Goal: Task Accomplishment & Management: Manage account settings

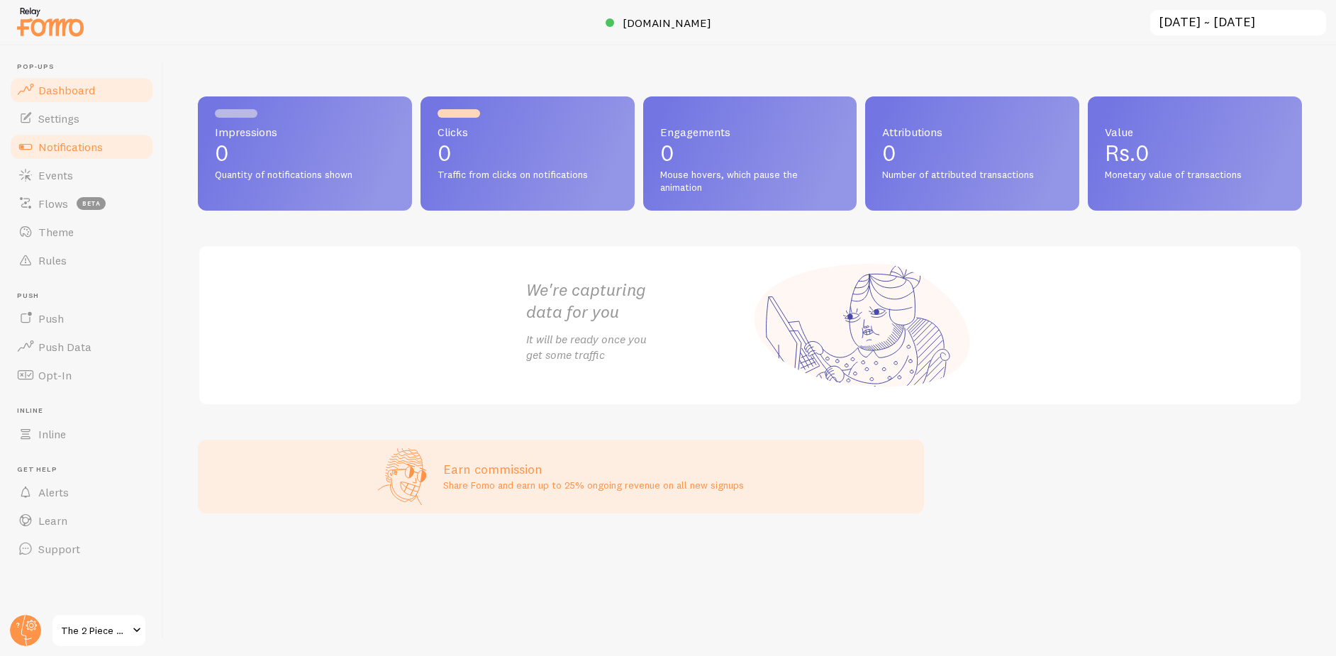
click at [84, 142] on span "Notifications" at bounding box center [70, 147] width 65 height 14
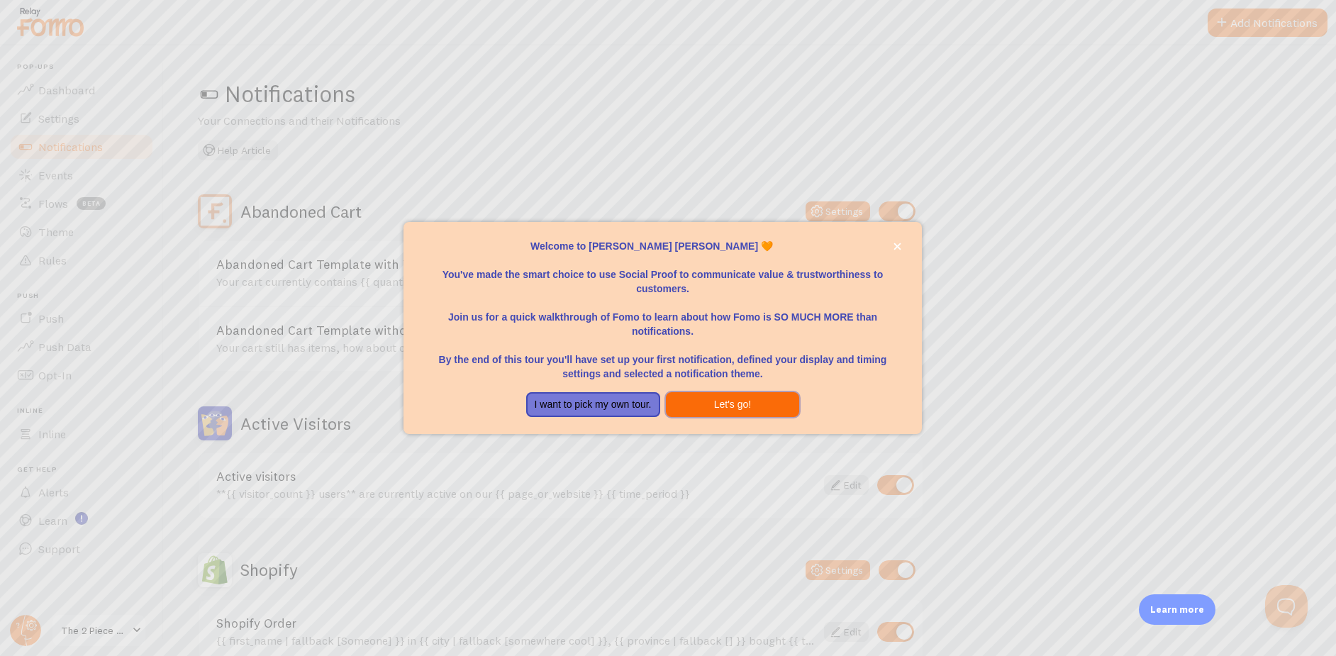
click at [753, 401] on button "Let's go!" at bounding box center [733, 405] width 134 height 26
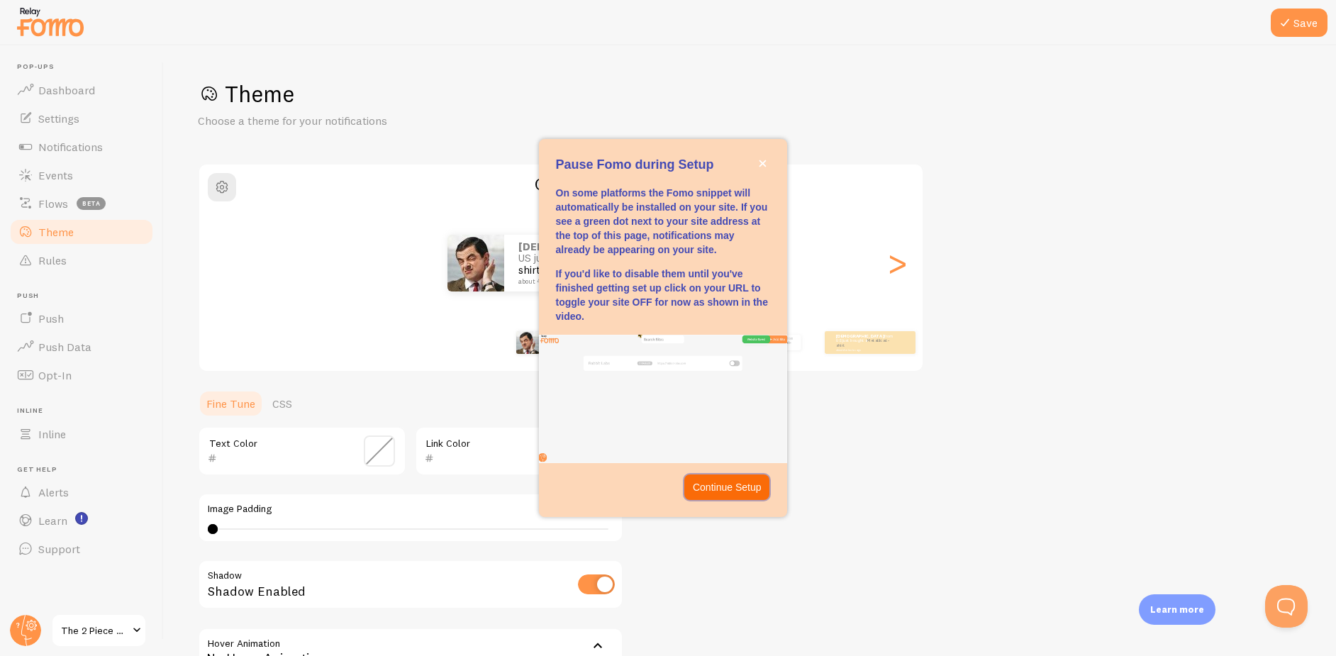
click at [739, 483] on p "Continue Setup" at bounding box center [727, 487] width 69 height 14
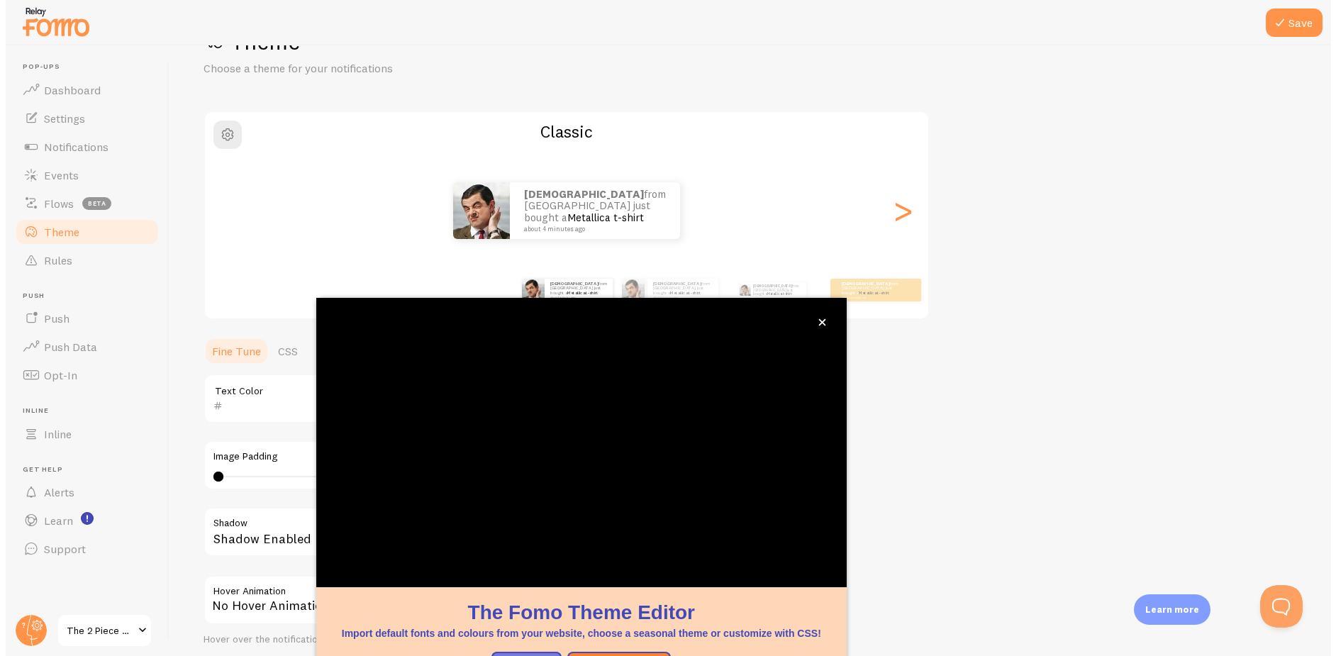
scroll to position [52, 0]
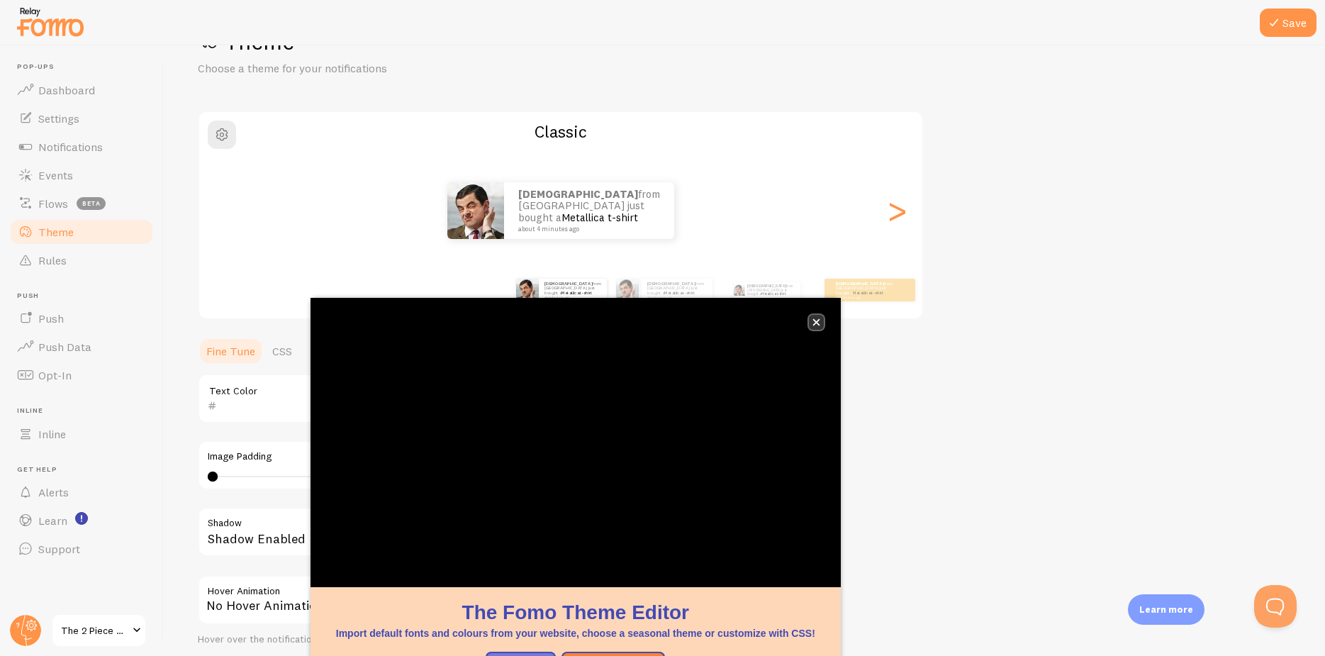
click at [815, 319] on icon "close," at bounding box center [816, 322] width 8 height 8
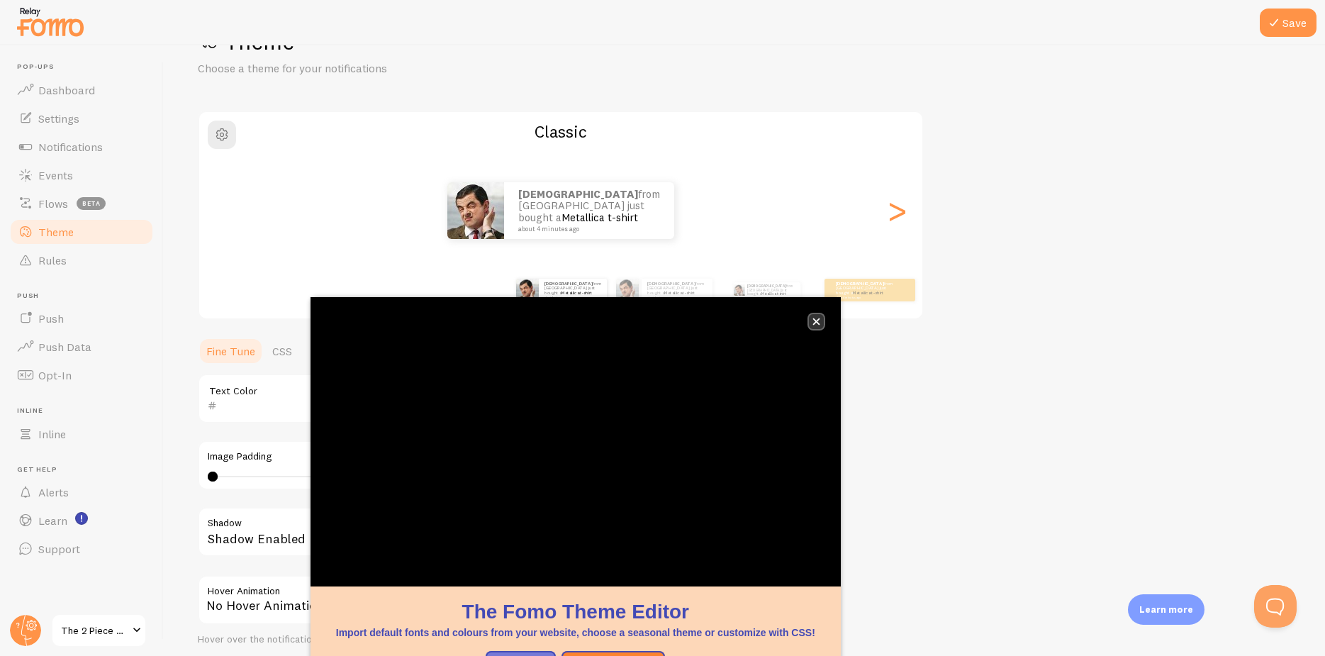
click at [819, 323] on icon "close," at bounding box center [816, 322] width 8 height 8
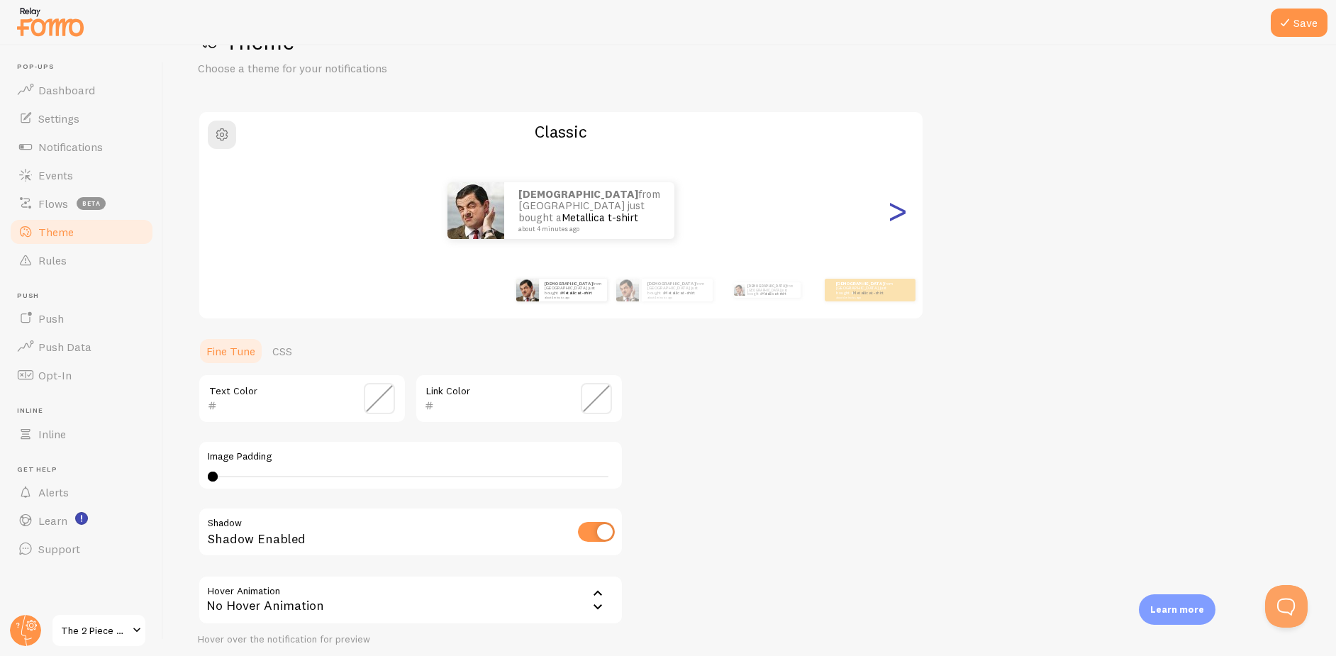
click at [900, 209] on div ">" at bounding box center [896, 210] width 17 height 102
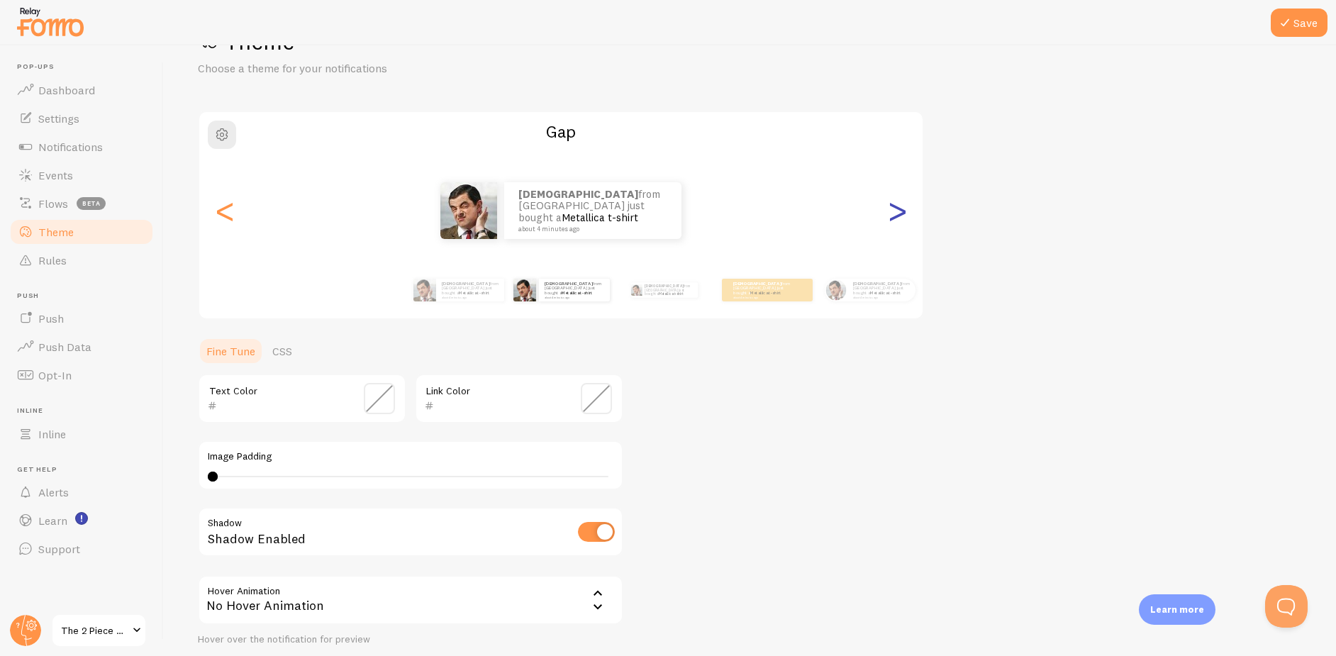
click at [900, 213] on div ">" at bounding box center [896, 210] width 17 height 102
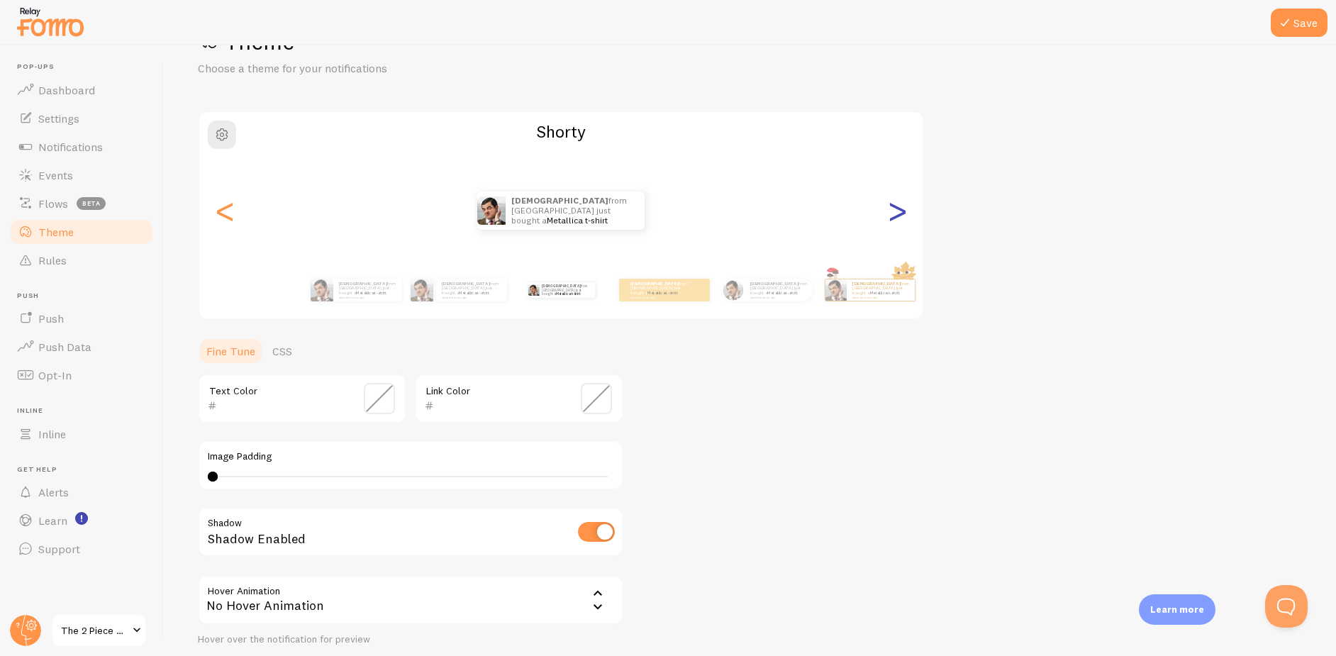
click at [900, 213] on div ">" at bounding box center [896, 210] width 17 height 102
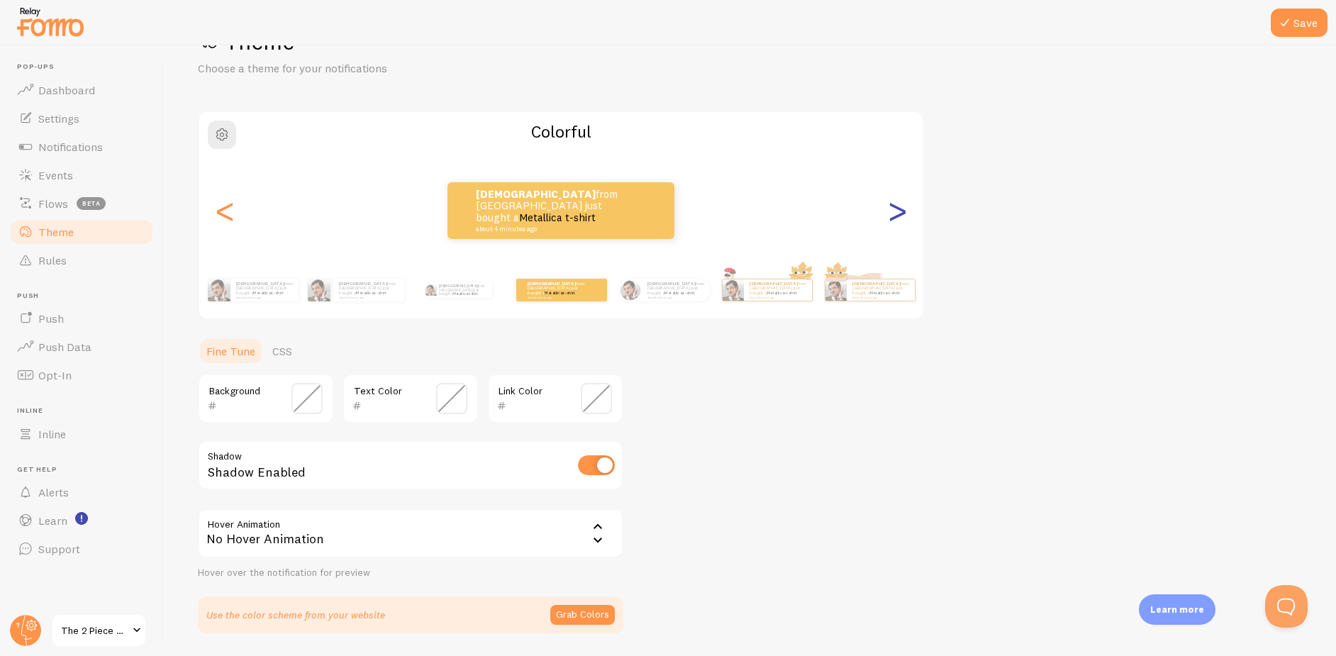
click at [900, 213] on div ">" at bounding box center [896, 210] width 17 height 102
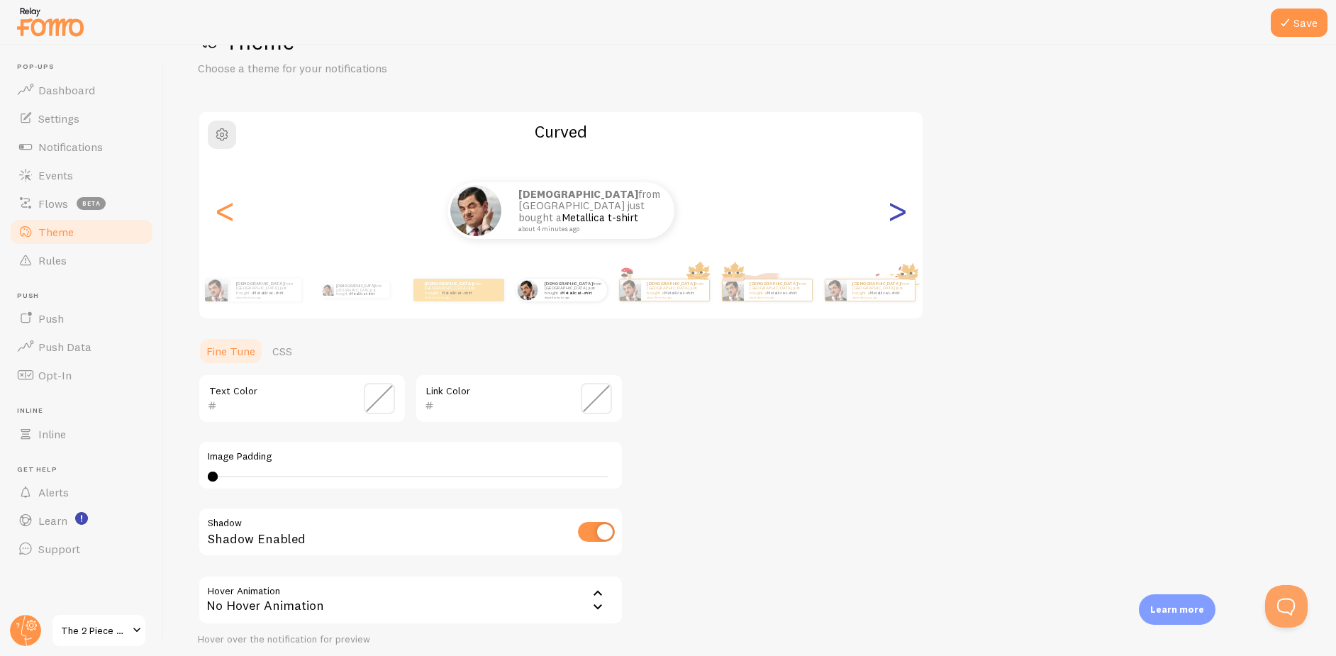
click at [900, 213] on div ">" at bounding box center [896, 210] width 17 height 102
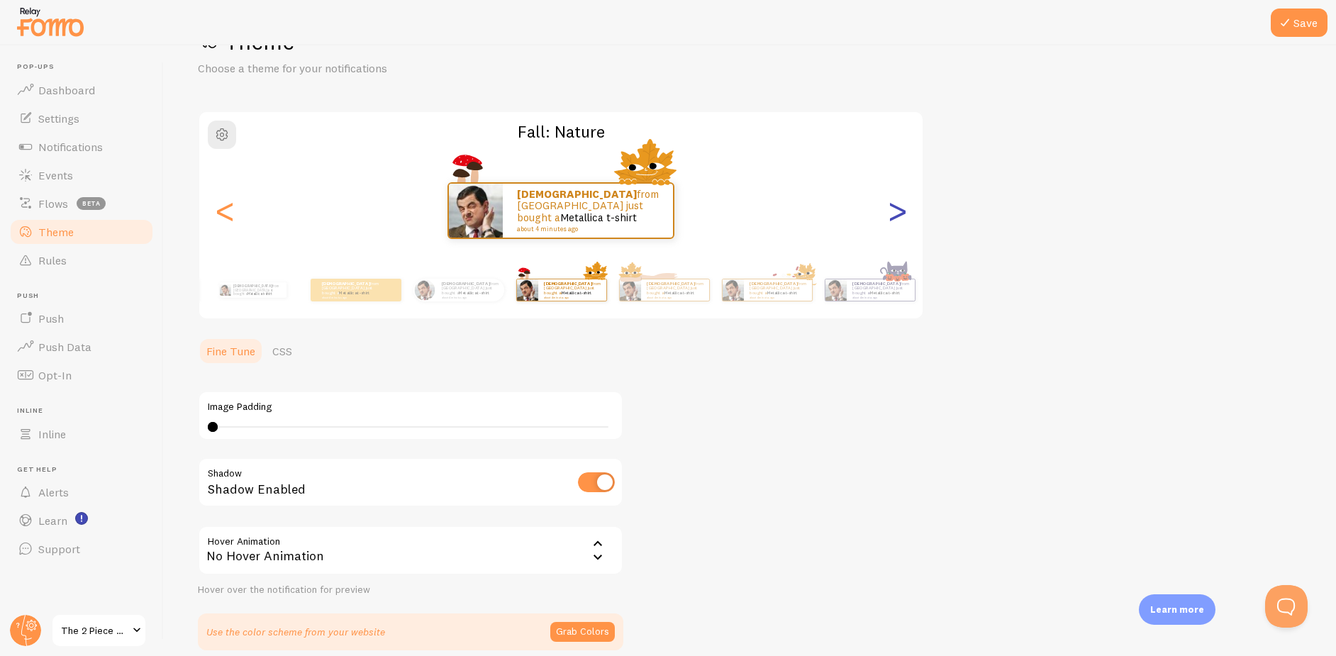
click at [896, 212] on div ">" at bounding box center [896, 210] width 17 height 102
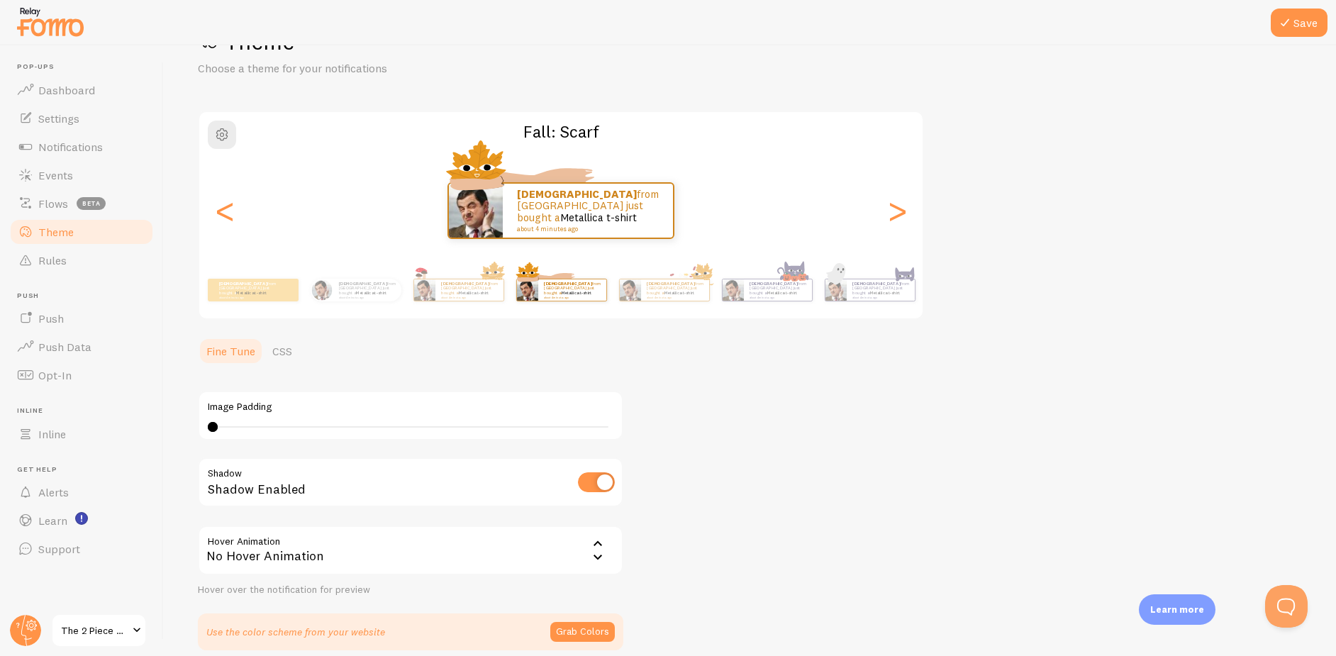
type input "0"
click at [895, 223] on div ">" at bounding box center [896, 210] width 17 height 102
click at [902, 213] on div ">" at bounding box center [896, 210] width 17 height 102
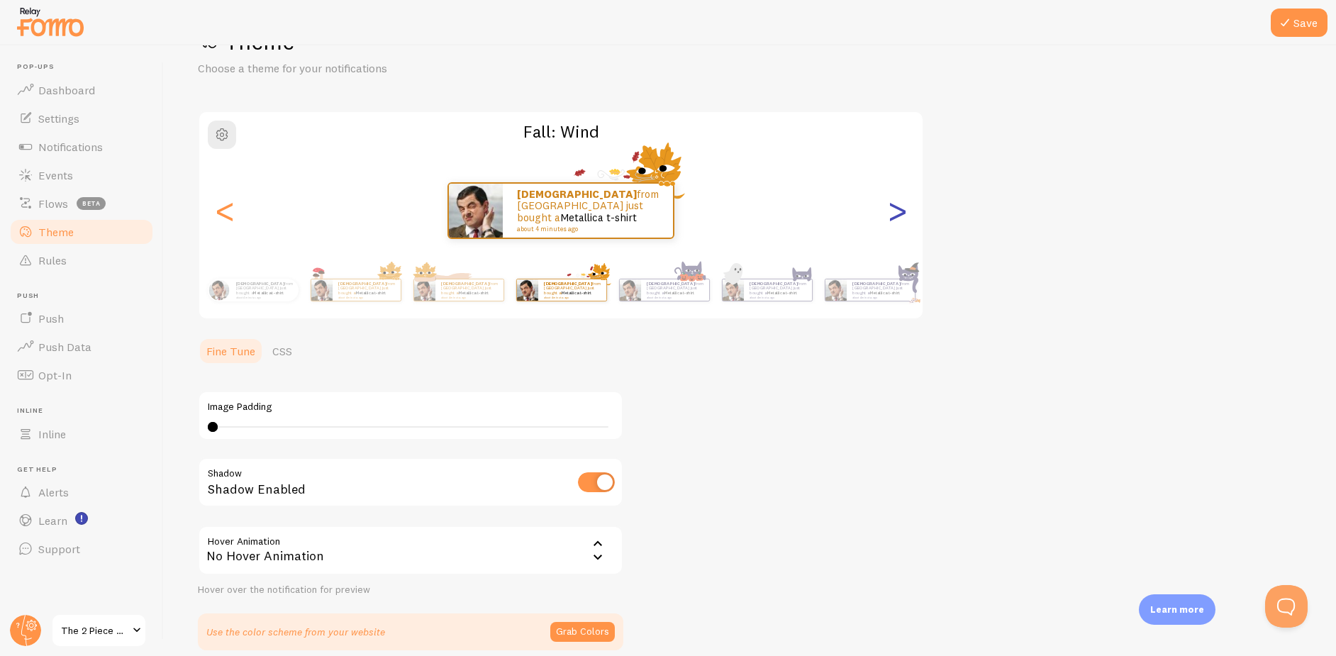
click at [902, 213] on div ">" at bounding box center [896, 210] width 17 height 102
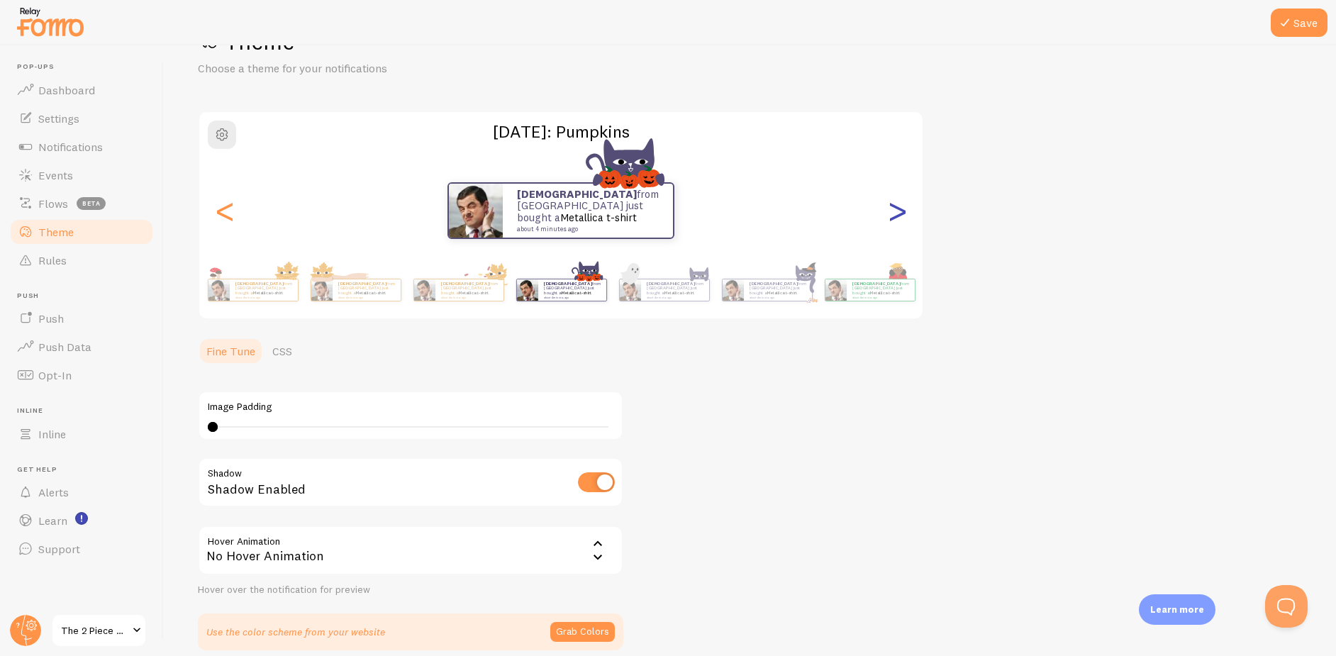
click at [902, 213] on div ">" at bounding box center [896, 210] width 17 height 102
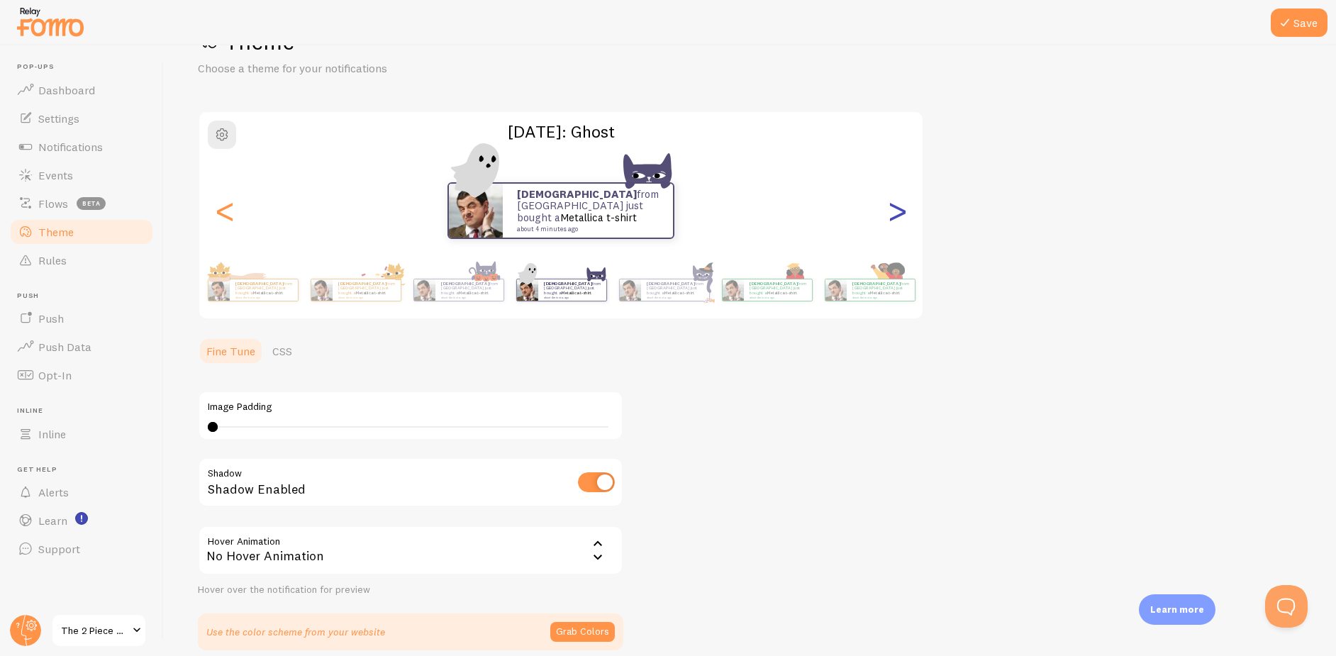
click at [902, 213] on div ">" at bounding box center [896, 210] width 17 height 102
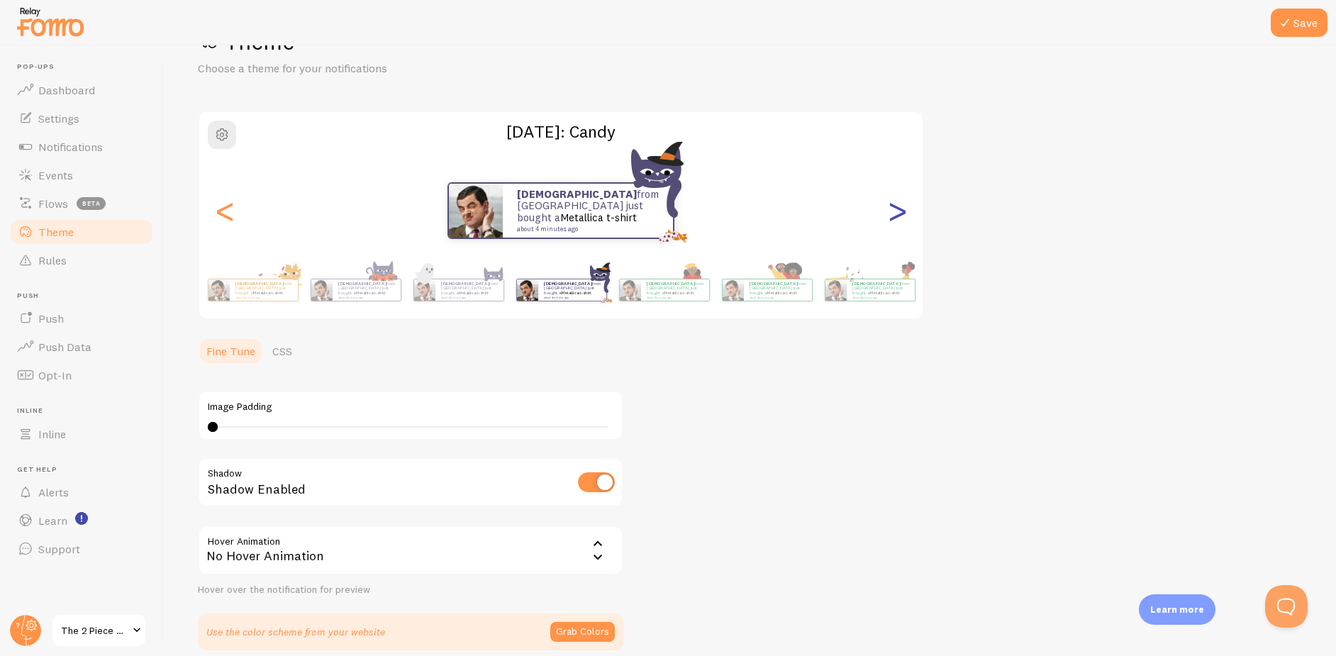
click at [902, 213] on div ">" at bounding box center [896, 210] width 17 height 102
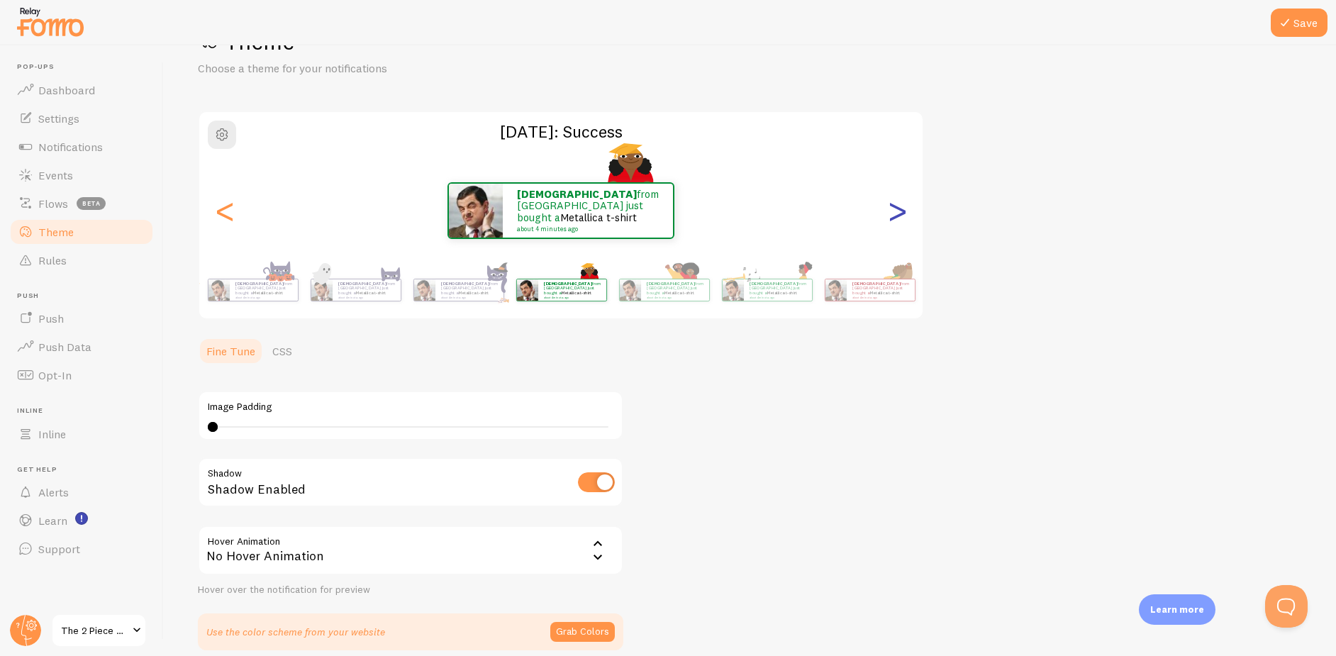
click at [902, 213] on div ">" at bounding box center [896, 210] width 17 height 102
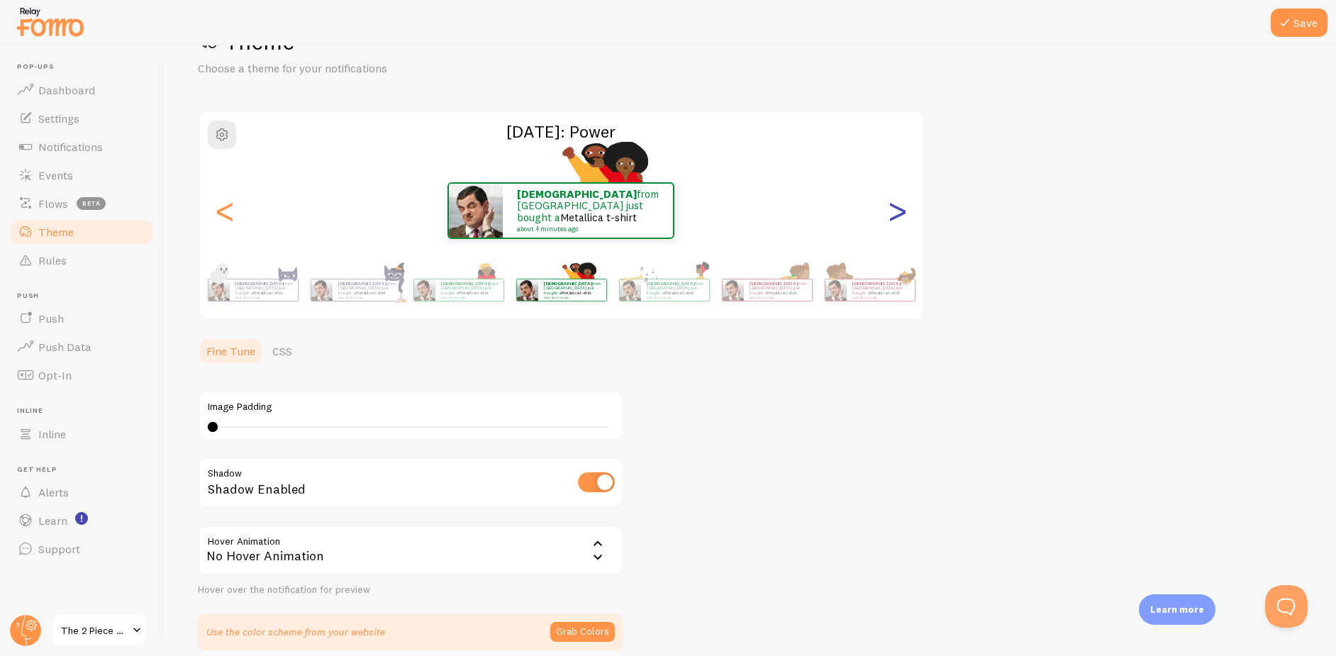
click at [902, 213] on div ">" at bounding box center [896, 210] width 17 height 102
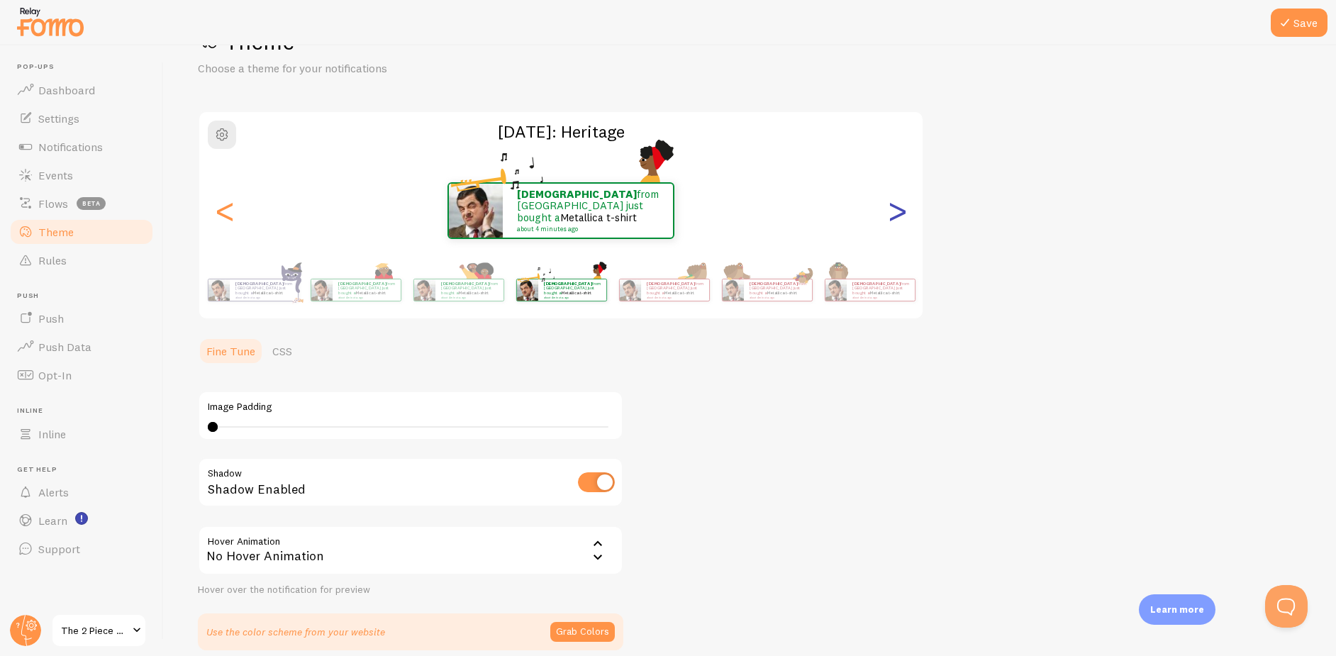
click at [902, 213] on div ">" at bounding box center [896, 210] width 17 height 102
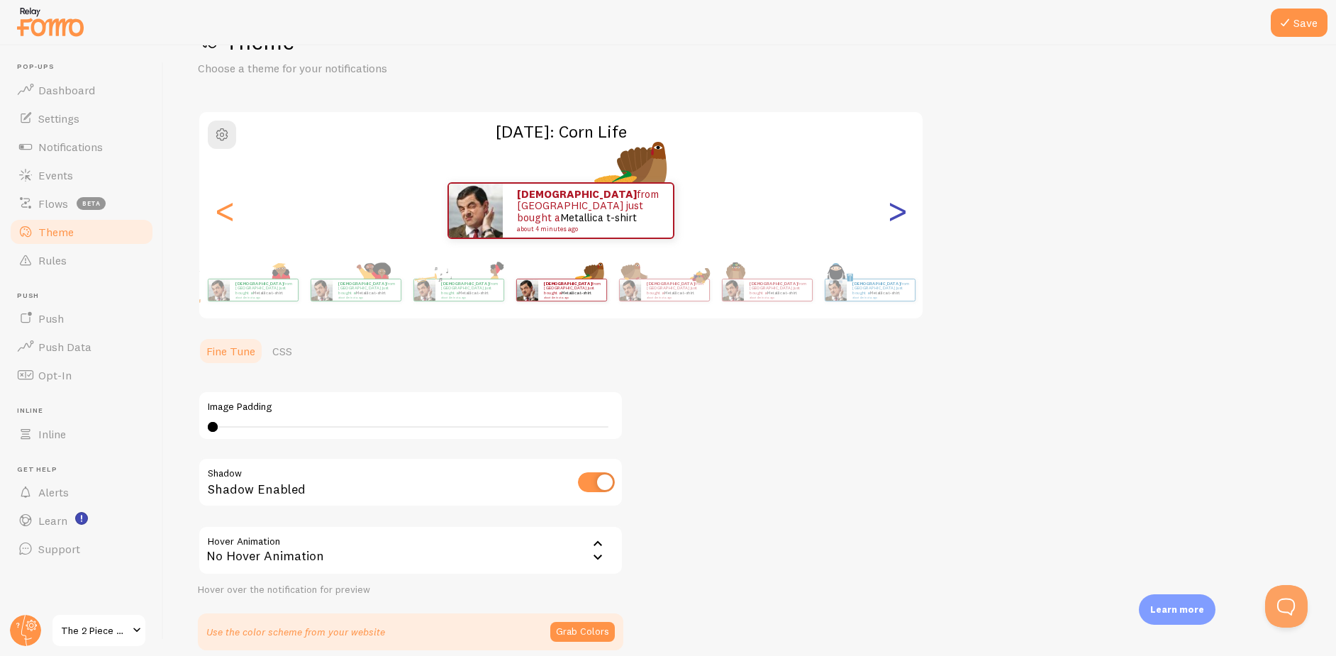
click at [902, 213] on div ">" at bounding box center [896, 210] width 17 height 102
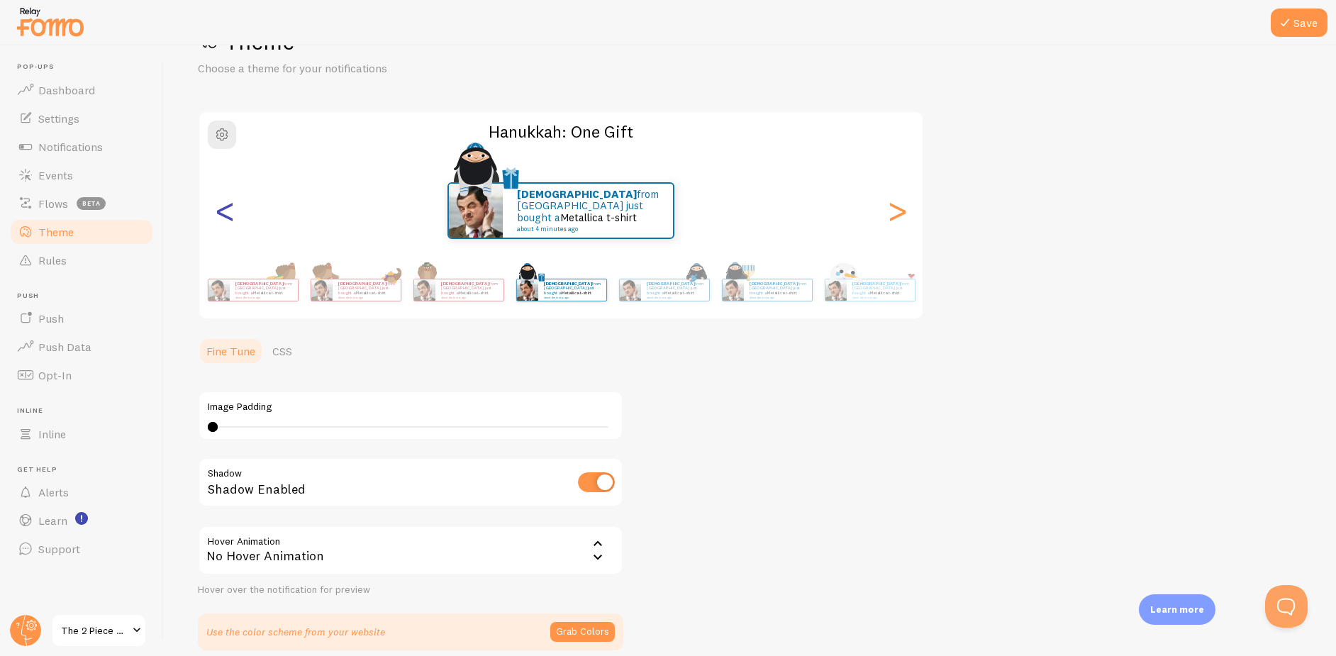
click at [230, 220] on div "<" at bounding box center [224, 210] width 17 height 102
click at [230, 218] on div "<" at bounding box center [224, 210] width 17 height 102
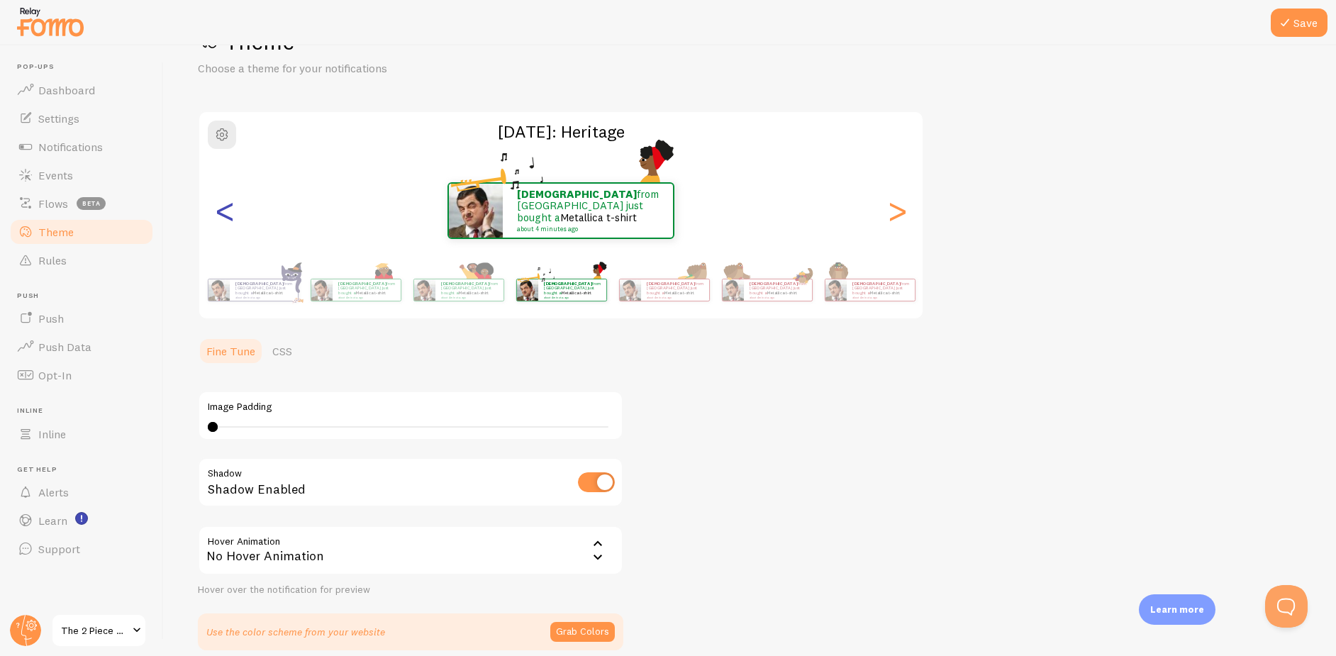
click at [230, 218] on div "<" at bounding box center [224, 210] width 17 height 102
click at [216, 212] on div "<" at bounding box center [224, 210] width 17 height 102
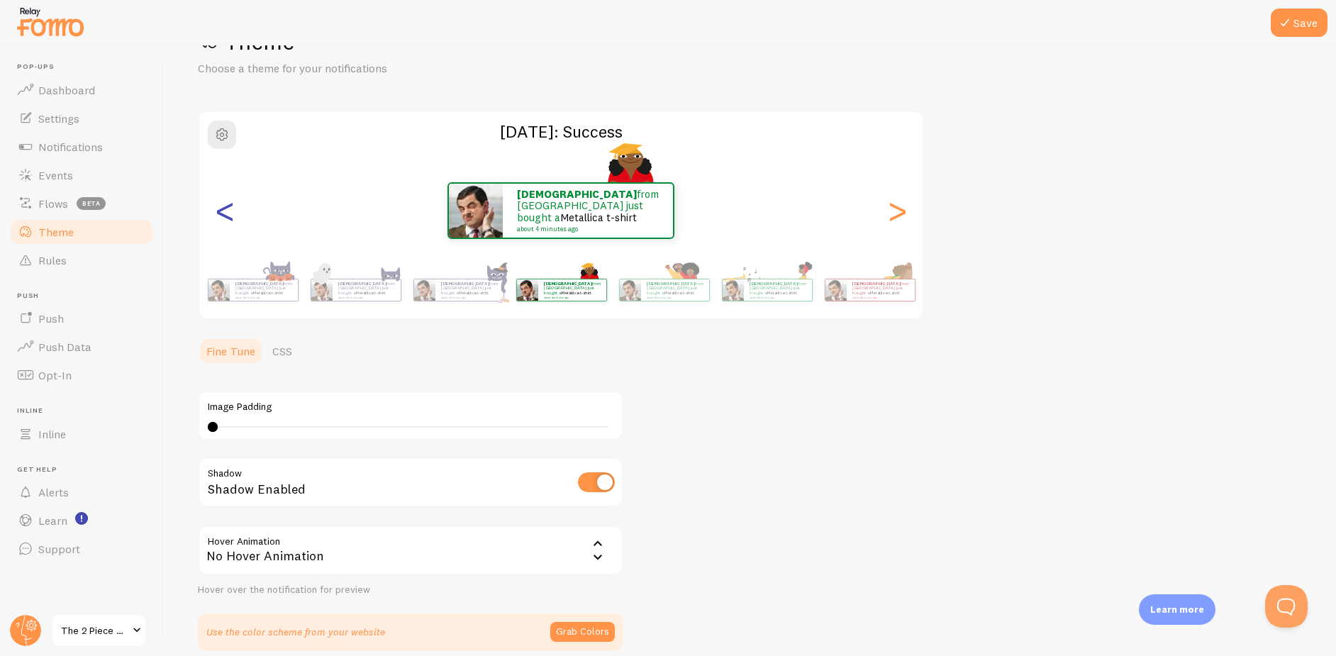
click at [216, 211] on div "<" at bounding box center [224, 210] width 17 height 102
click at [216, 220] on div "<" at bounding box center [224, 210] width 17 height 102
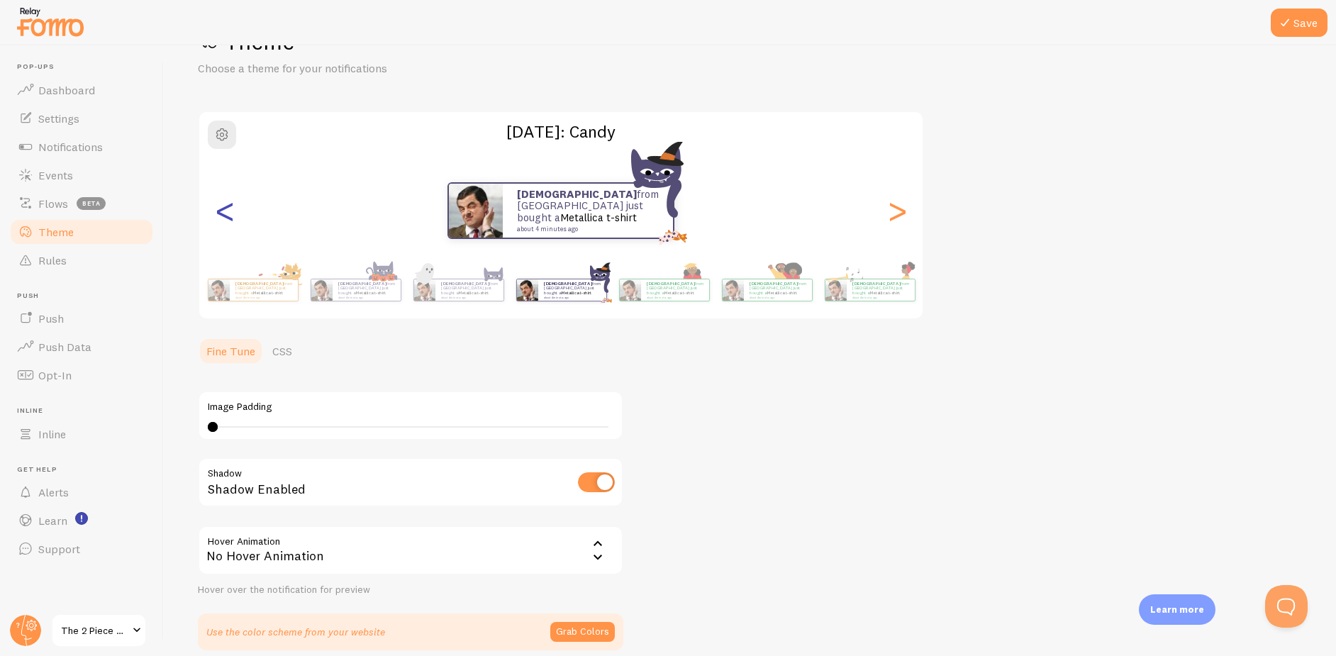
click at [216, 220] on div "<" at bounding box center [224, 210] width 17 height 102
click at [216, 221] on div "<" at bounding box center [224, 210] width 17 height 102
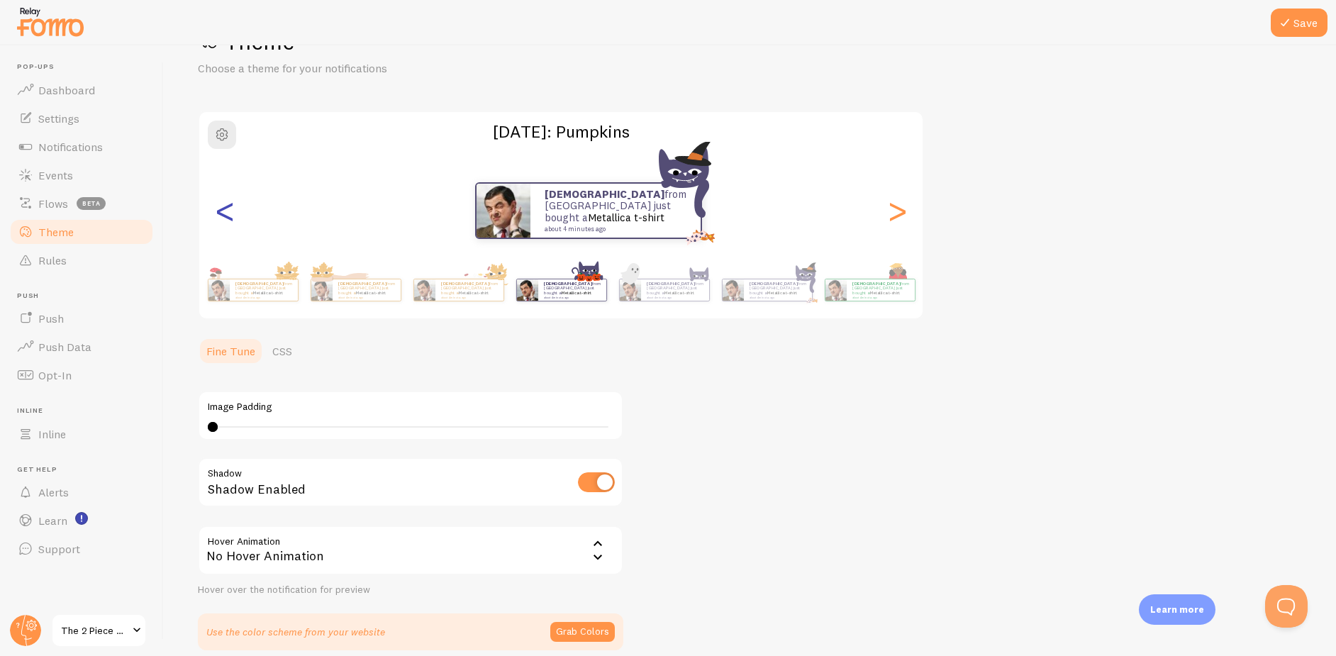
click at [216, 222] on div "<" at bounding box center [224, 210] width 17 height 102
click at [216, 223] on div "<" at bounding box center [224, 210] width 17 height 102
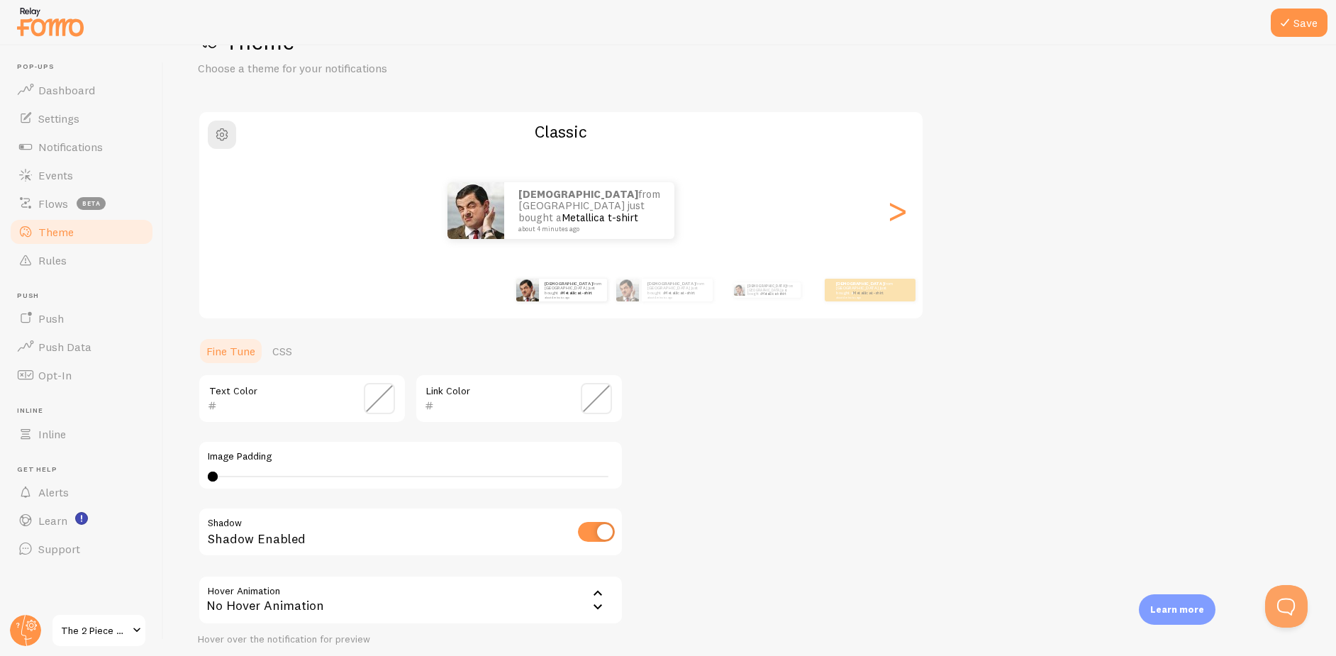
click at [216, 224] on div "<" at bounding box center [224, 210] width 17 height 102
click at [215, 224] on div "[PERSON_NAME] from [GEOGRAPHIC_DATA] just bought a Metallica t-shirt about 4 mi…" at bounding box center [560, 210] width 723 height 102
click at [842, 292] on p "[PERSON_NAME] from [GEOGRAPHIC_DATA] just bought a Metallica t-shirt about 4 mi…" at bounding box center [864, 290] width 57 height 18
click at [868, 298] on div "[PERSON_NAME] from [GEOGRAPHIC_DATA] just bought a Metallica t-shirt about 4 mi…" at bounding box center [869, 290] width 91 height 23
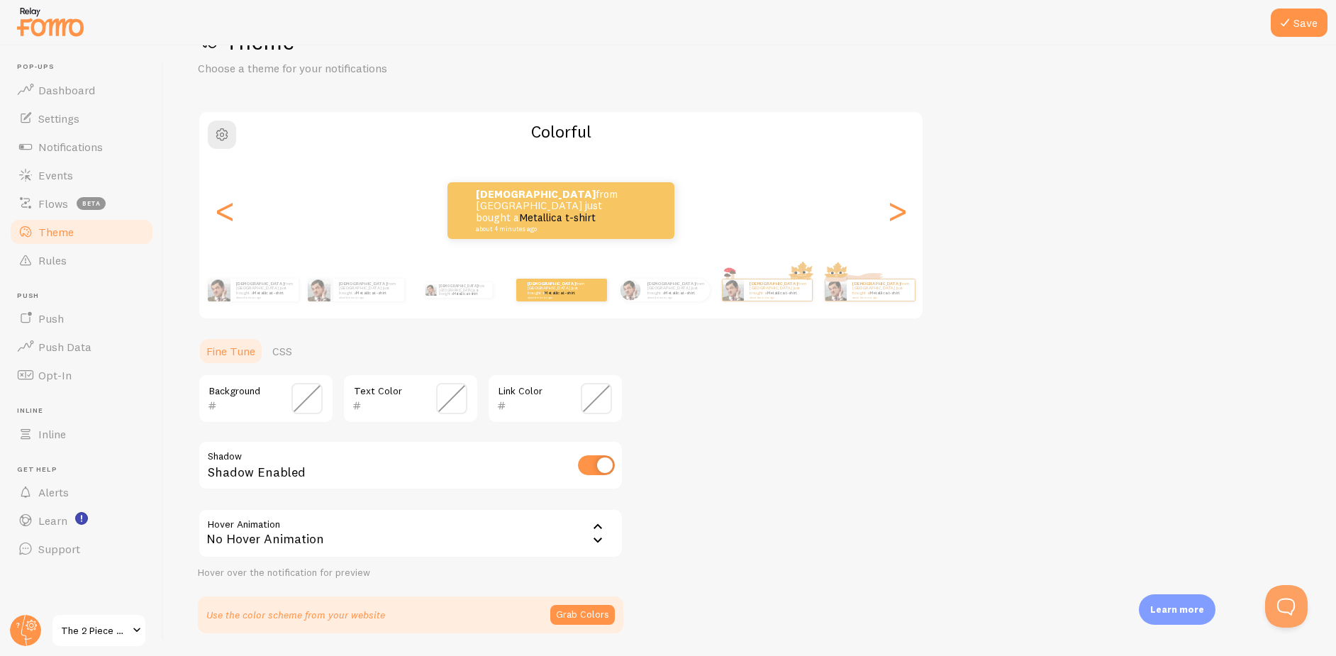
click at [320, 395] on span at bounding box center [306, 398] width 31 height 31
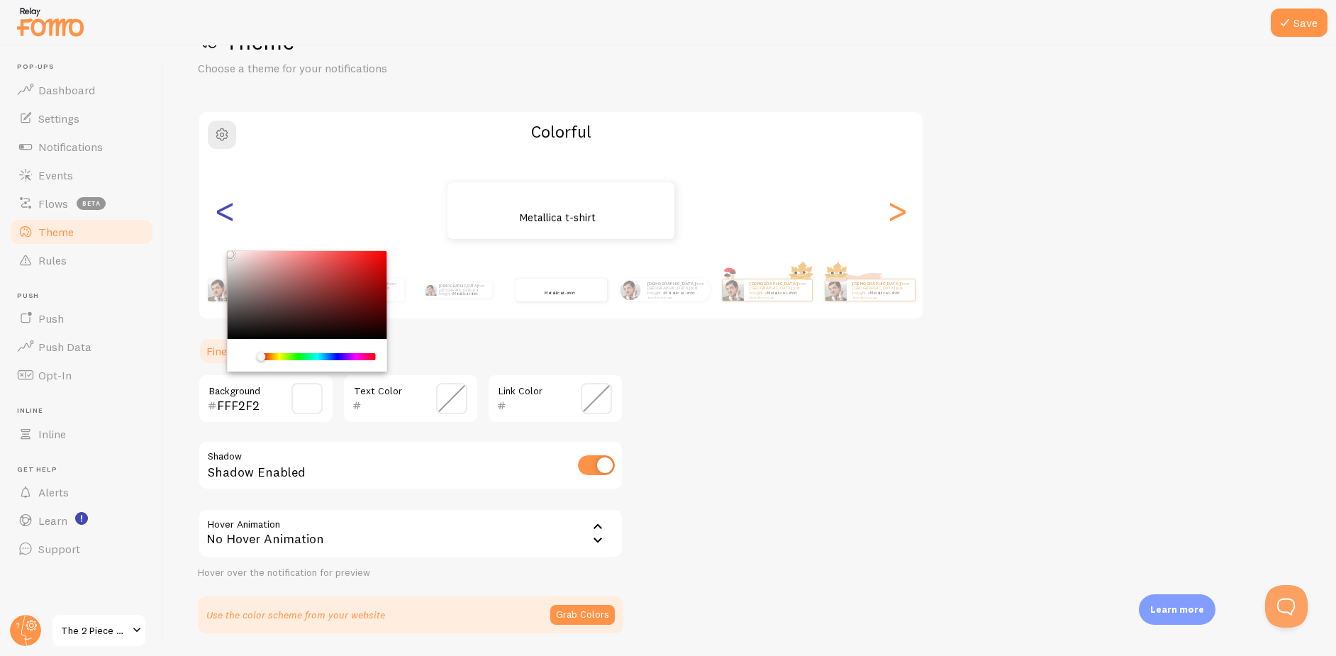
type input "FFFFFF"
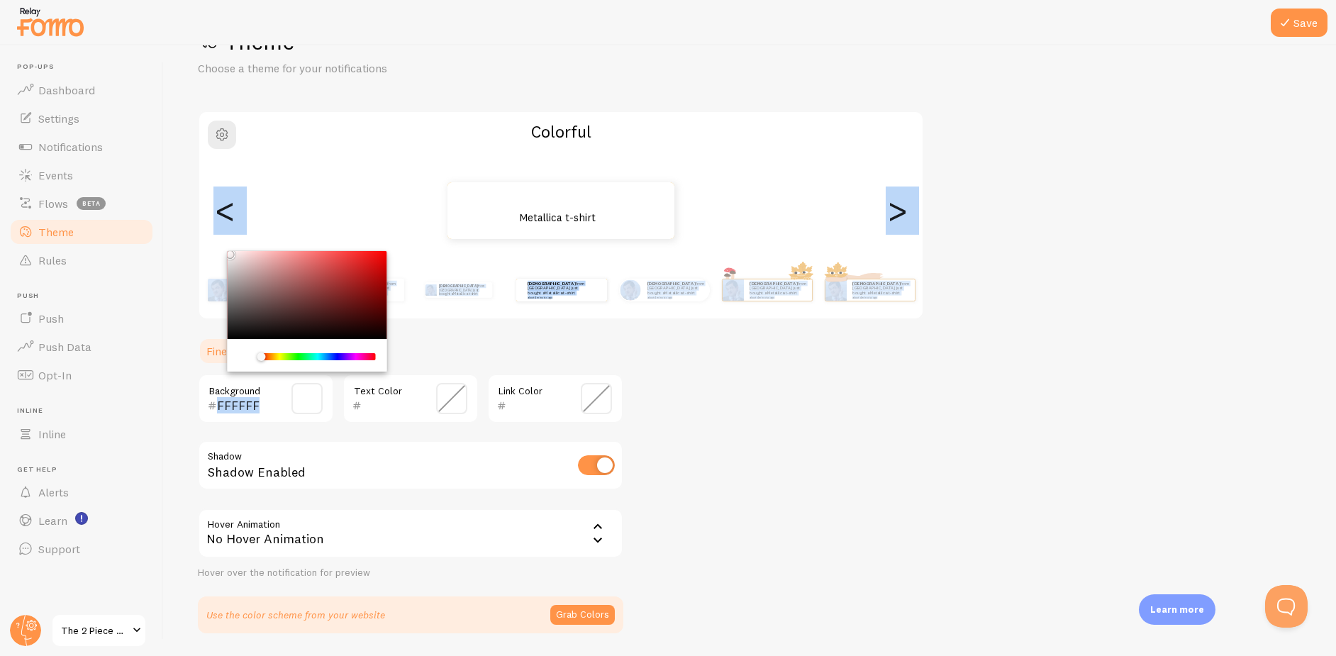
drag, startPoint x: 235, startPoint y: 249, endPoint x: 227, endPoint y: 252, distance: 9.2
click at [217, 242] on div "Theme Choose a theme for your notifications Colorful [PERSON_NAME] from [GEOGRA…" at bounding box center [750, 330] width 1104 height 606
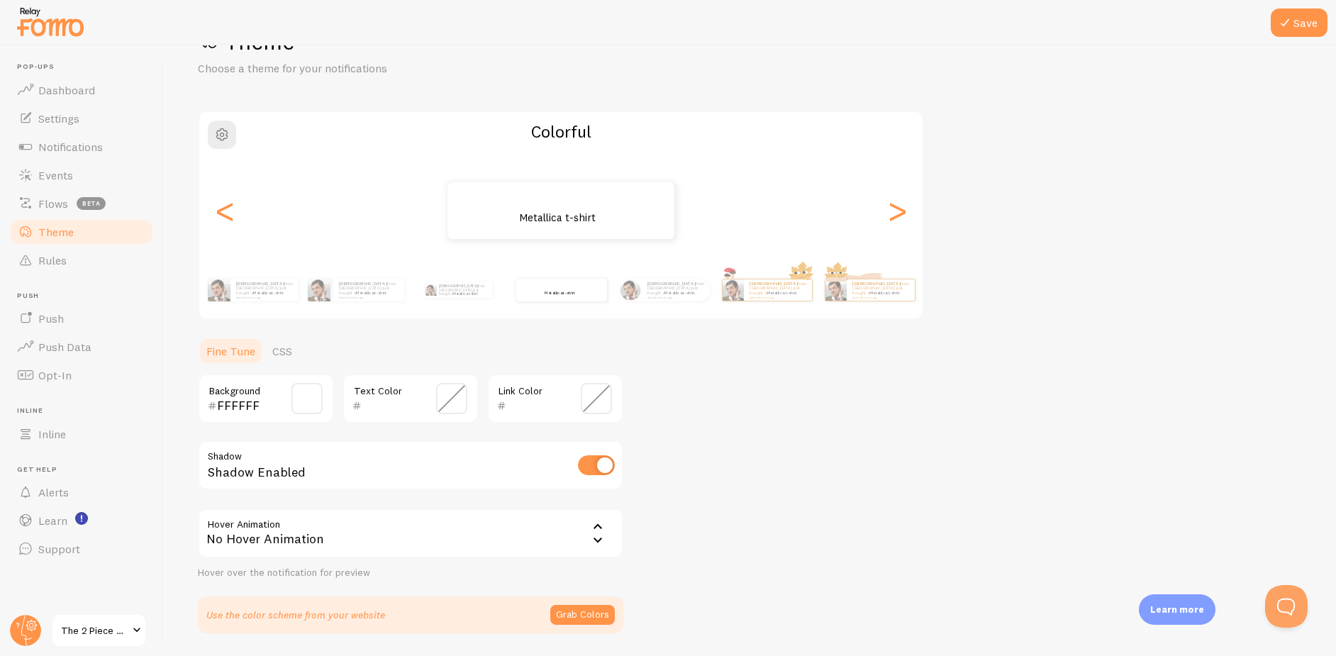
click at [458, 393] on span at bounding box center [451, 398] width 31 height 31
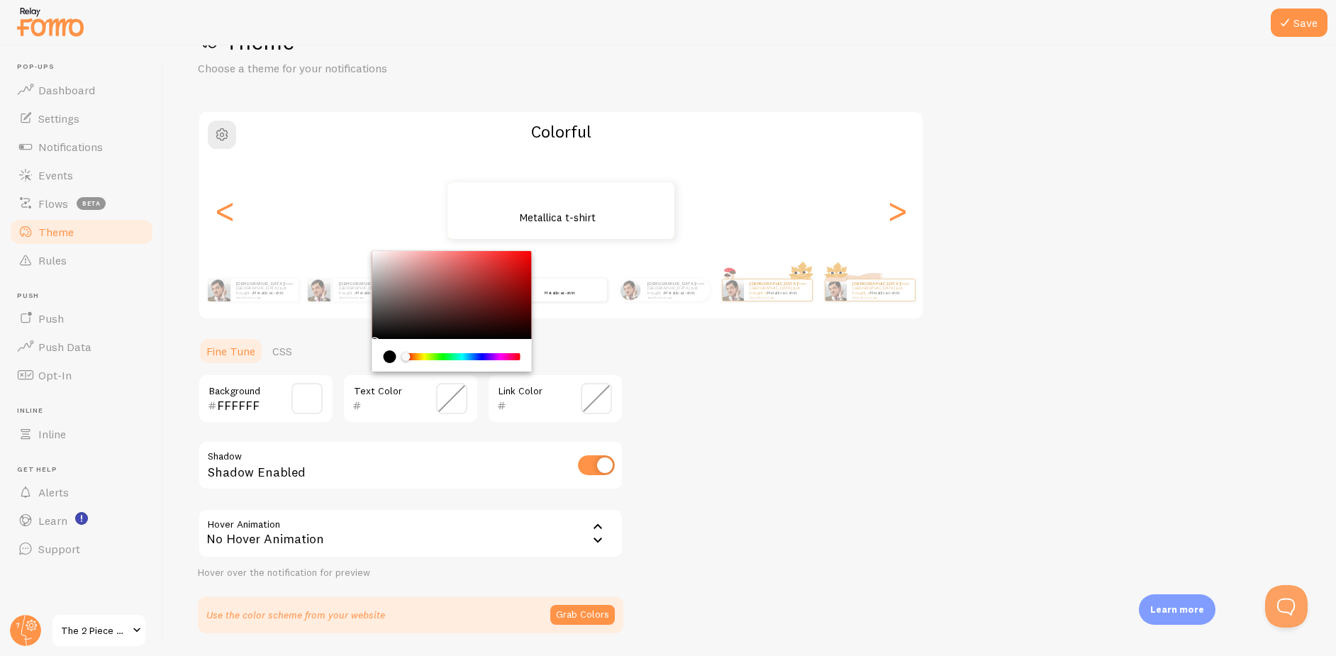
type input "000000"
drag, startPoint x: 376, startPoint y: 341, endPoint x: 579, endPoint y: 378, distance: 206.8
click at [359, 361] on section "Fine Tune CSS FFFFFF Background 000000 Text Color Link Color Shadow Shadow Enab…" at bounding box center [410, 485] width 425 height 296
click at [661, 389] on div "Theme Choose a theme for your notifications Colorful [PERSON_NAME] from [GEOGRA…" at bounding box center [750, 330] width 1104 height 606
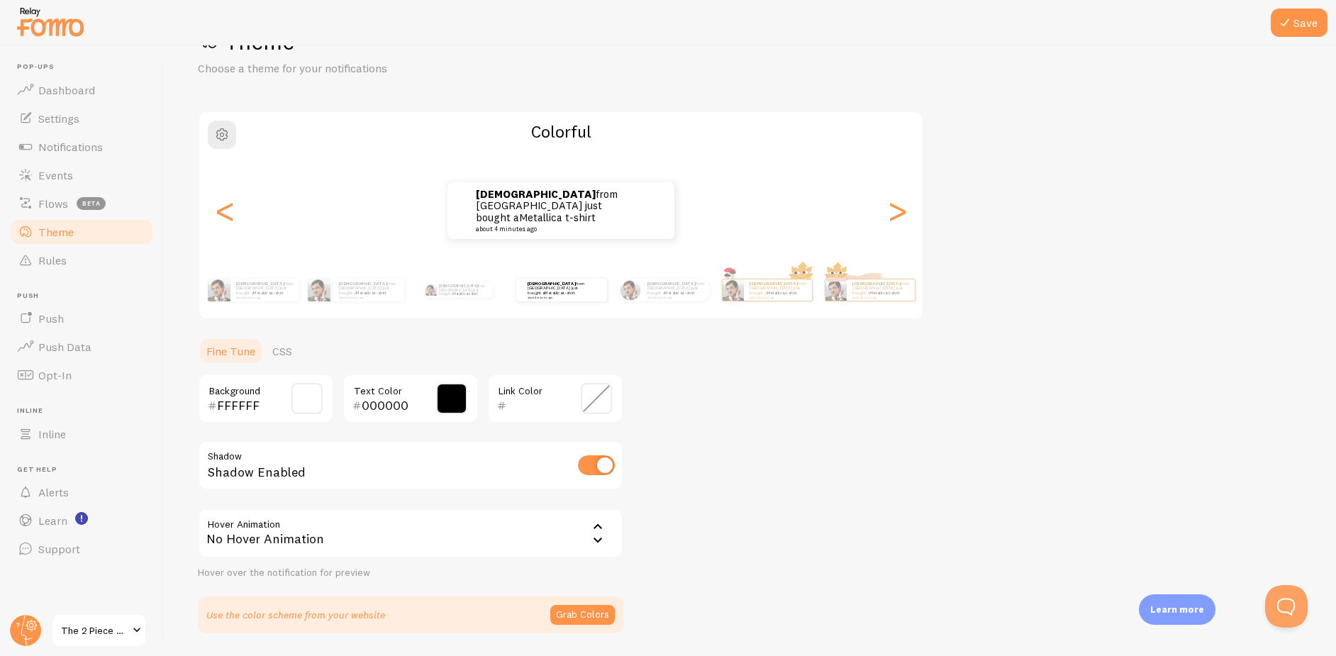
click at [542, 391] on div "Link Color" at bounding box center [555, 399] width 136 height 50
click at [590, 394] on span at bounding box center [596, 398] width 31 height 31
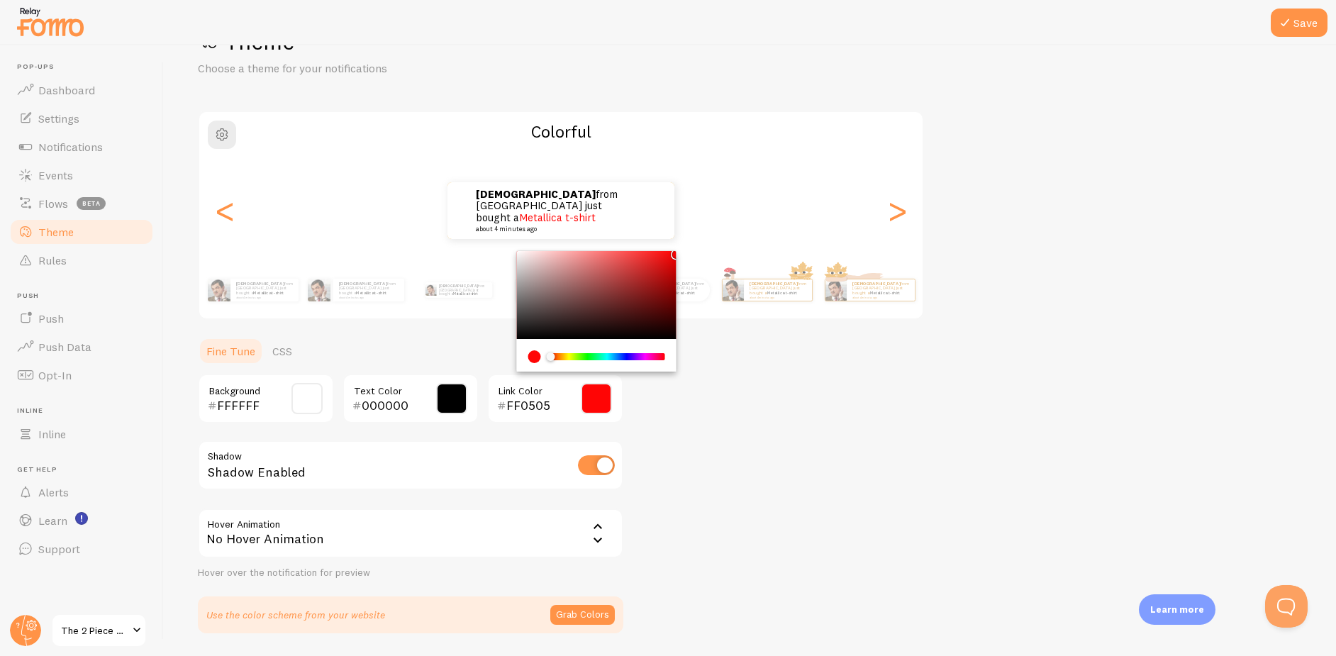
drag, startPoint x: 642, startPoint y: 259, endPoint x: 673, endPoint y: 251, distance: 31.6
click at [673, 251] on div "Chrome color picker" at bounding box center [596, 295] width 159 height 88
type input "FF0505"
click at [664, 356] on div "Chrome color picker" at bounding box center [607, 356] width 113 height 7
click at [727, 364] on div "Theme Choose a theme for your notifications Colorful [PERSON_NAME] from [GEOGRA…" at bounding box center [750, 330] width 1104 height 606
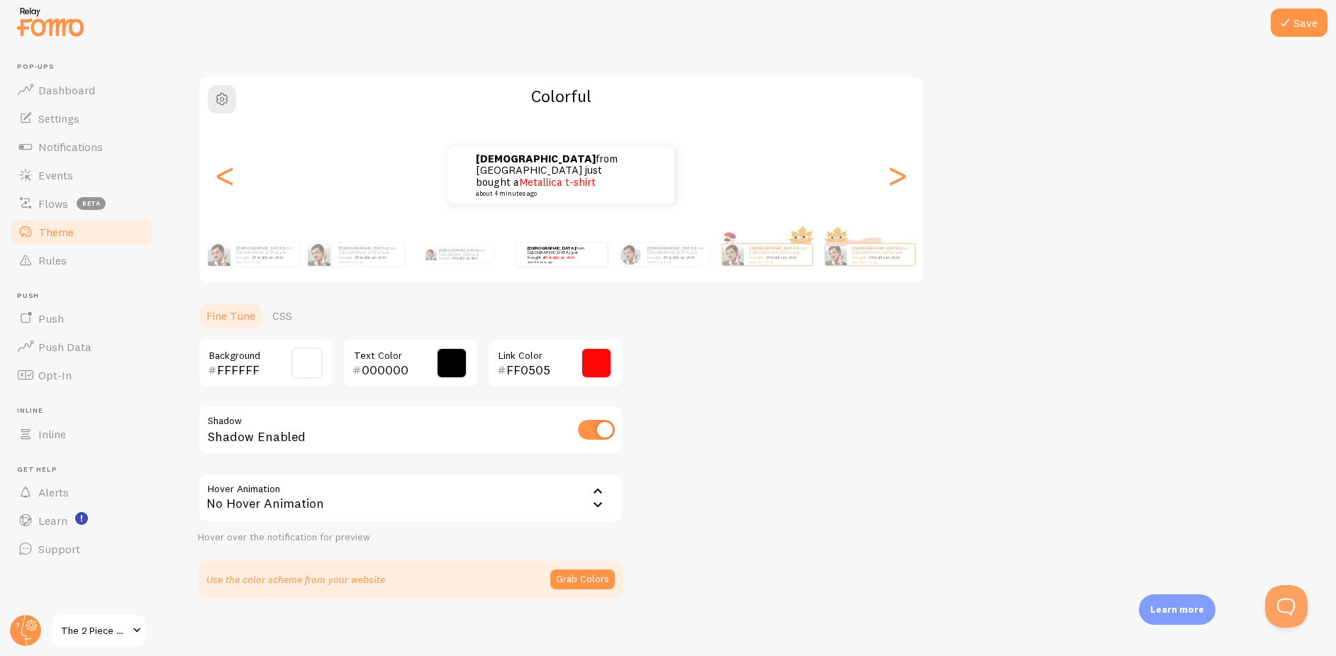
scroll to position [98, 0]
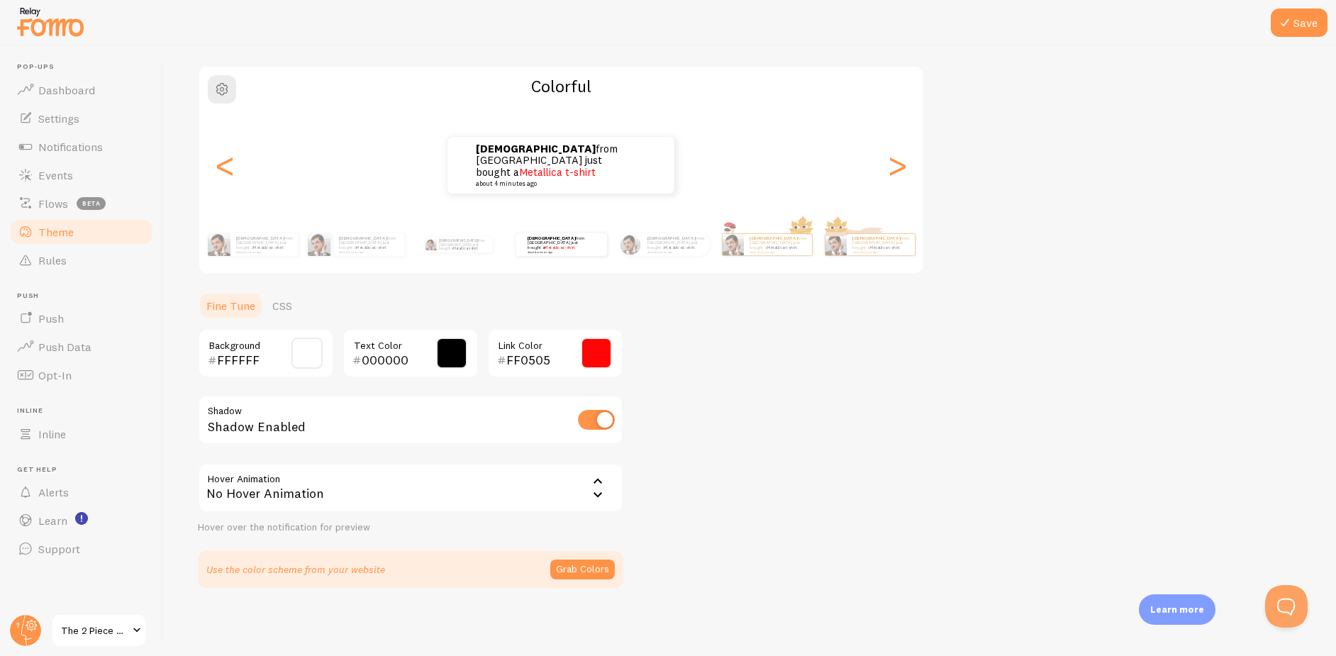
click at [454, 494] on div "No Hover Animation" at bounding box center [410, 488] width 425 height 50
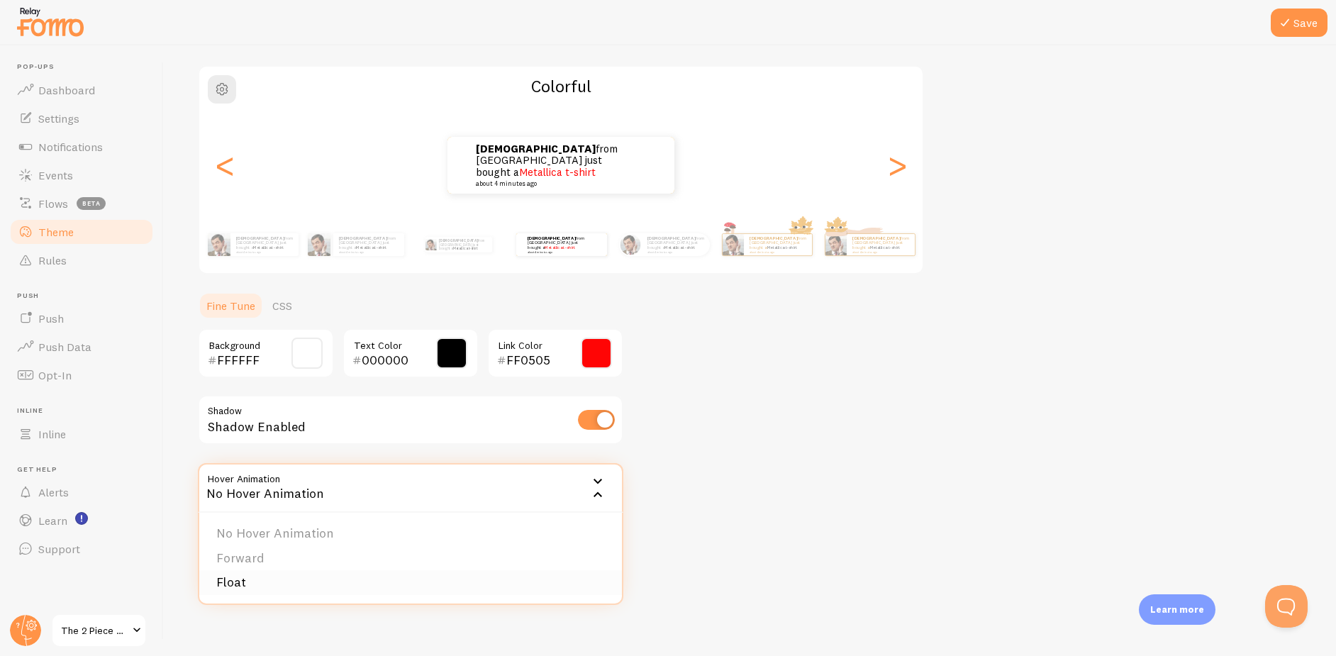
click at [419, 580] on li "Float" at bounding box center [410, 582] width 422 height 25
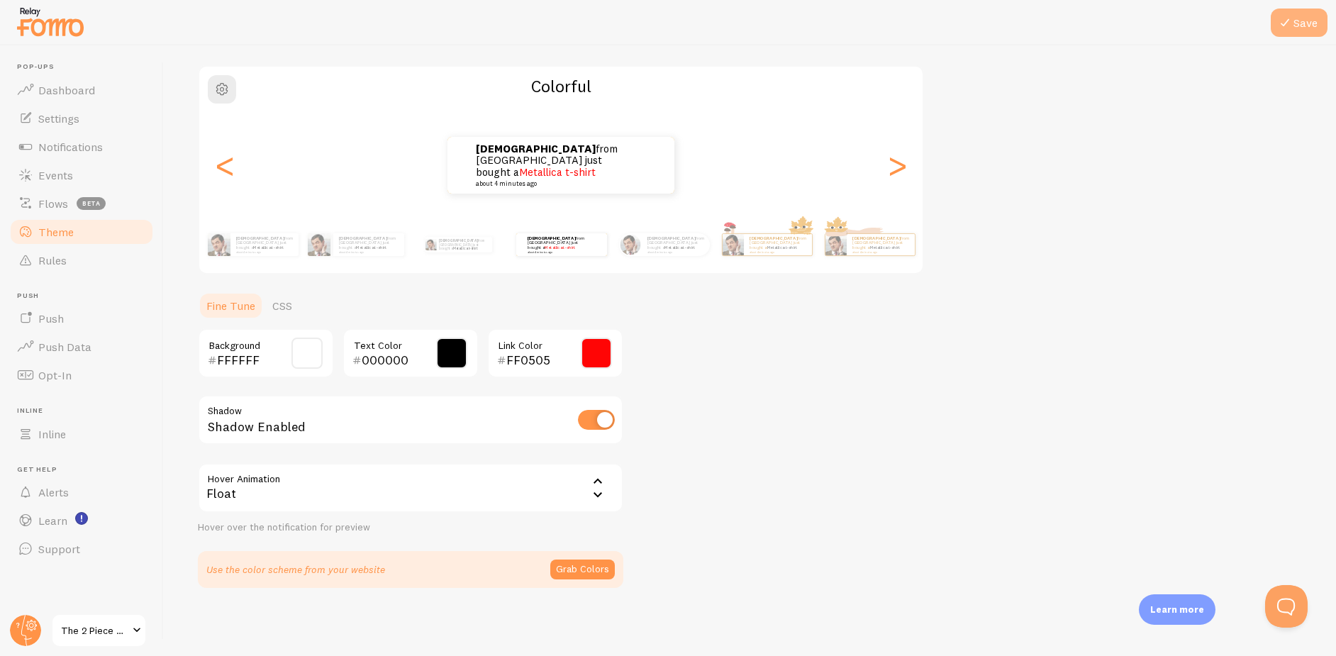
click at [1297, 27] on button "Save" at bounding box center [1298, 23] width 57 height 28
click at [1294, 33] on button "Save" at bounding box center [1298, 23] width 57 height 28
click at [66, 94] on span "Dashboard" at bounding box center [66, 90] width 57 height 14
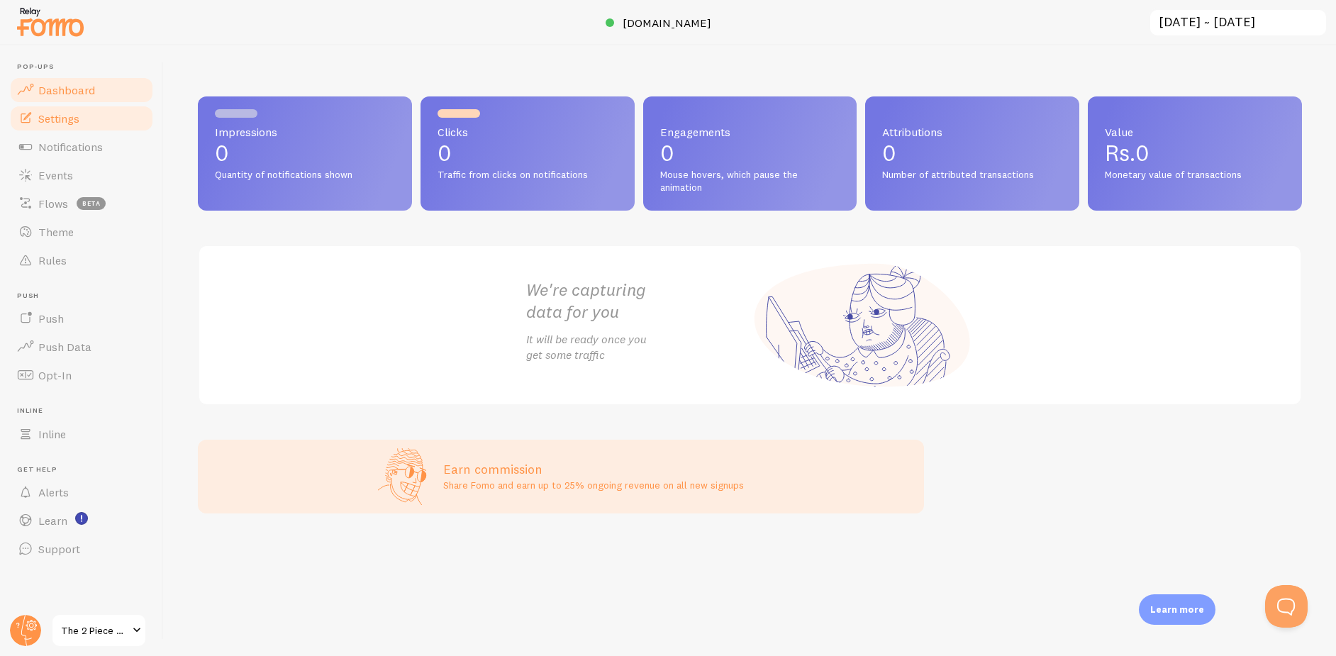
click at [116, 125] on link "Settings" at bounding box center [82, 118] width 146 height 28
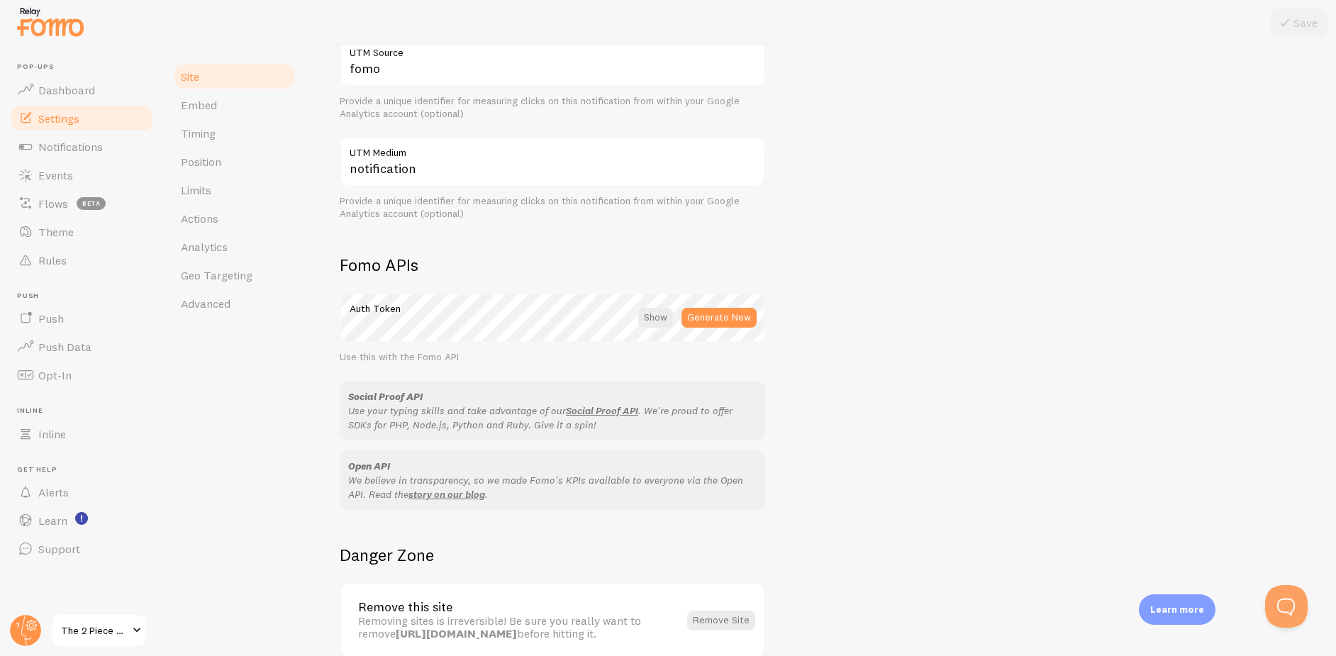
scroll to position [683, 0]
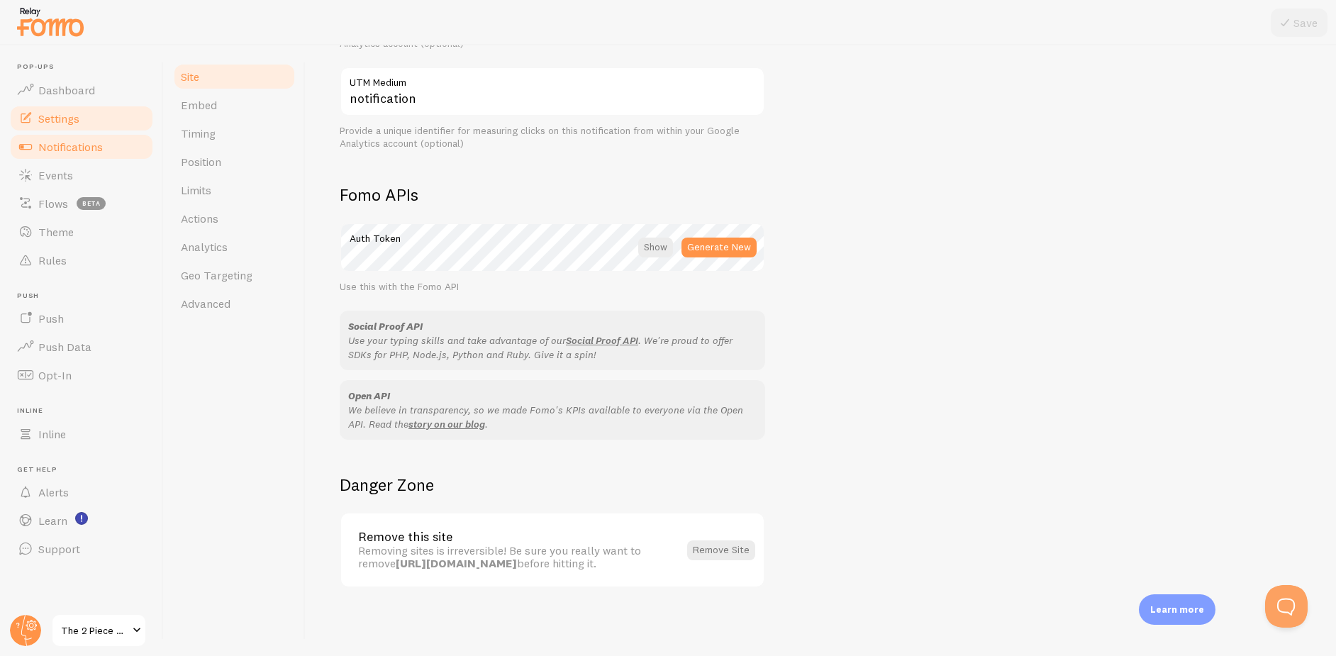
click at [97, 155] on link "Notifications" at bounding box center [82, 147] width 146 height 28
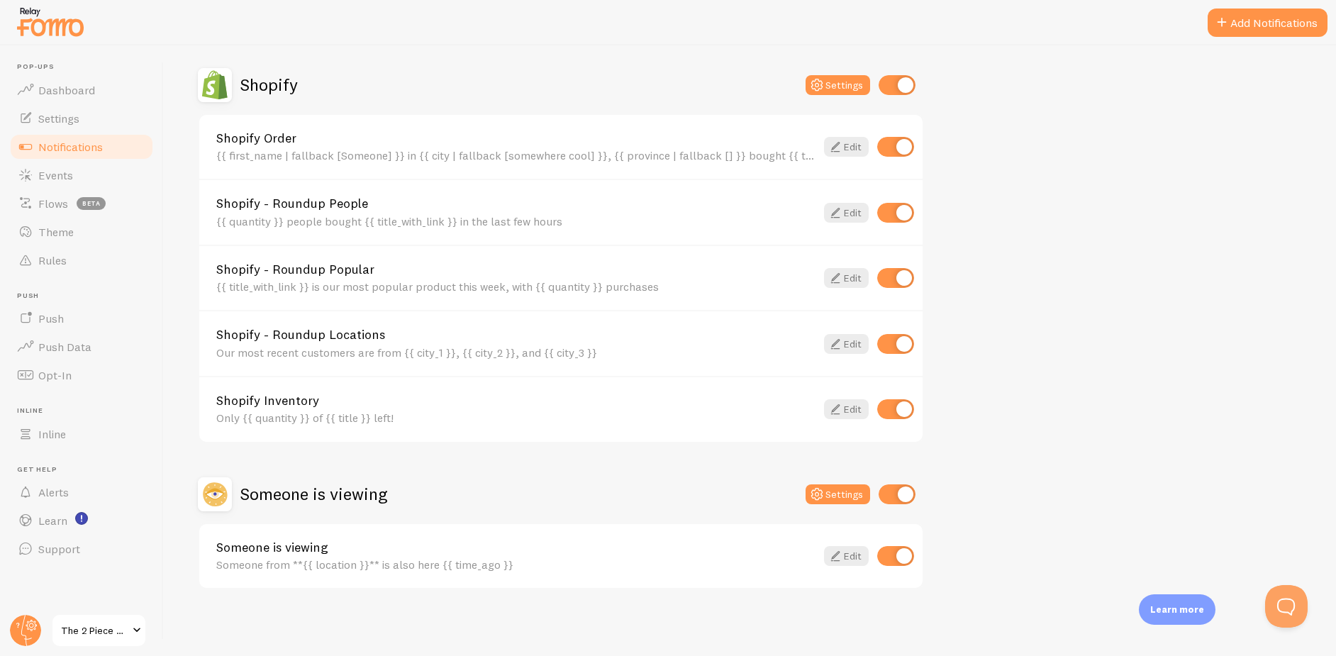
scroll to position [486, 0]
click at [94, 173] on link "Events" at bounding box center [82, 175] width 146 height 28
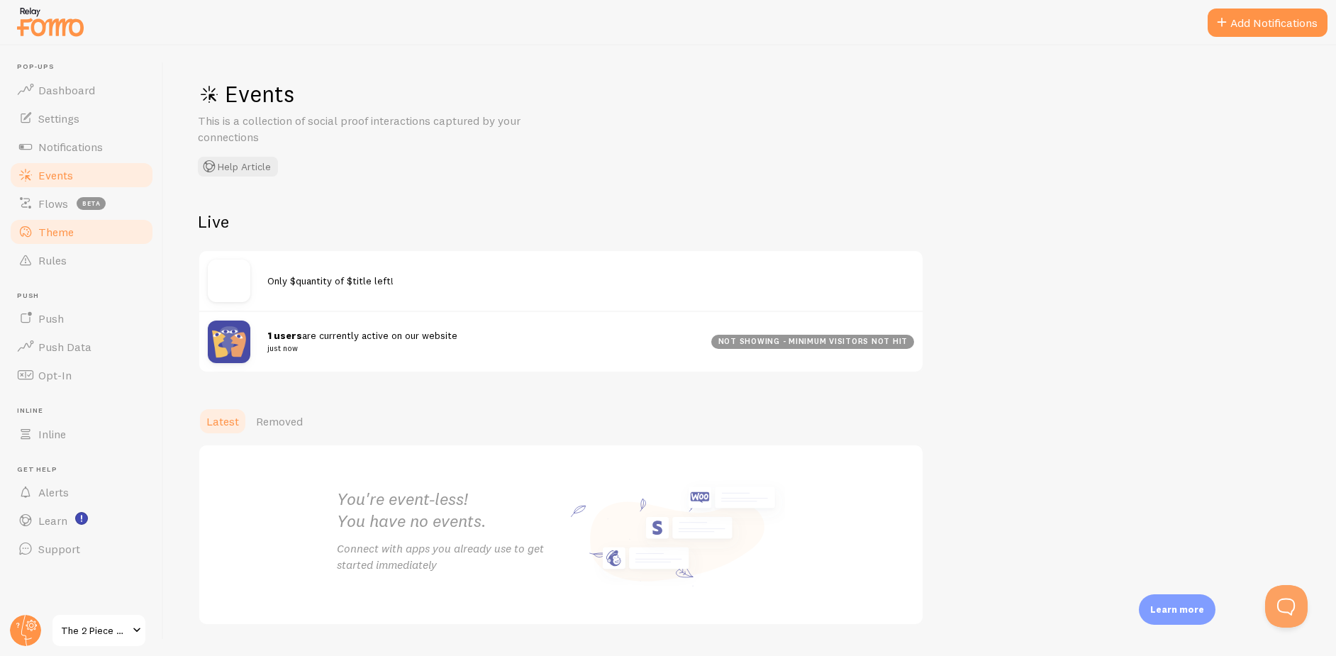
click at [62, 242] on link "Theme" at bounding box center [82, 232] width 146 height 28
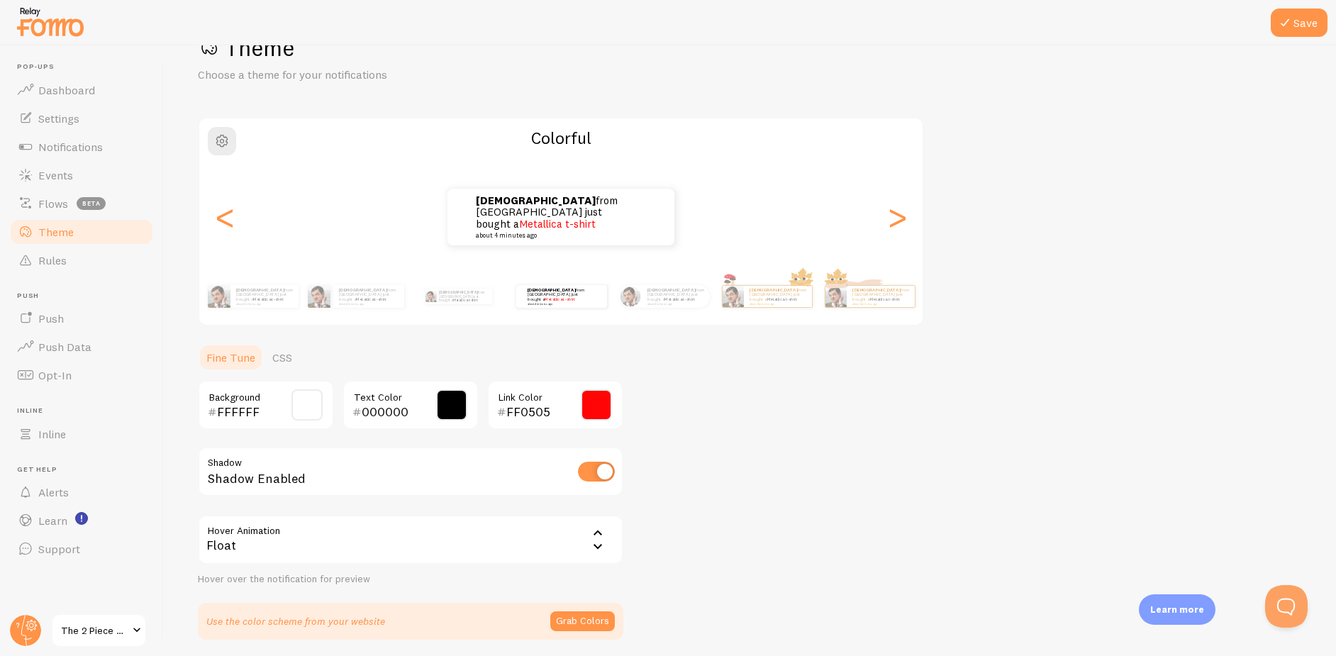
scroll to position [98, 0]
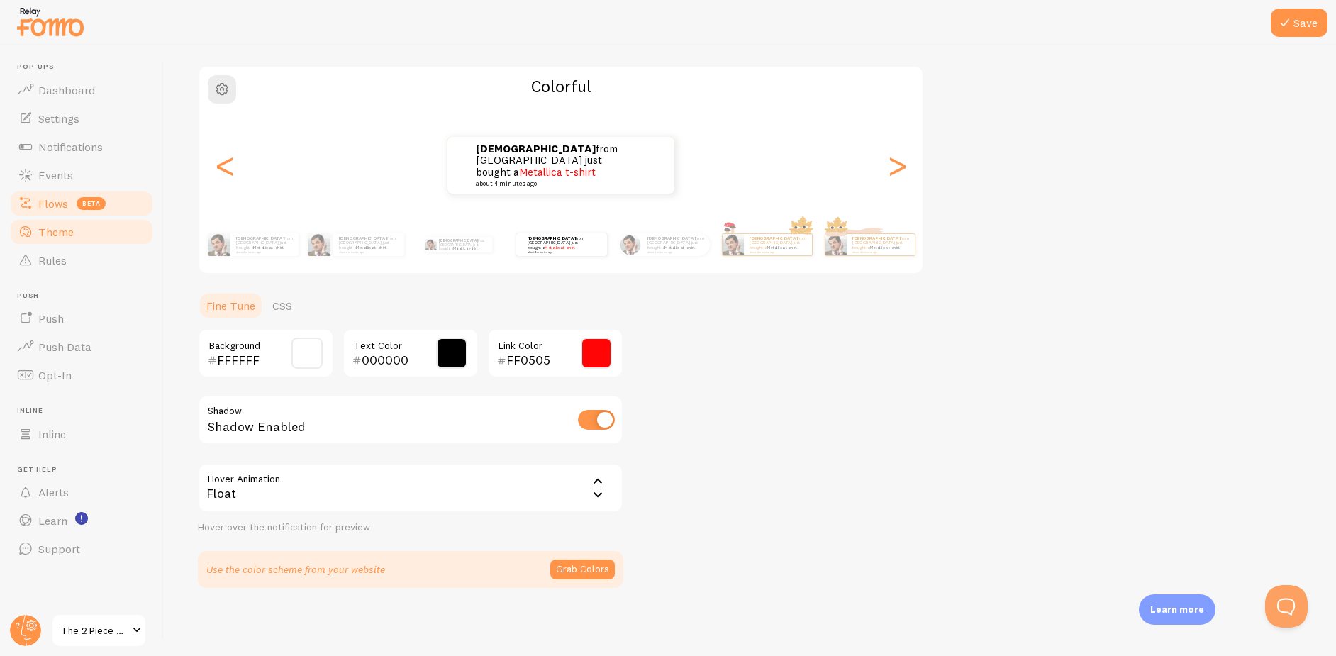
click at [61, 209] on span "Flows" at bounding box center [53, 203] width 30 height 14
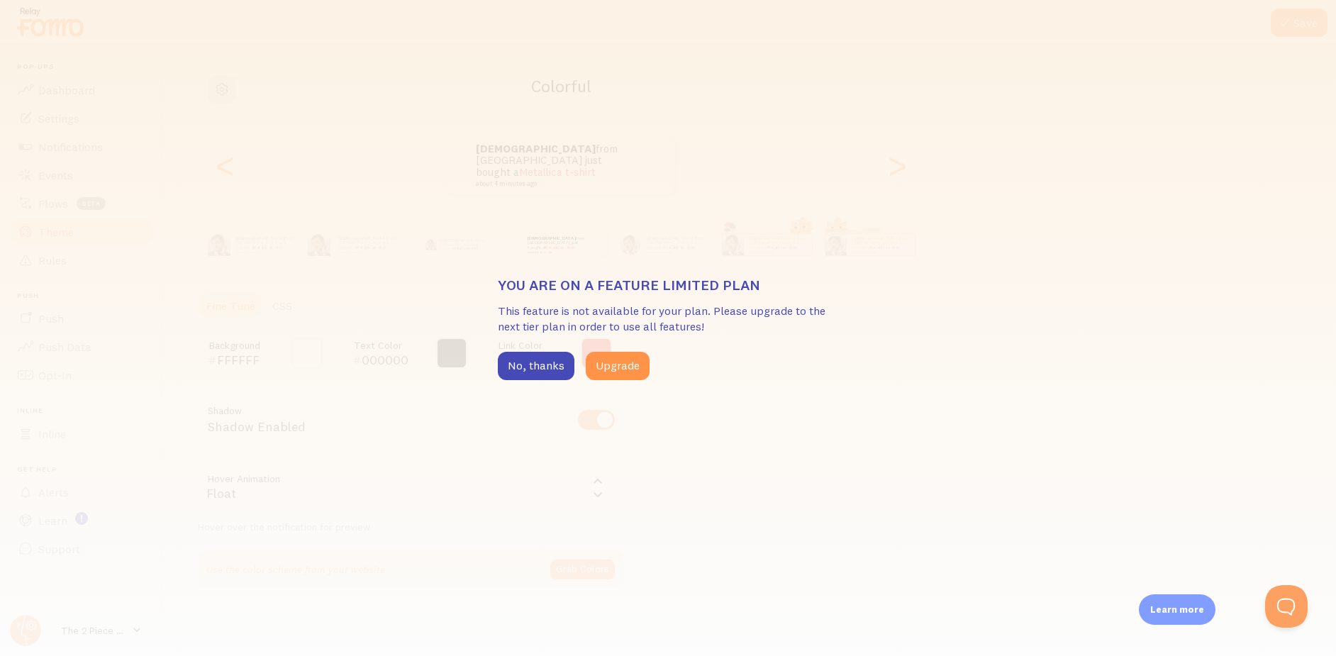
click at [447, 211] on div "You are on a feature limited plan This feature is not available for your plan. …" at bounding box center [668, 328] width 1336 height 656
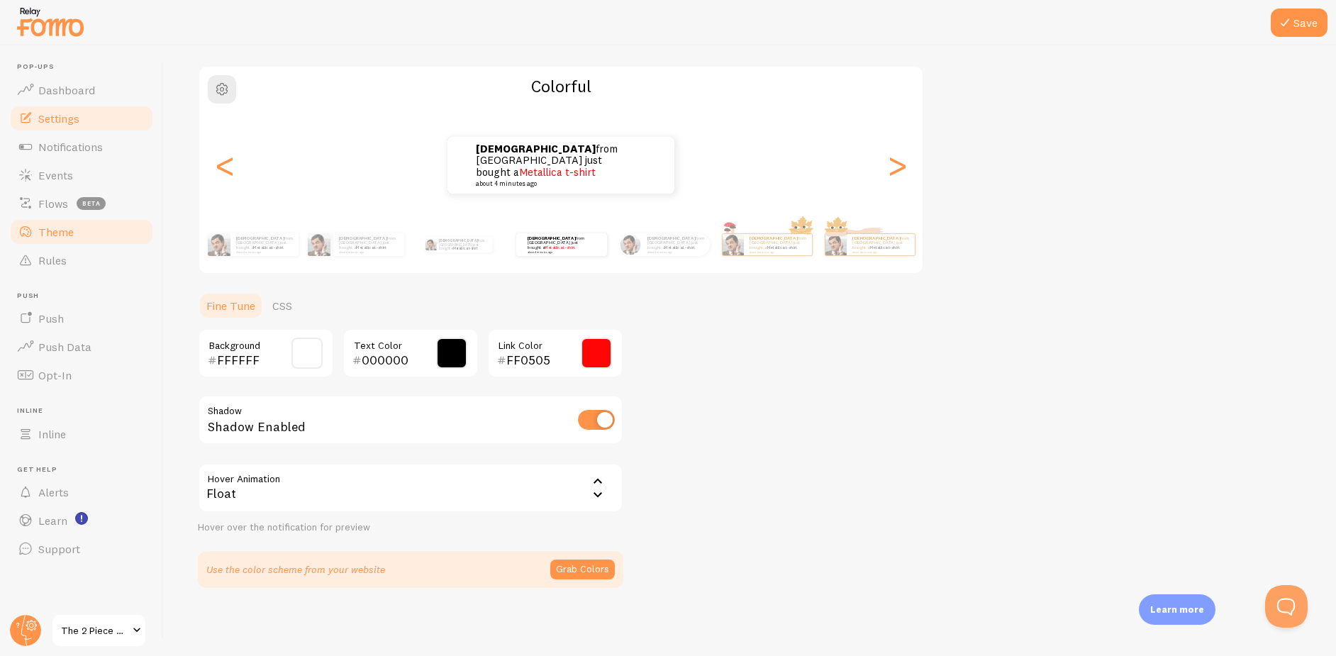
click at [111, 114] on link "Settings" at bounding box center [82, 118] width 146 height 28
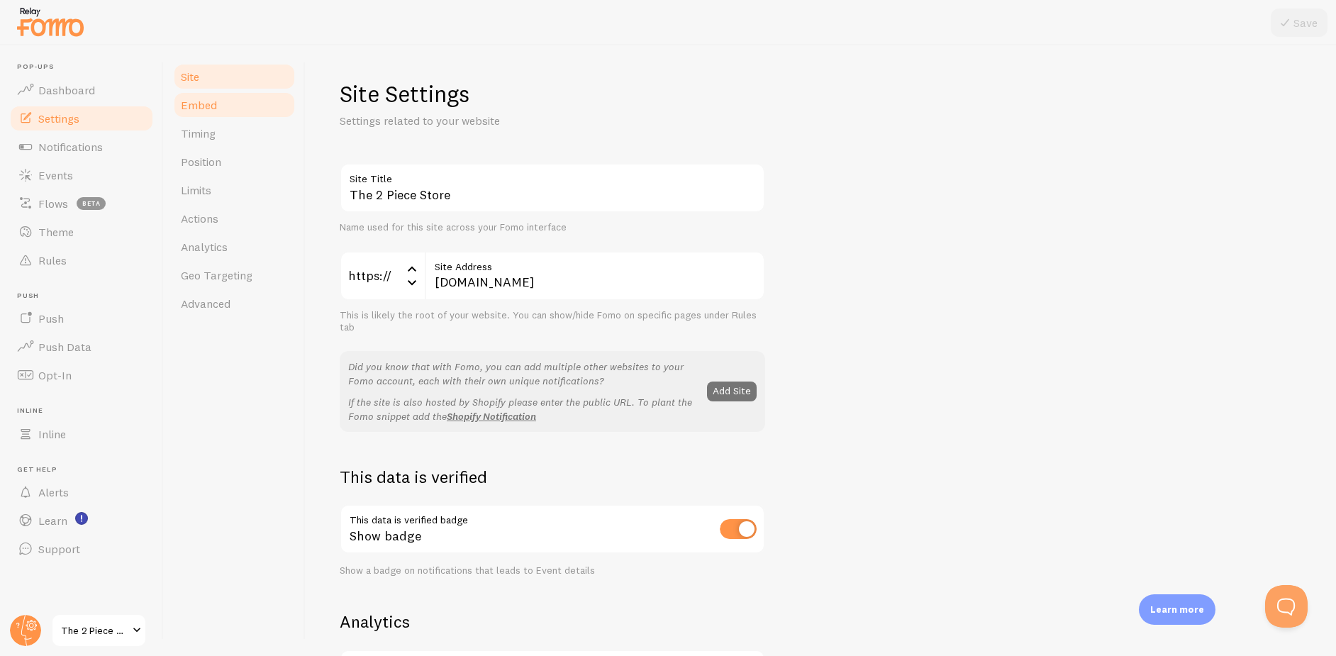
click at [240, 110] on link "Embed" at bounding box center [234, 105] width 124 height 28
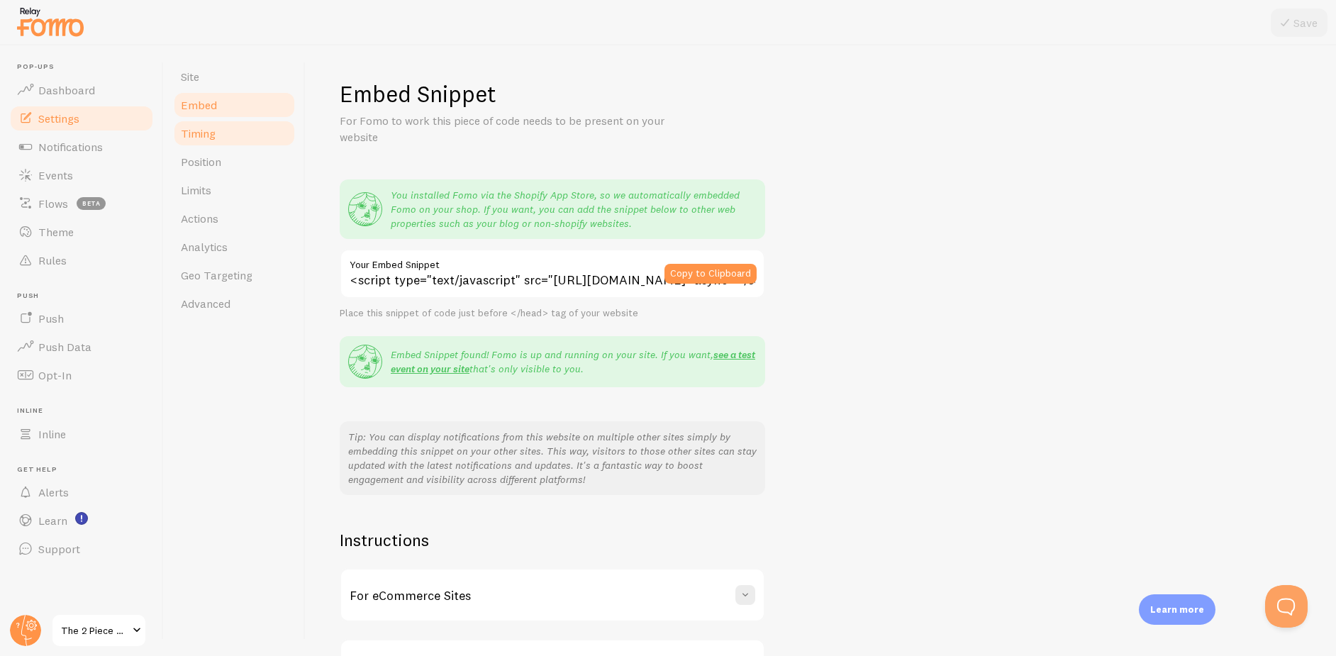
click at [247, 135] on link "Timing" at bounding box center [234, 133] width 124 height 28
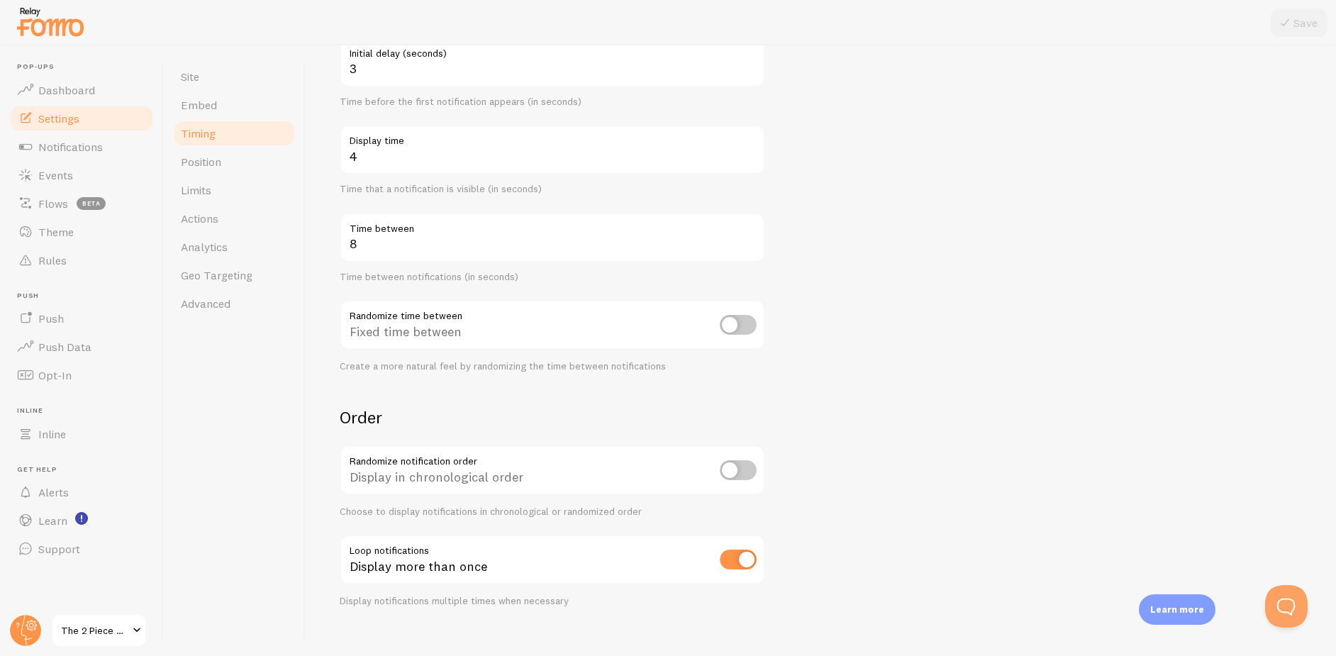
scroll to position [184, 0]
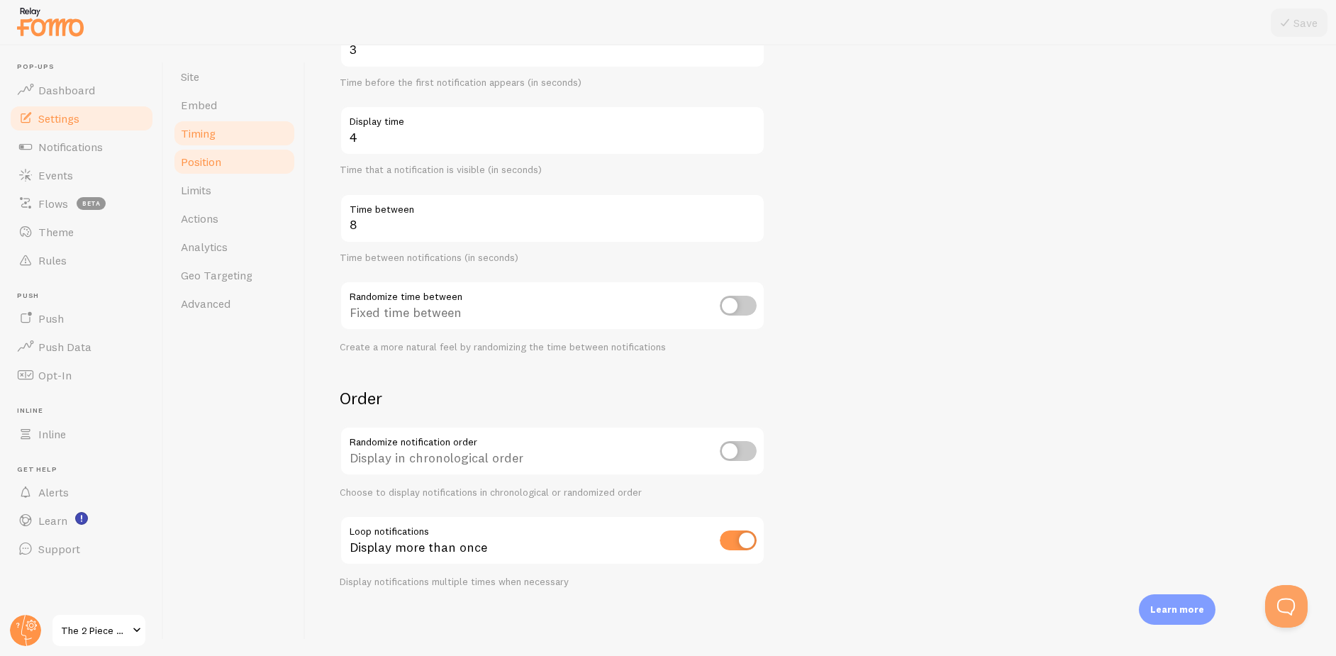
click at [239, 164] on link "Position" at bounding box center [234, 161] width 124 height 28
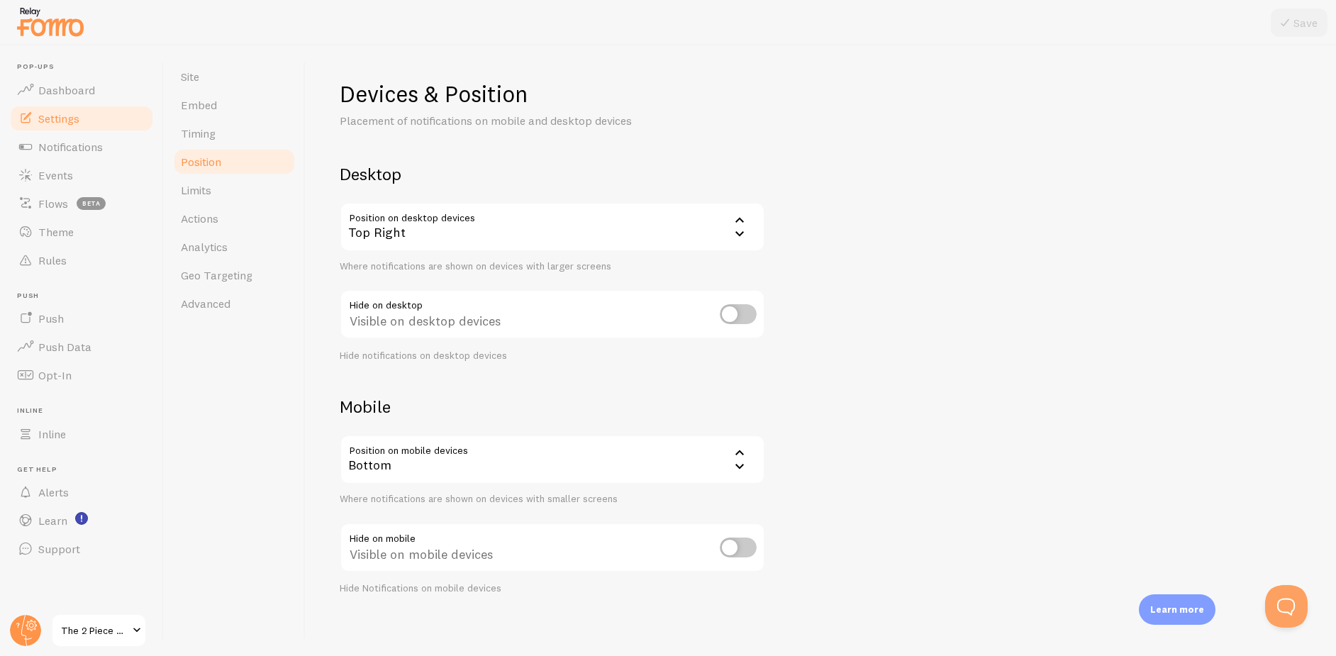
click at [513, 238] on div "Top Right" at bounding box center [552, 227] width 425 height 50
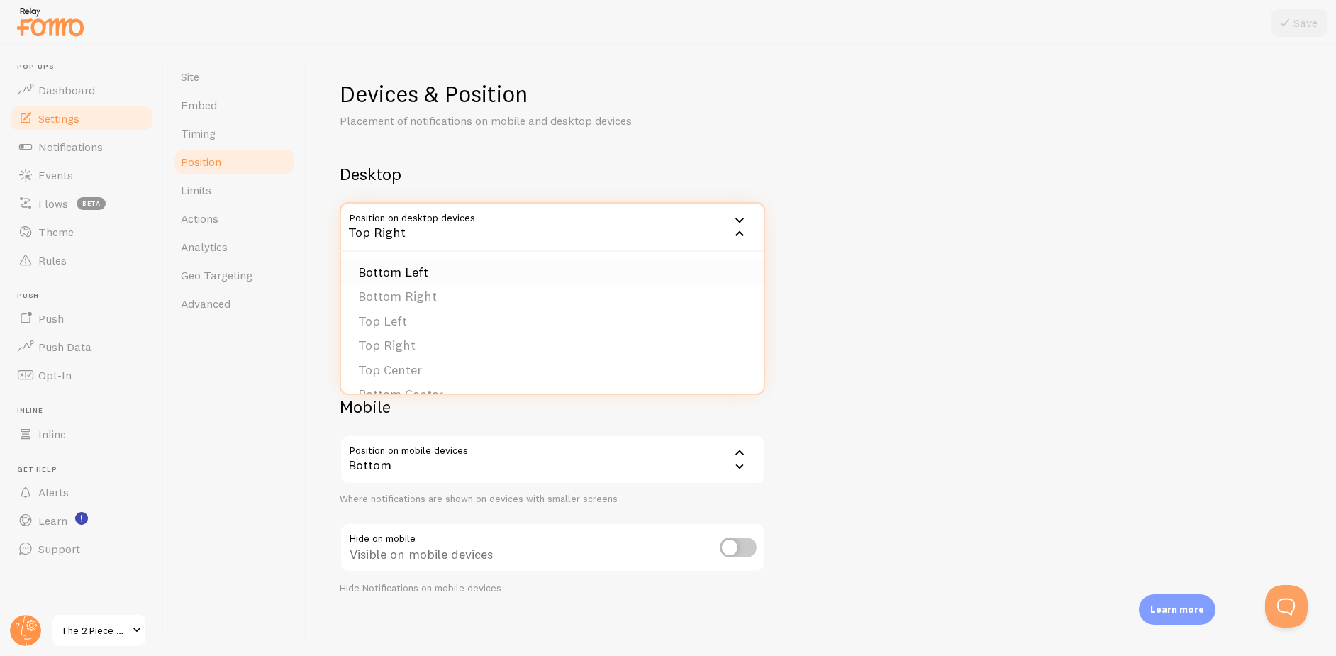
click at [488, 269] on li "Bottom Left" at bounding box center [552, 272] width 422 height 25
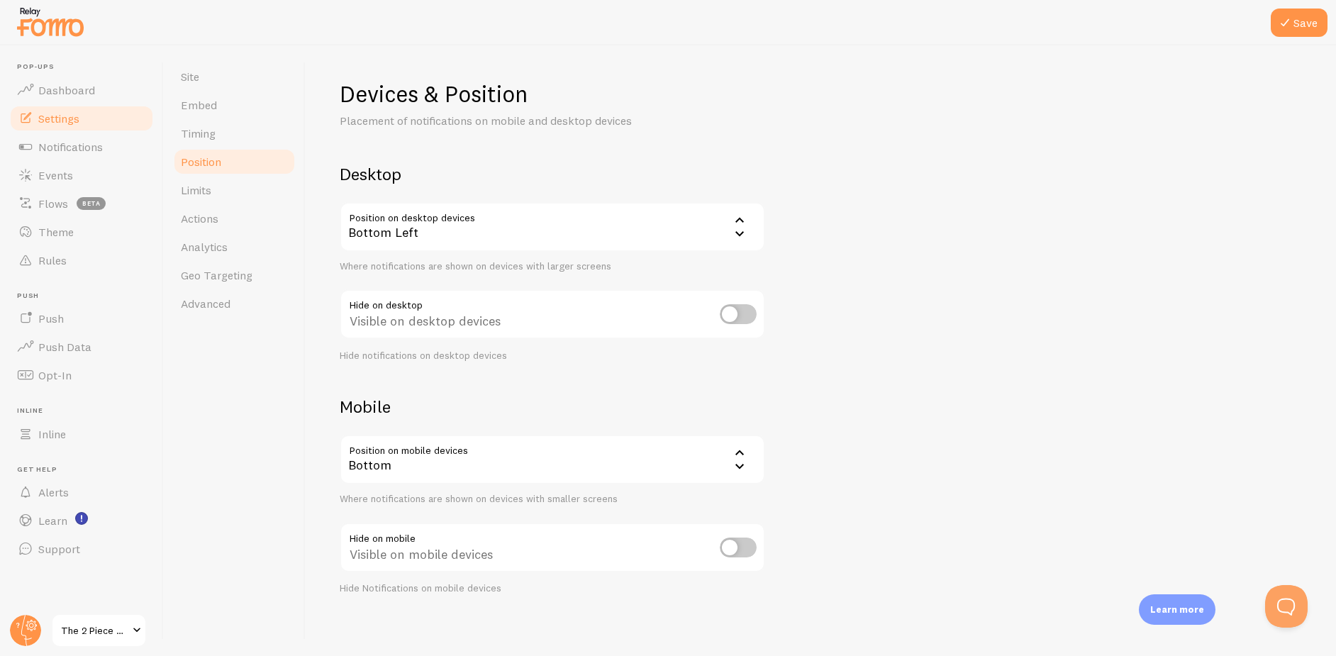
click at [731, 316] on input "checkbox" at bounding box center [738, 314] width 37 height 20
checkbox input "true"
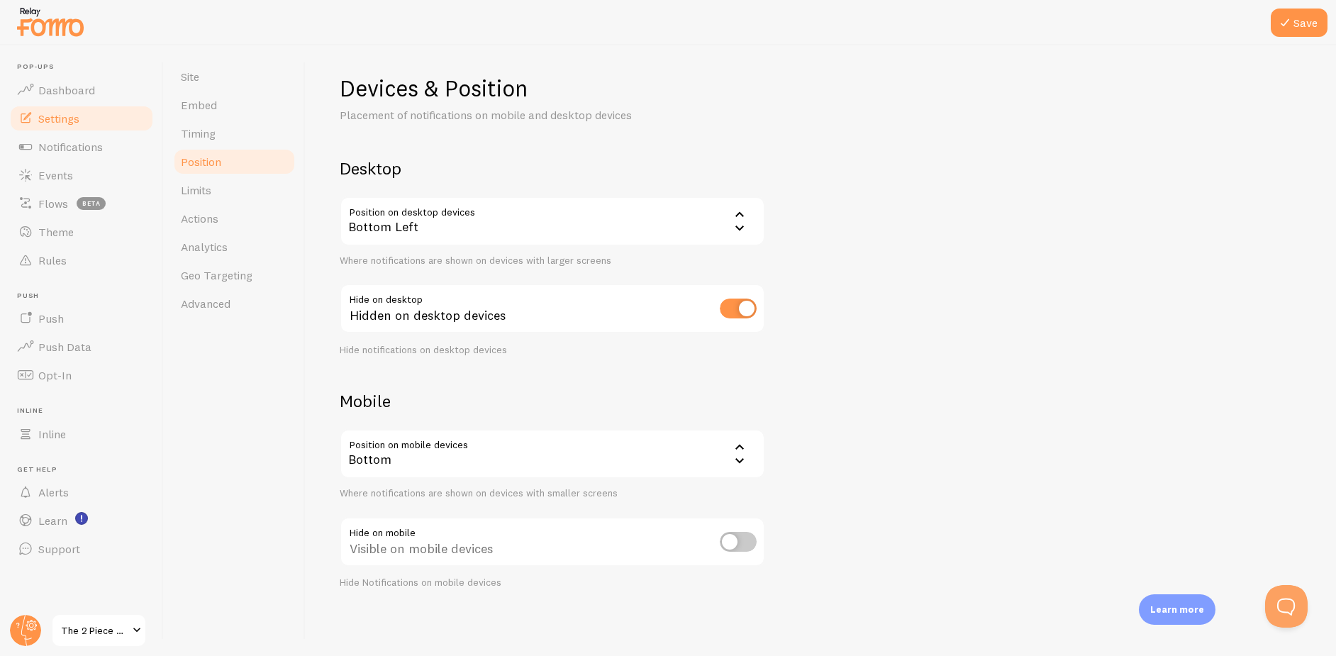
scroll to position [7, 0]
click at [478, 449] on div "Bottom" at bounding box center [552, 452] width 425 height 50
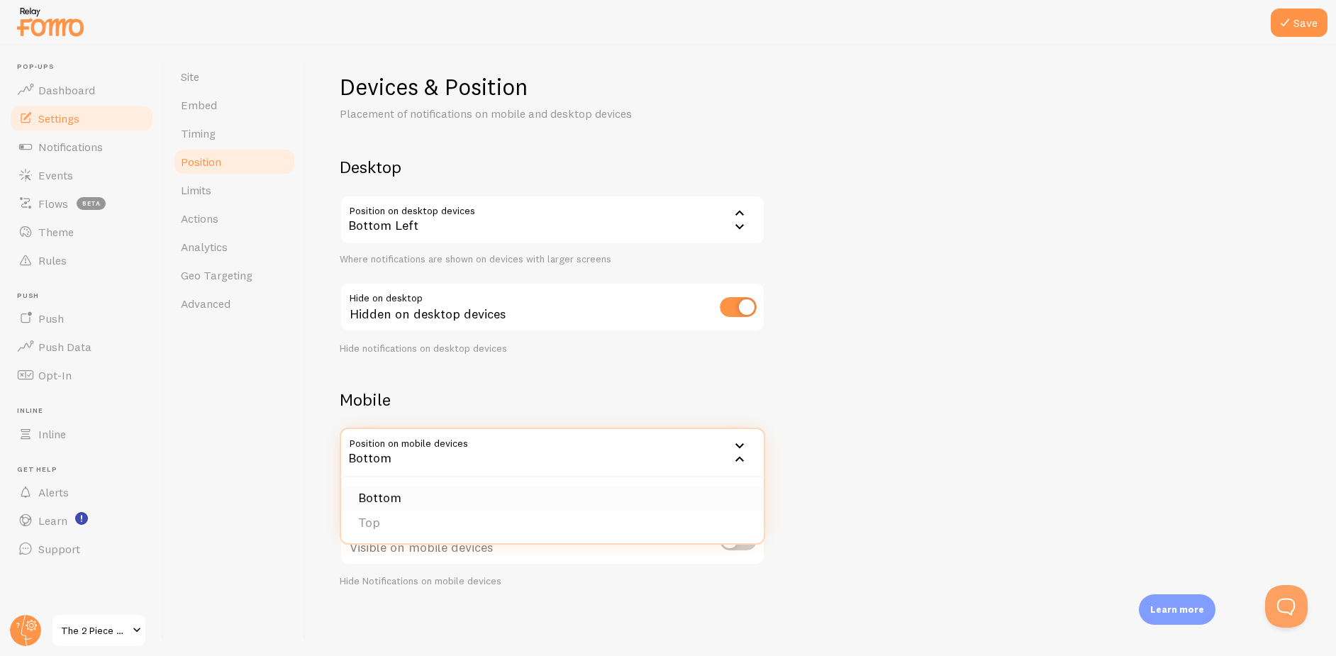
click at [444, 491] on li "Bottom" at bounding box center [552, 498] width 422 height 25
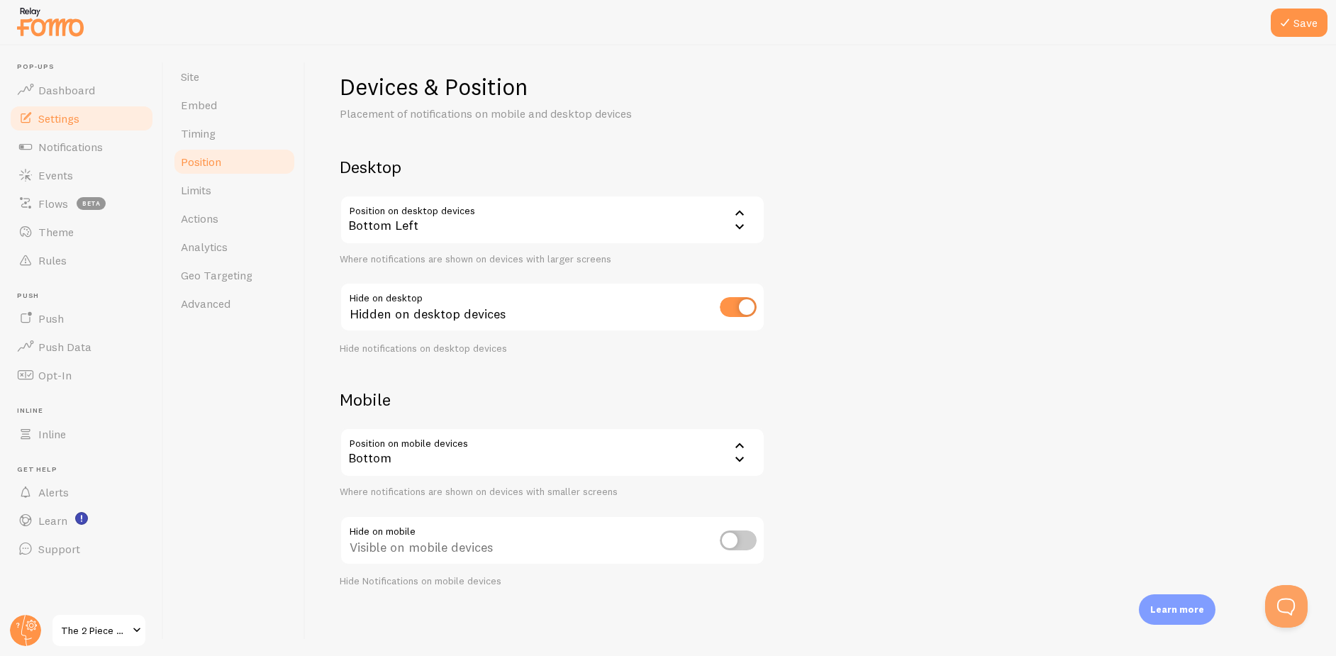
click at [746, 542] on input "checkbox" at bounding box center [738, 540] width 37 height 20
checkbox input "false"
click at [737, 300] on input "checkbox" at bounding box center [738, 307] width 37 height 20
checkbox input "false"
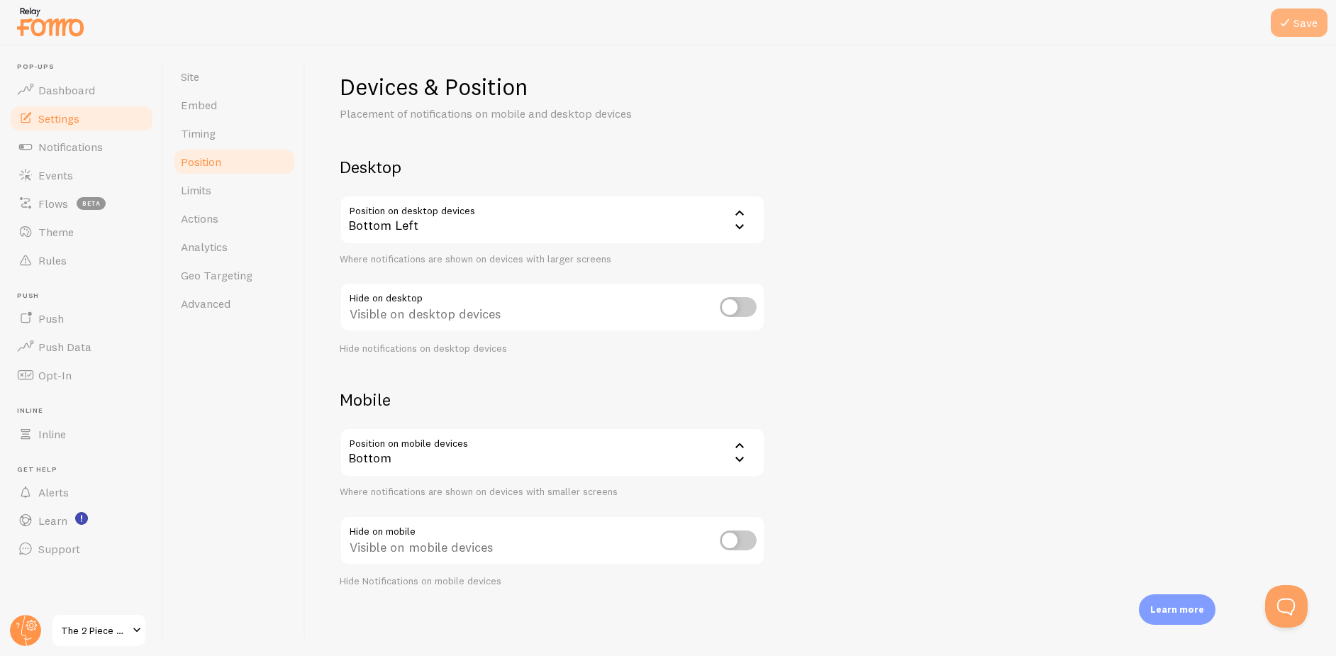
click at [1279, 16] on icon at bounding box center [1284, 22] width 17 height 17
click at [237, 193] on link "Limits" at bounding box center [234, 190] width 124 height 28
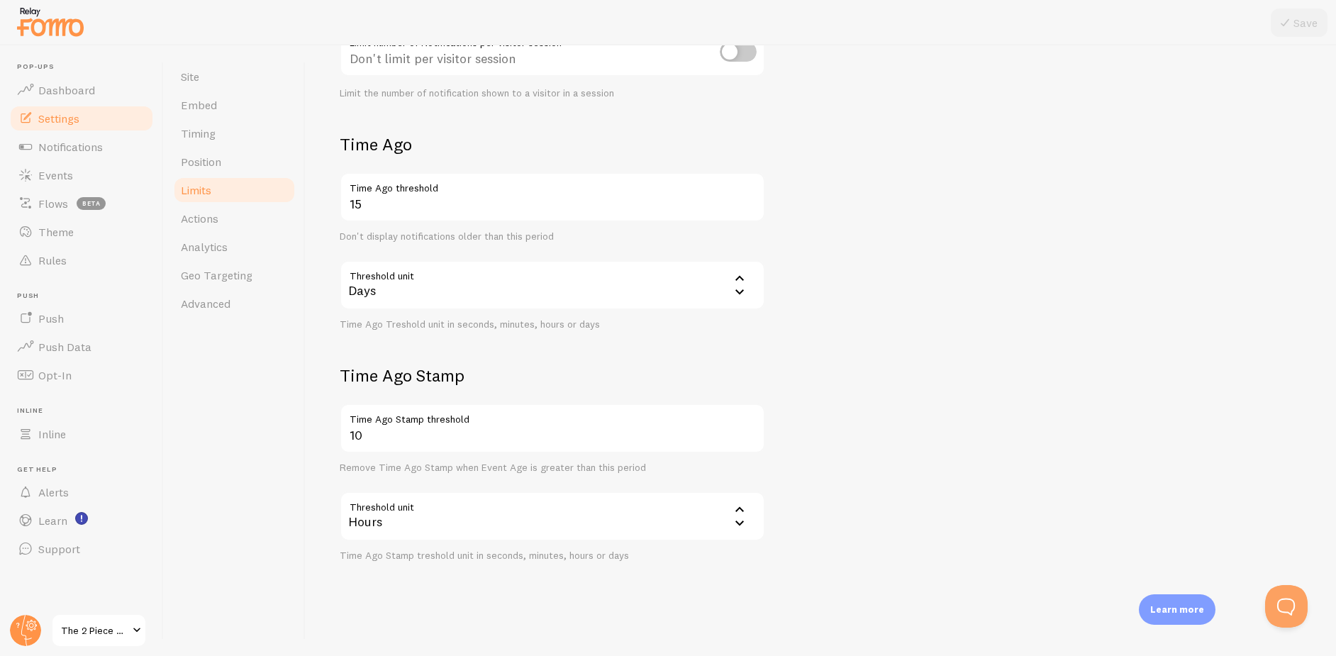
scroll to position [264, 0]
click at [273, 219] on link "Actions" at bounding box center [234, 218] width 124 height 28
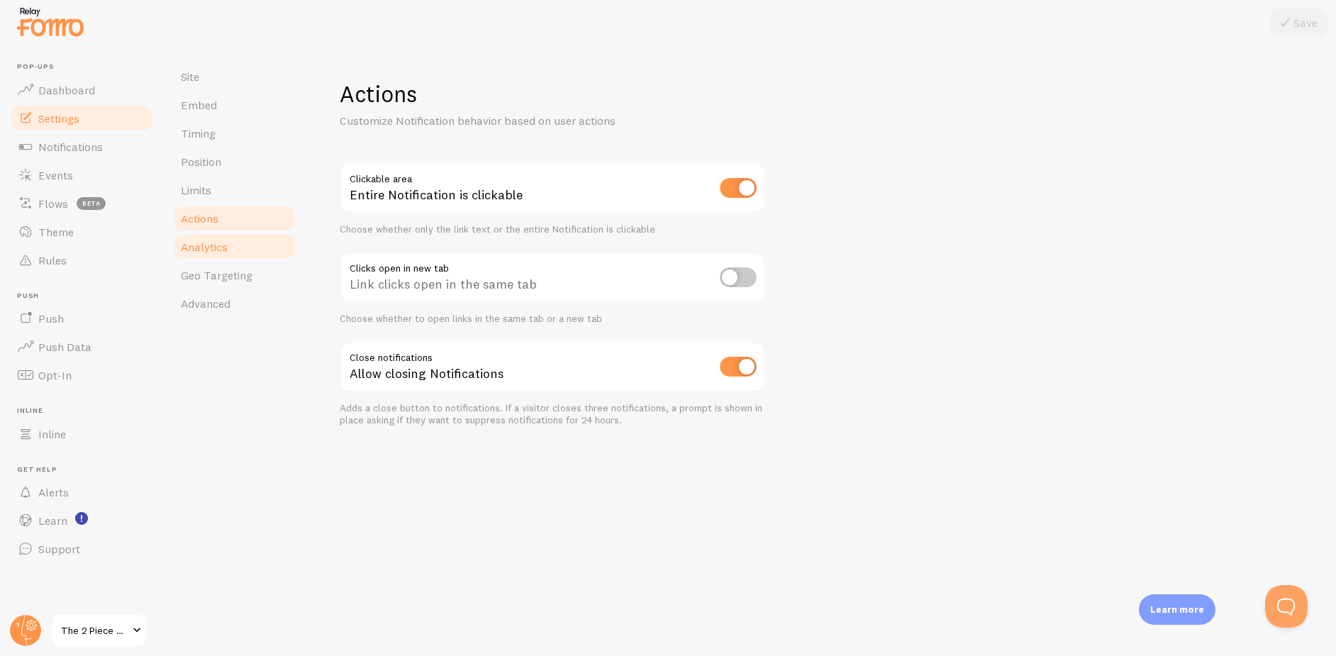
click at [257, 247] on link "Analytics" at bounding box center [234, 247] width 124 height 28
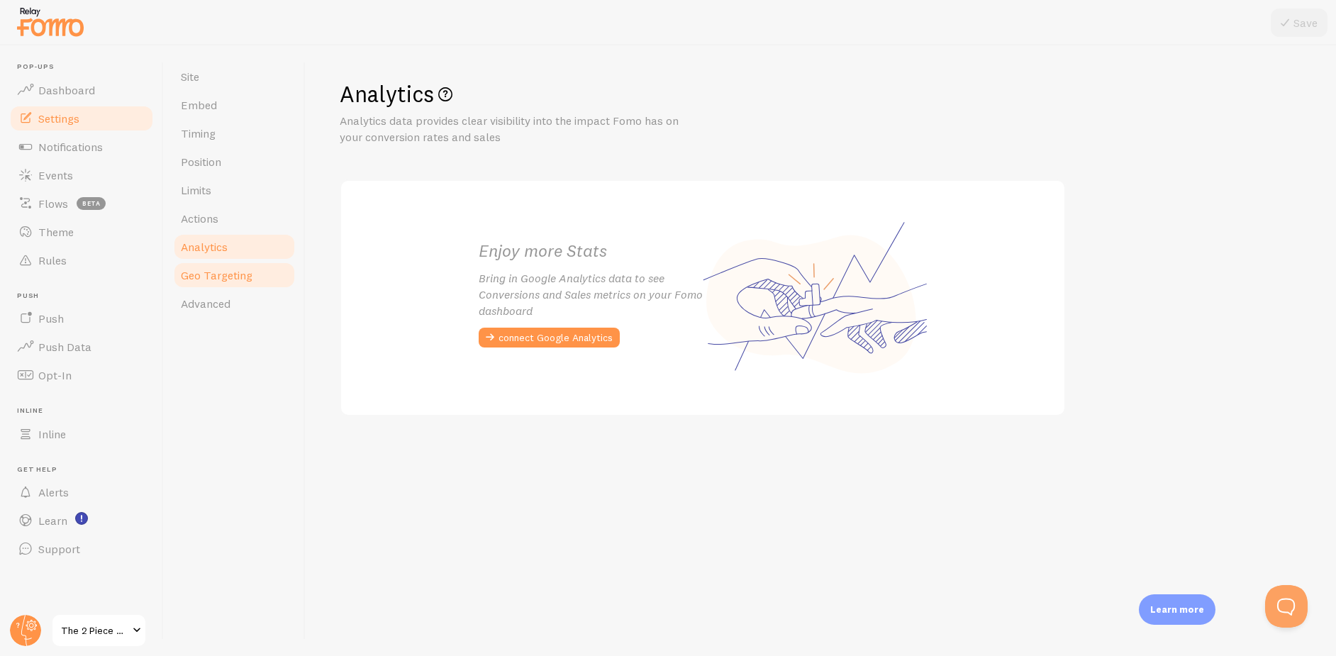
click at [252, 277] on link "Geo Targeting" at bounding box center [234, 275] width 124 height 28
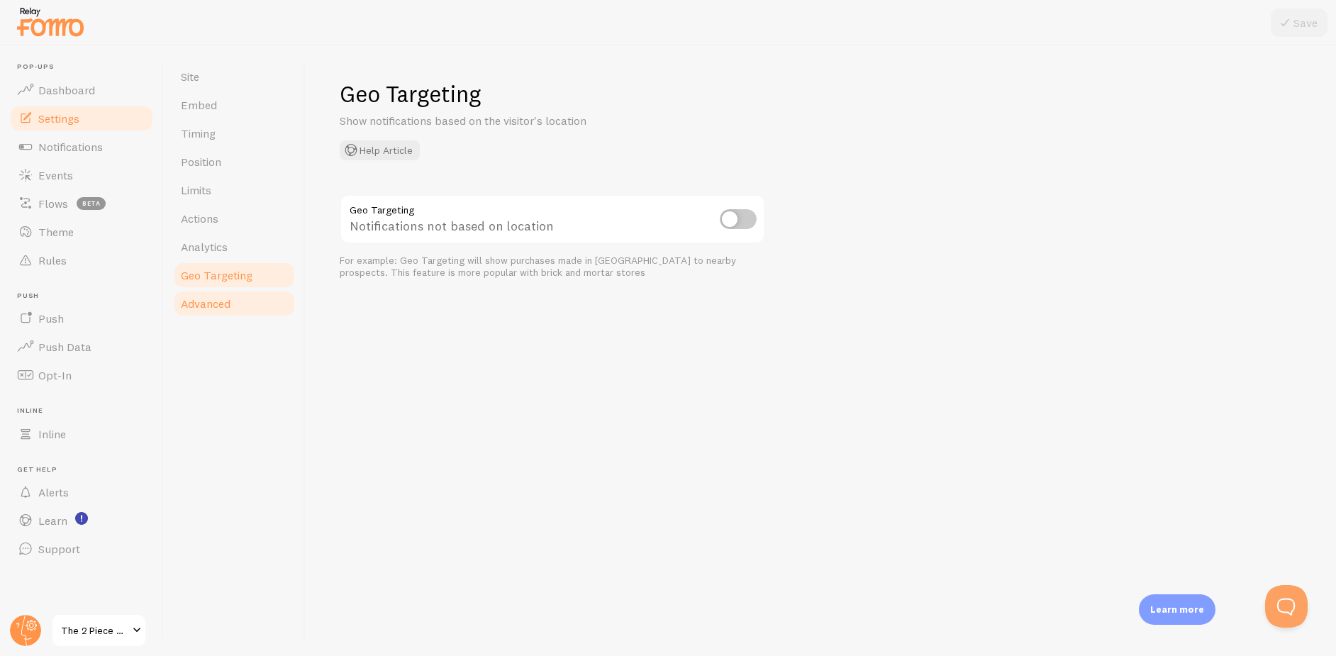
click at [252, 298] on link "Advanced" at bounding box center [234, 303] width 124 height 28
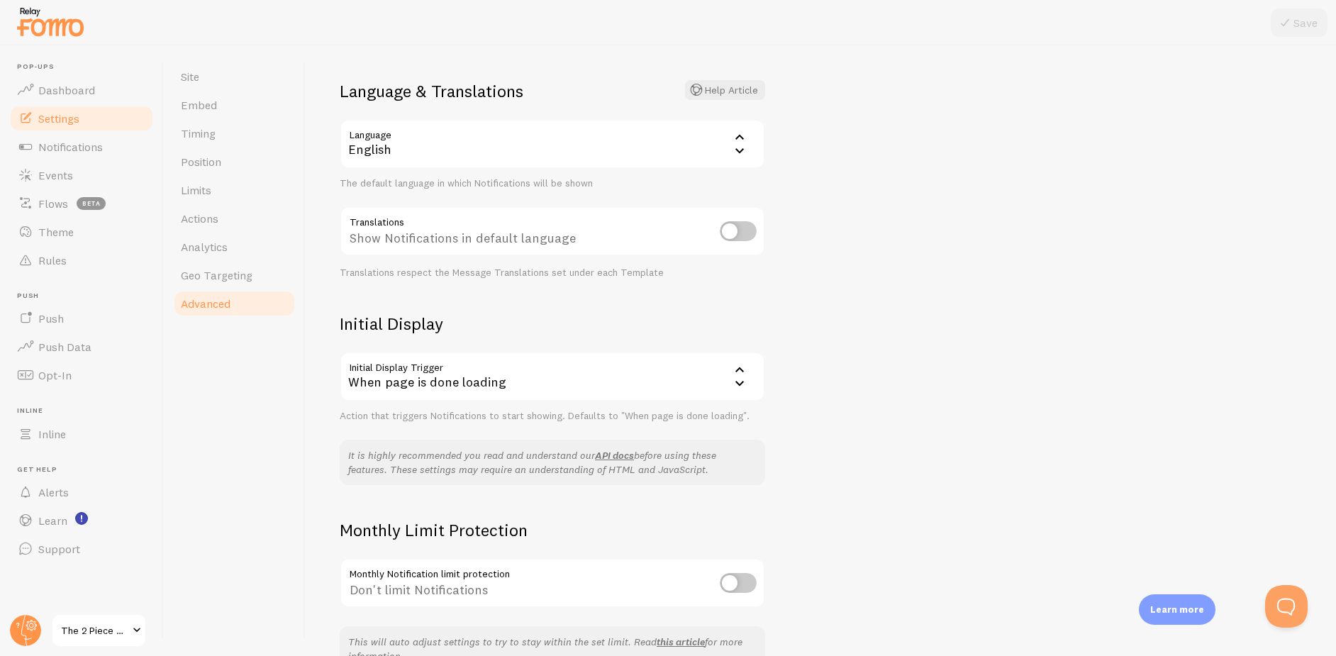
scroll to position [167, 0]
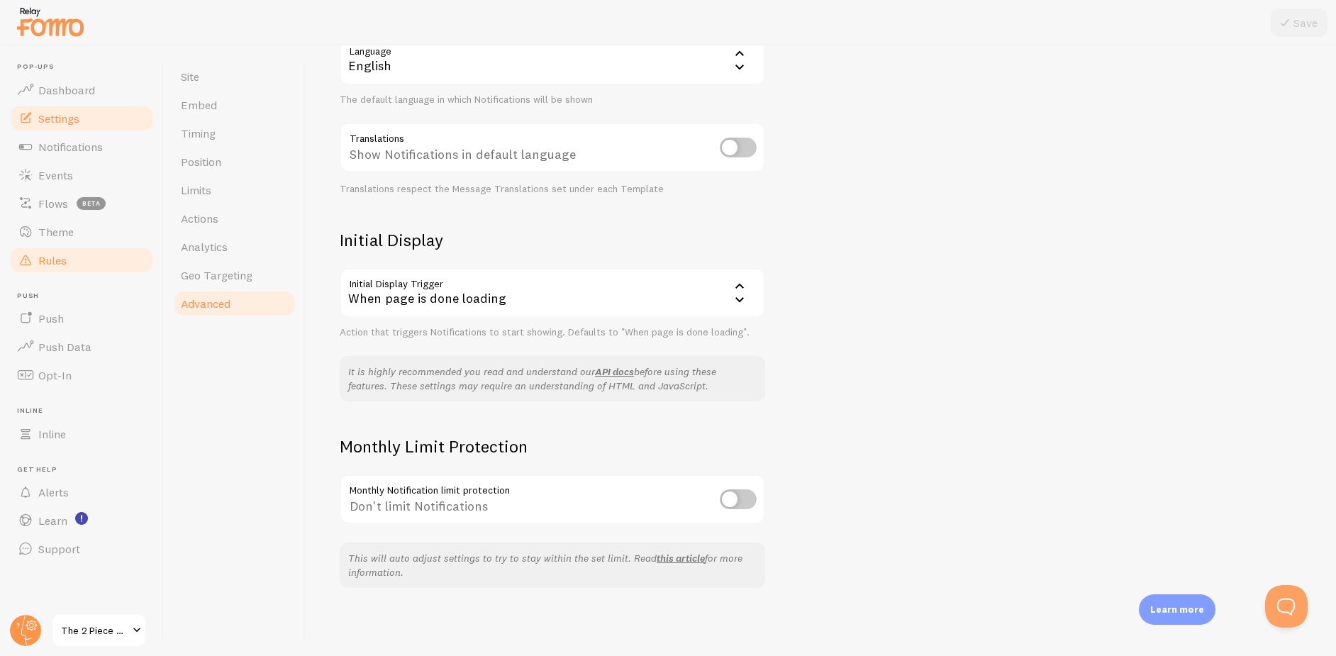
click at [116, 258] on link "Rules" at bounding box center [82, 260] width 146 height 28
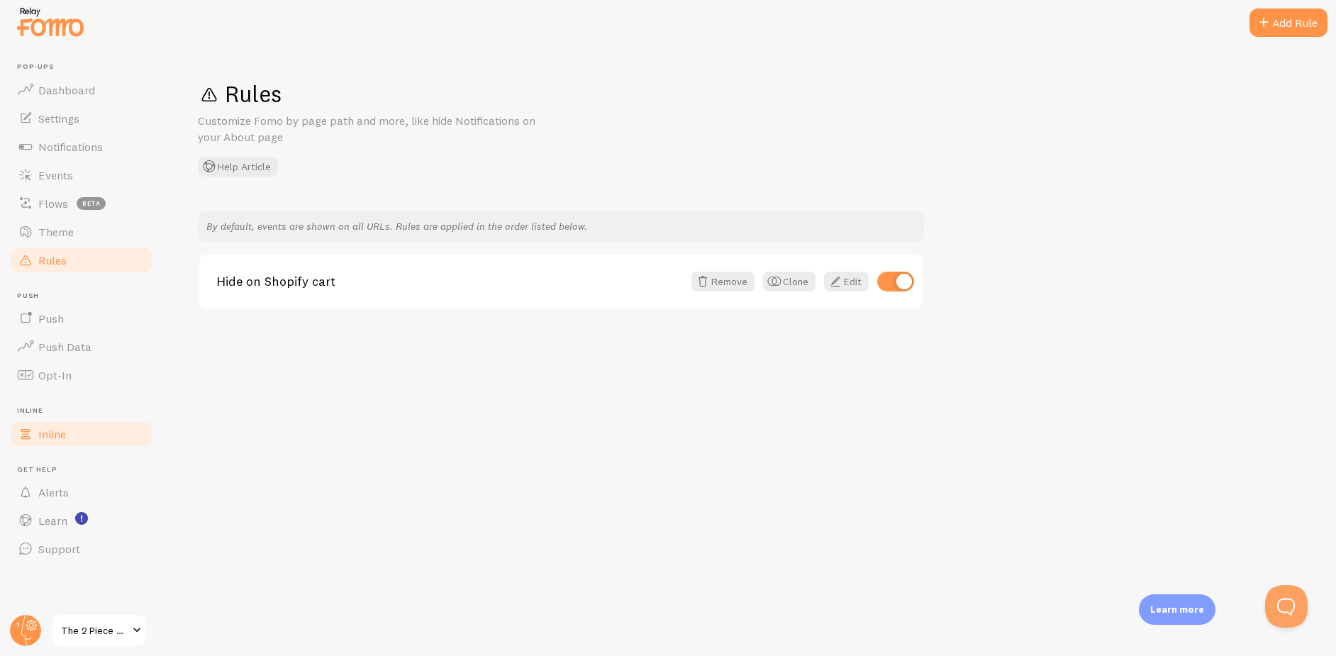
click at [91, 420] on link "Inline" at bounding box center [82, 434] width 146 height 28
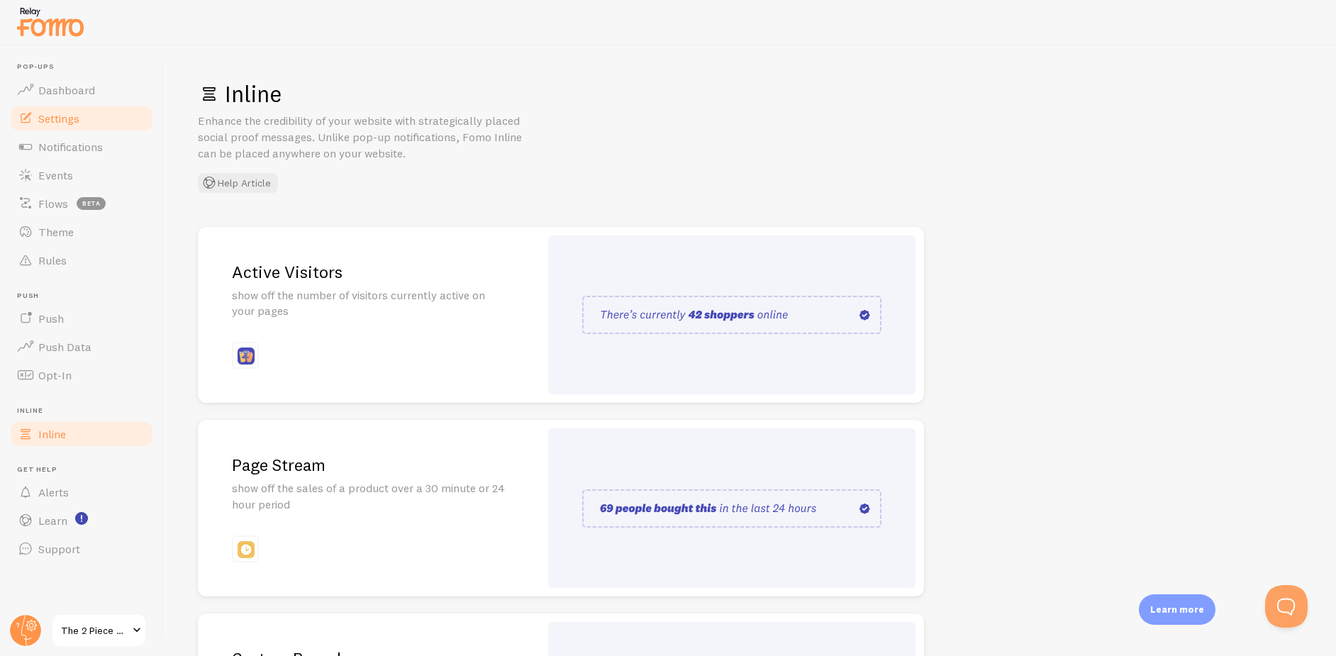
click at [104, 123] on link "Settings" at bounding box center [82, 118] width 146 height 28
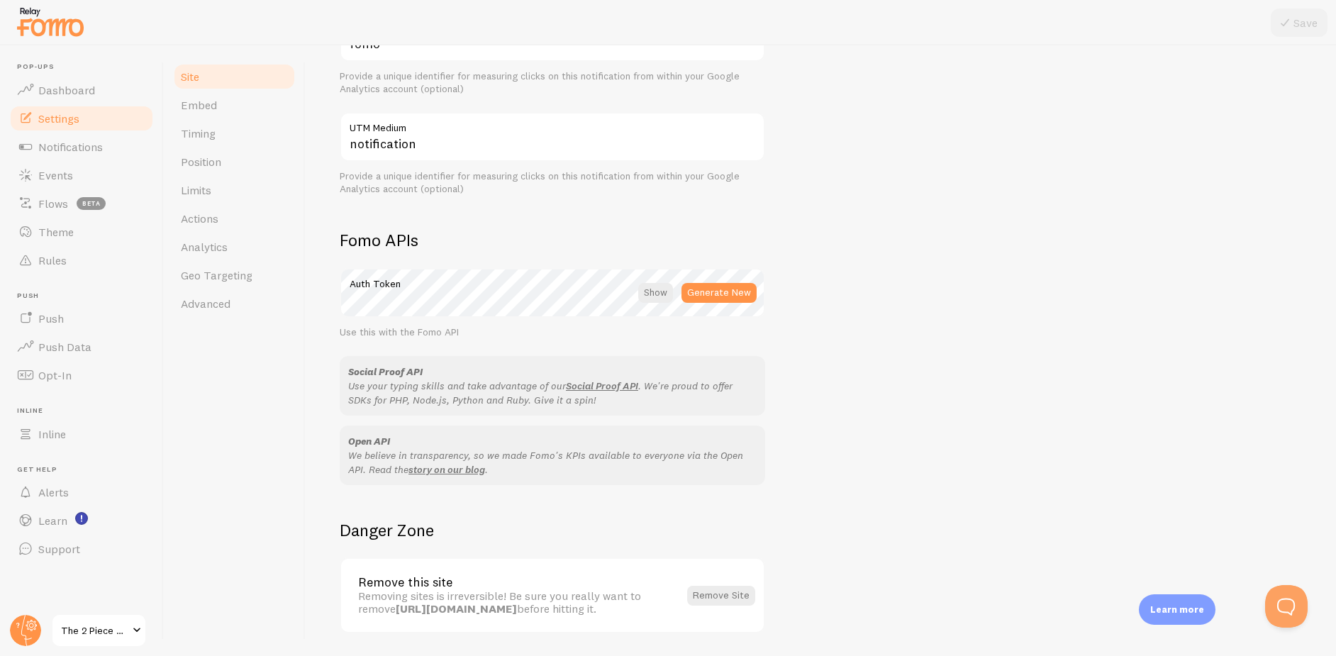
scroll to position [638, 0]
click at [100, 151] on span "Notifications" at bounding box center [70, 147] width 65 height 14
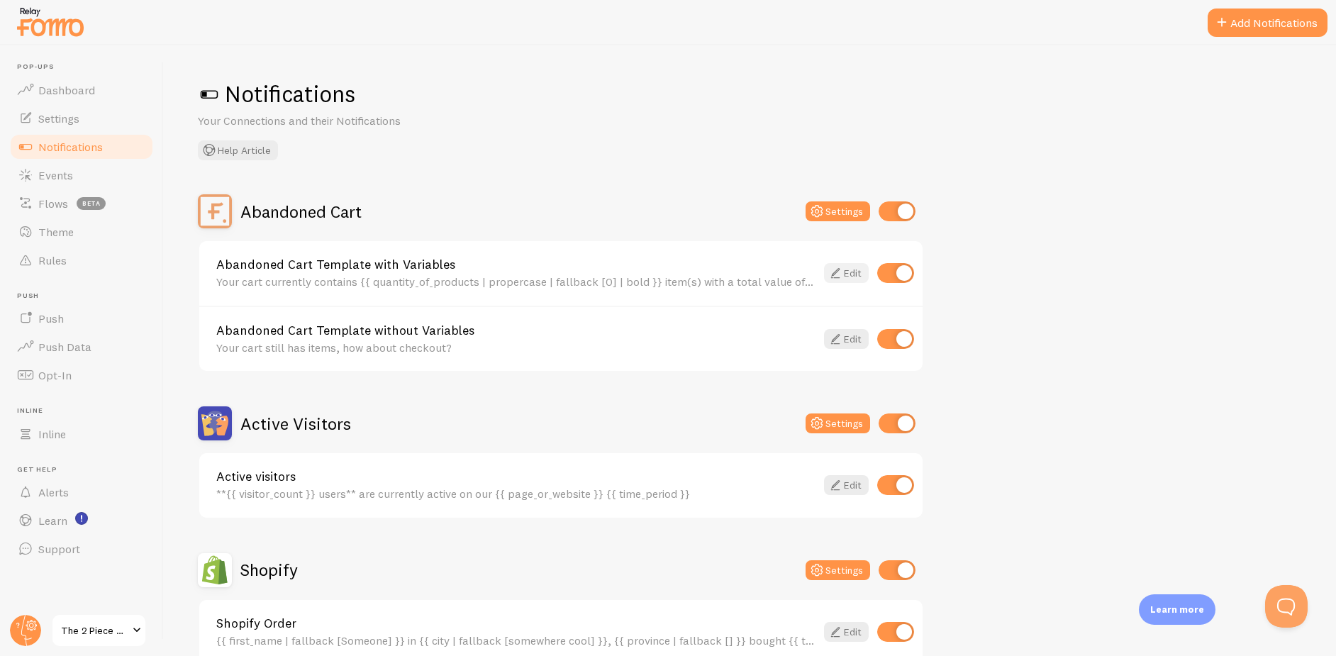
click at [857, 277] on link "Edit" at bounding box center [846, 273] width 45 height 20
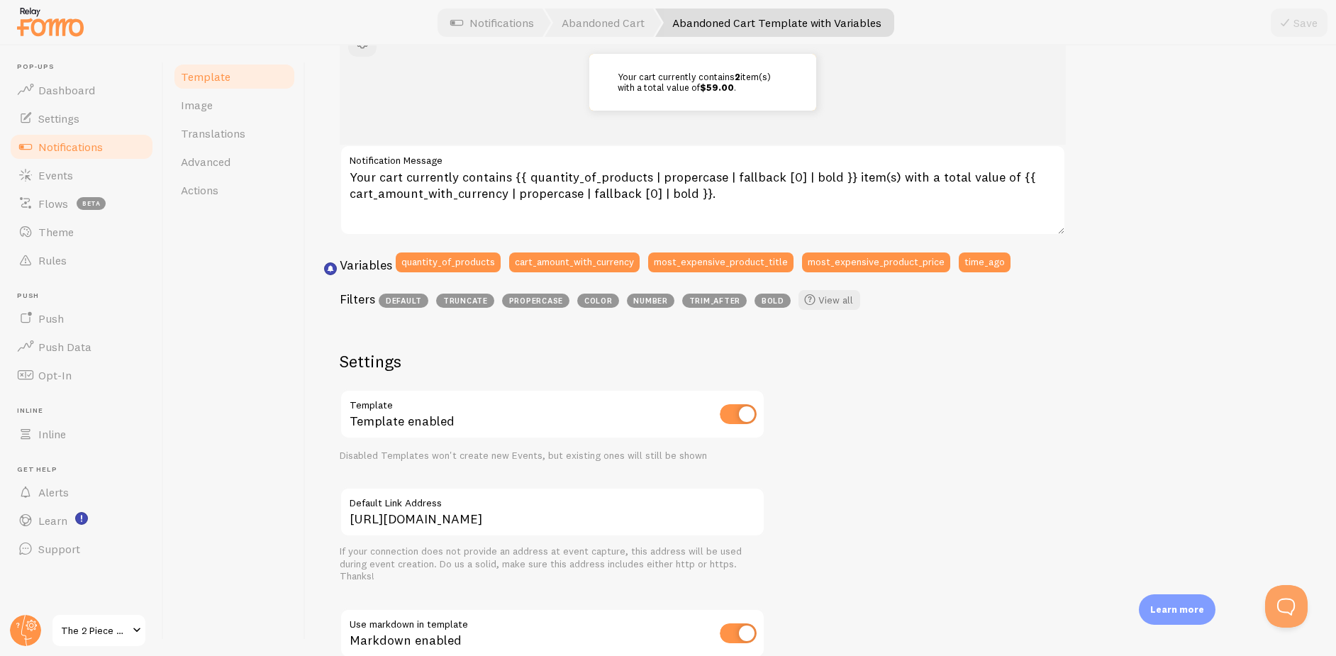
scroll to position [191, 0]
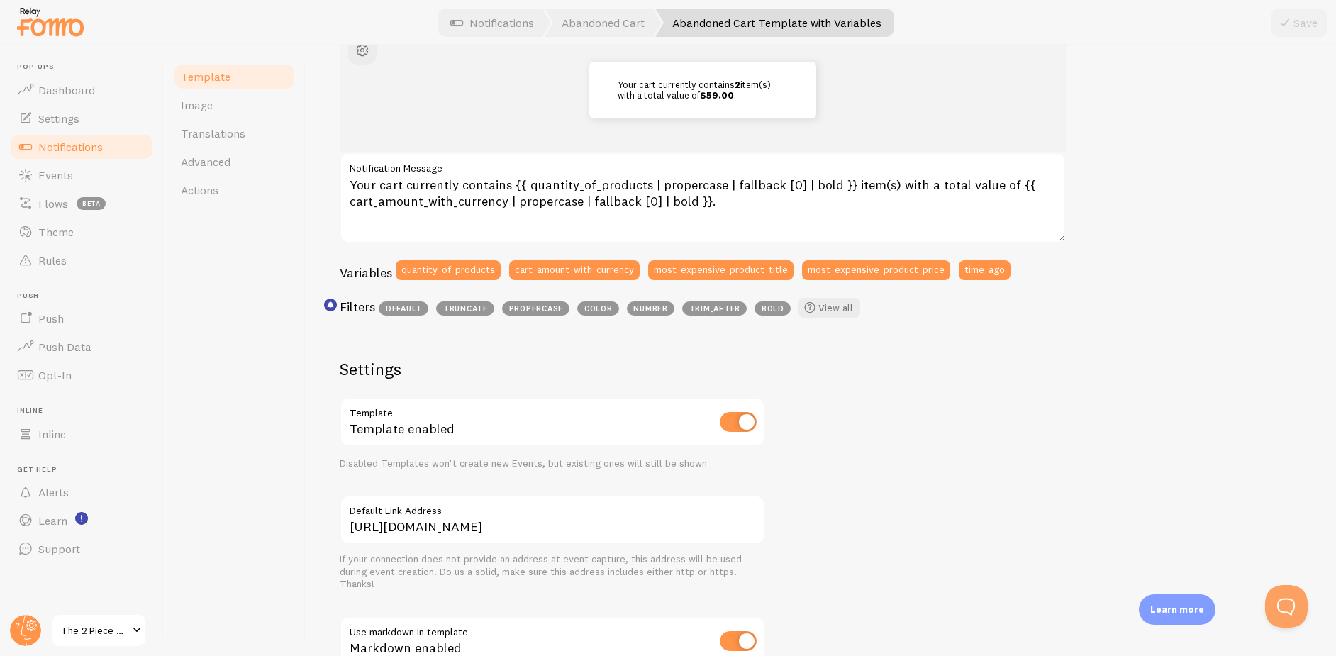
click at [90, 143] on span "Notifications" at bounding box center [70, 147] width 65 height 14
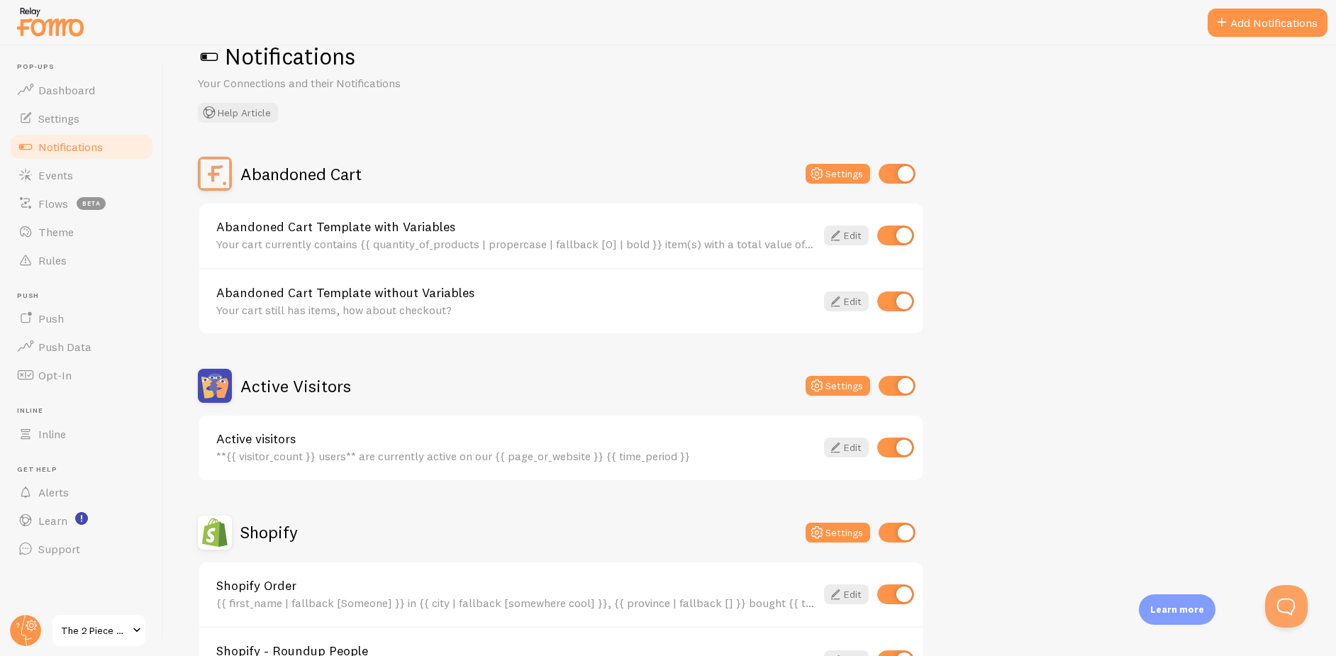
scroll to position [71, 0]
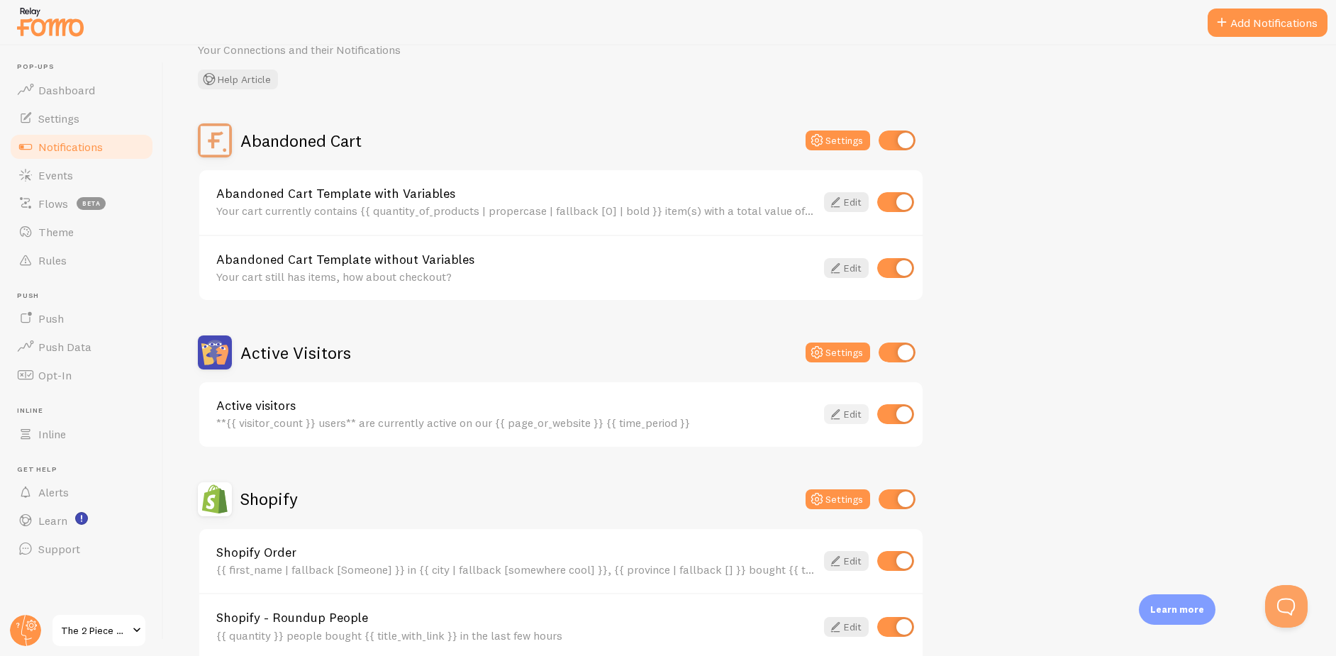
click at [847, 414] on link "Edit" at bounding box center [846, 414] width 45 height 20
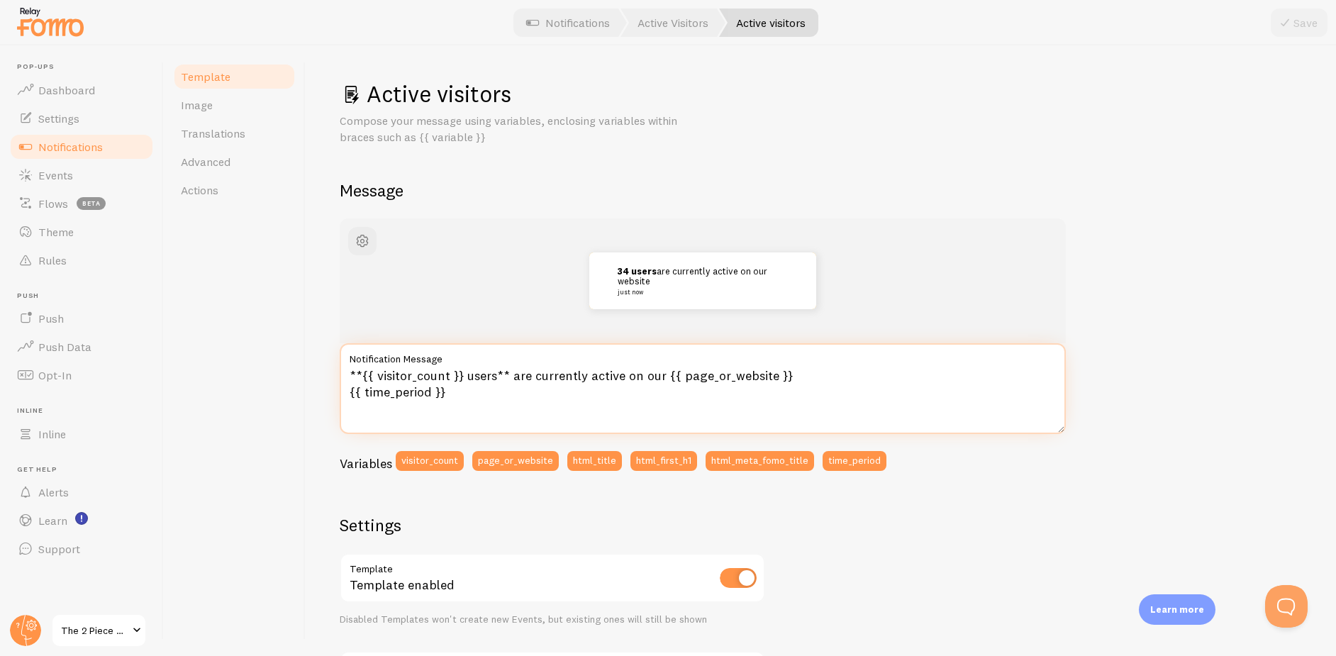
drag, startPoint x: 447, startPoint y: 374, endPoint x: 374, endPoint y: 369, distance: 73.1
click at [374, 369] on textarea "**{{ visitor_count }} users** are currently active on our {{ page_or_website }}…" at bounding box center [703, 388] width 726 height 91
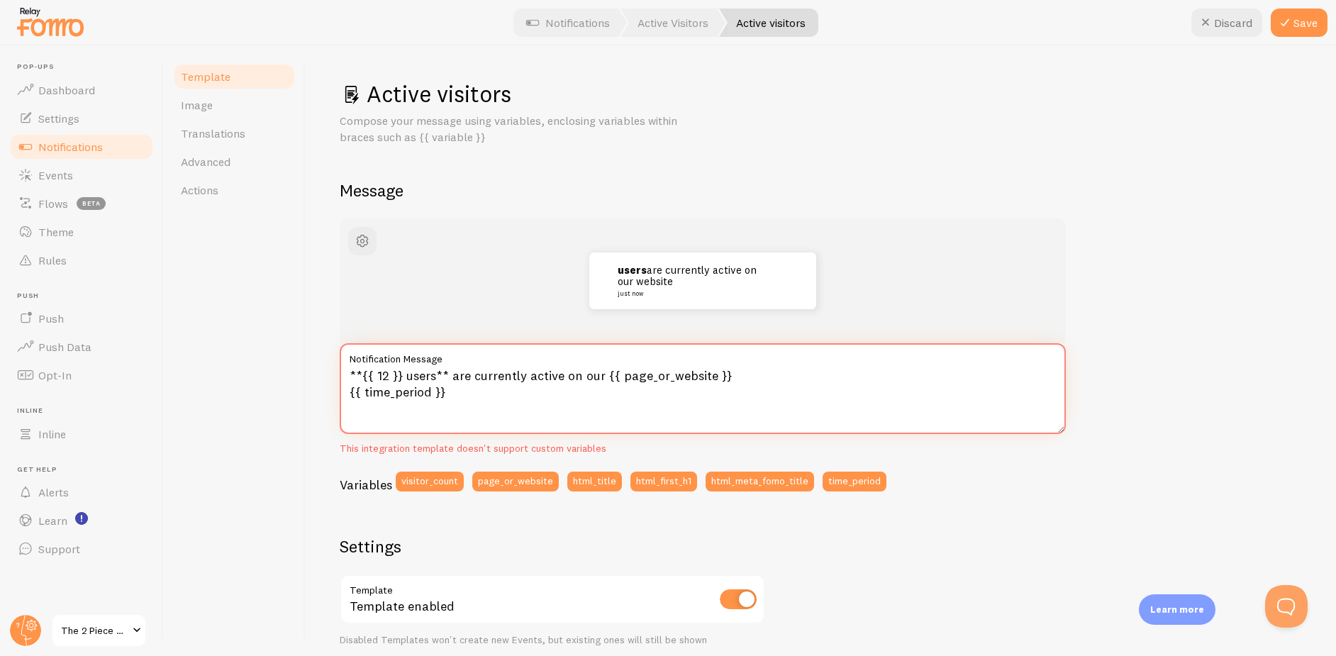
click at [500, 409] on textarea "**{{ 12 }} users** are currently active on our {{ page_or_website }} {{ time_pe…" at bounding box center [703, 388] width 726 height 91
click at [651, 447] on div "This integration template doesn't support custom variables" at bounding box center [703, 448] width 726 height 13
click at [550, 420] on textarea "**{{ 12 }} users** are currently active on our {{ page_or_website }} {{ time_pe…" at bounding box center [703, 388] width 726 height 91
drag, startPoint x: 401, startPoint y: 373, endPoint x: 389, endPoint y: 373, distance: 12.1
click at [389, 373] on textarea "**{{ 12 }} users** are currently active on our {{ page_or_website }} {{ time_pe…" at bounding box center [703, 388] width 726 height 91
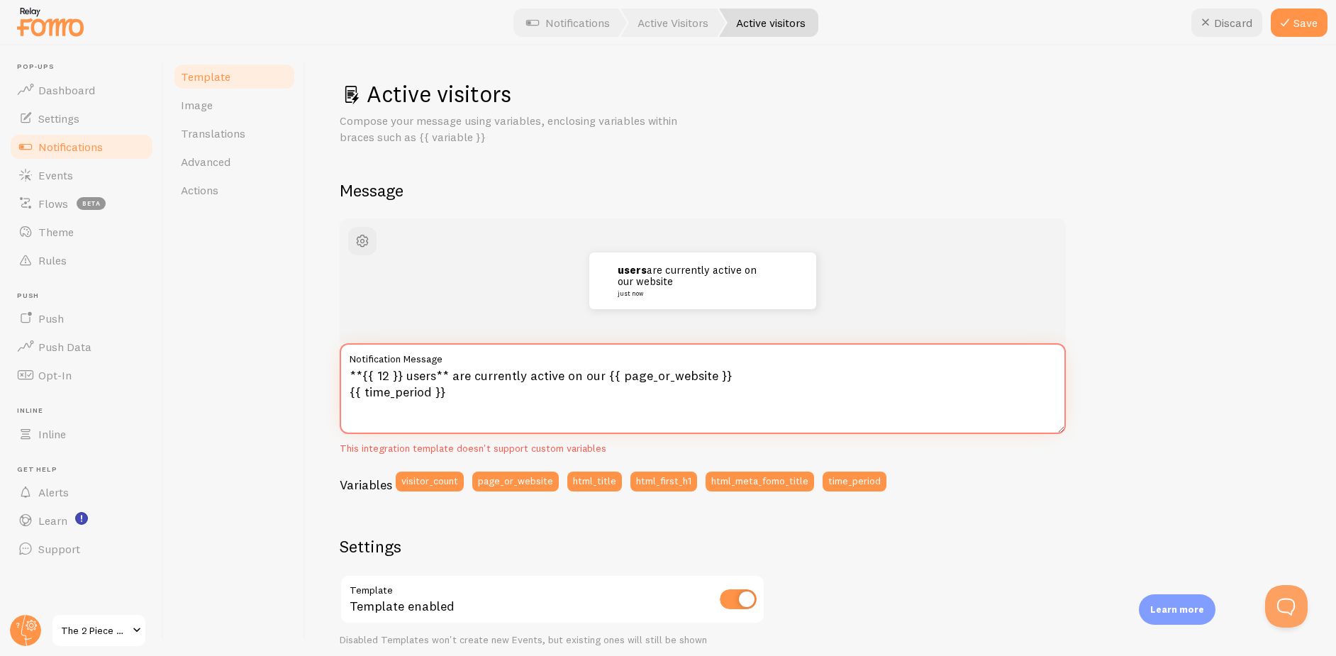
click at [395, 372] on textarea "**{{ 12 }} users** are currently active on our {{ page_or_website }} {{ time_pe…" at bounding box center [703, 388] width 726 height 91
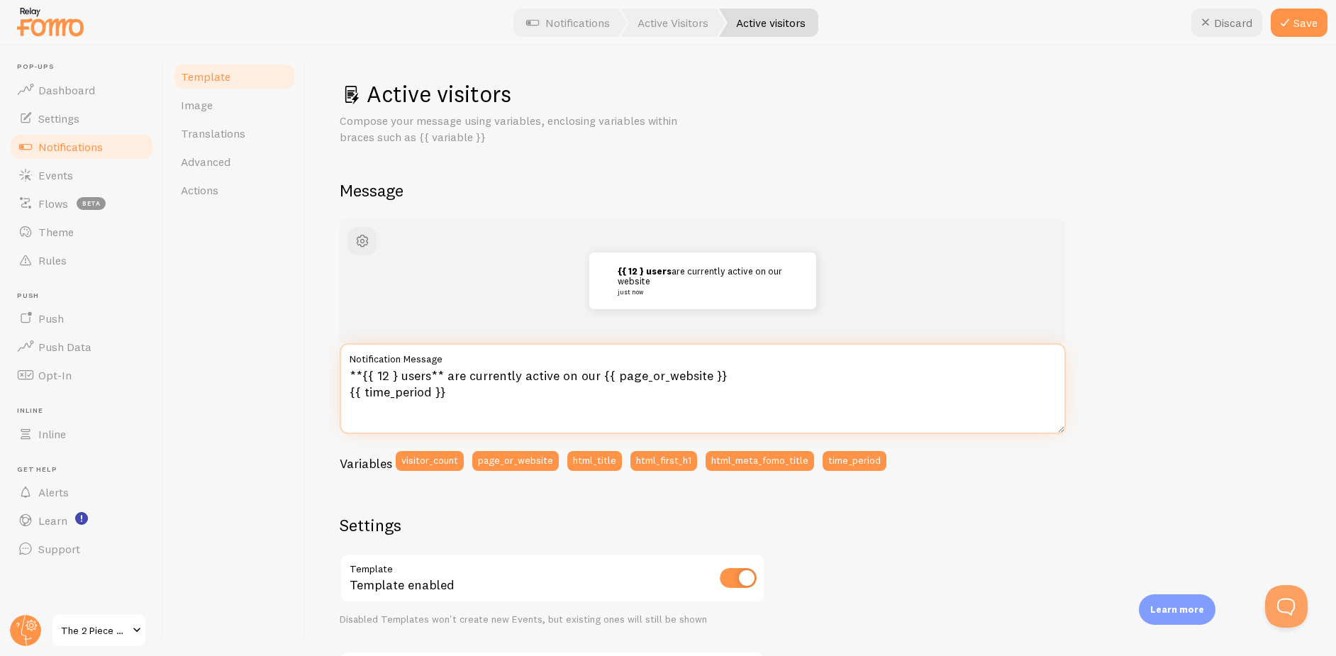
click at [371, 376] on textarea "**{{ 12 } users** are currently active on our {{ page_or_website }} {{ time_per…" at bounding box center [703, 388] width 726 height 91
click at [392, 374] on textarea "**{ 12 } users** are currently active on our {{ page_or_website }} {{ time_peri…" at bounding box center [703, 388] width 726 height 91
click at [372, 375] on textarea "**{ 12 users** are currently active on our {{ page_or_website }} {{ time_period…" at bounding box center [703, 388] width 726 height 91
click at [371, 377] on textarea "**12 users** are currently active on our {{ page_or_website }} {{ time_period }}" at bounding box center [703, 388] width 726 height 91
click at [481, 412] on textarea "**17 users** are currently active on our {{ page_or_website }} {{ time_period }}" at bounding box center [703, 388] width 726 height 91
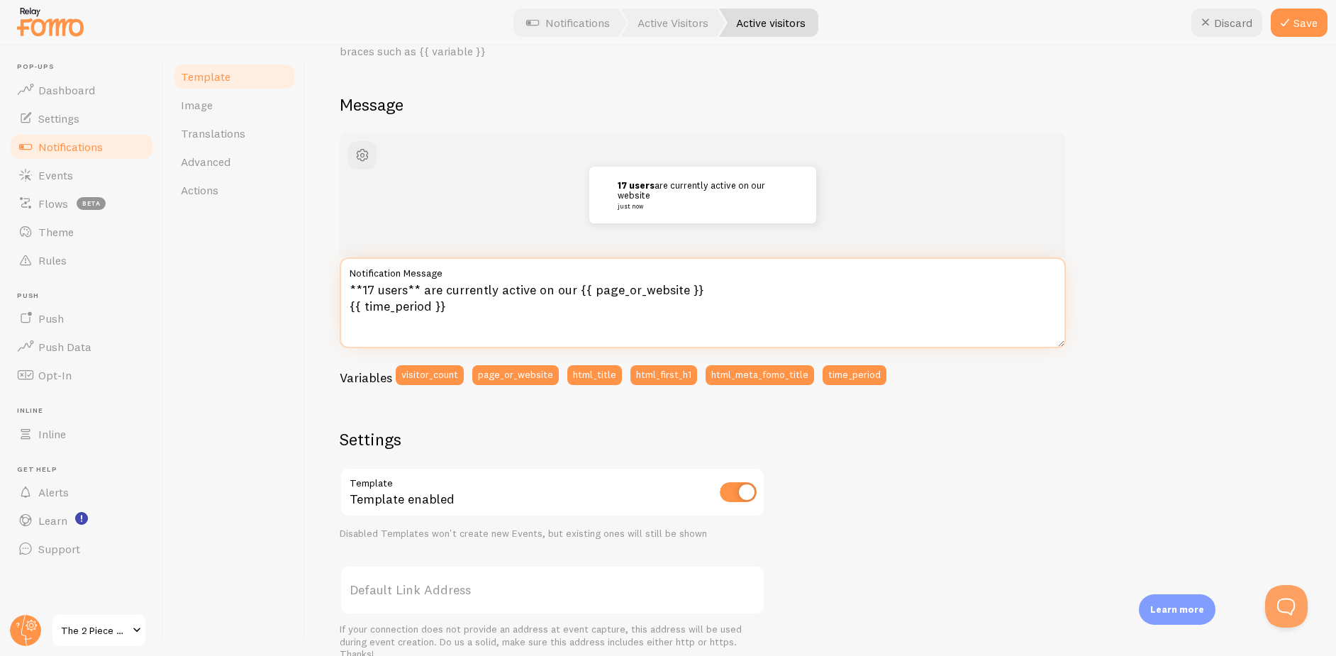
scroll to position [71, 0]
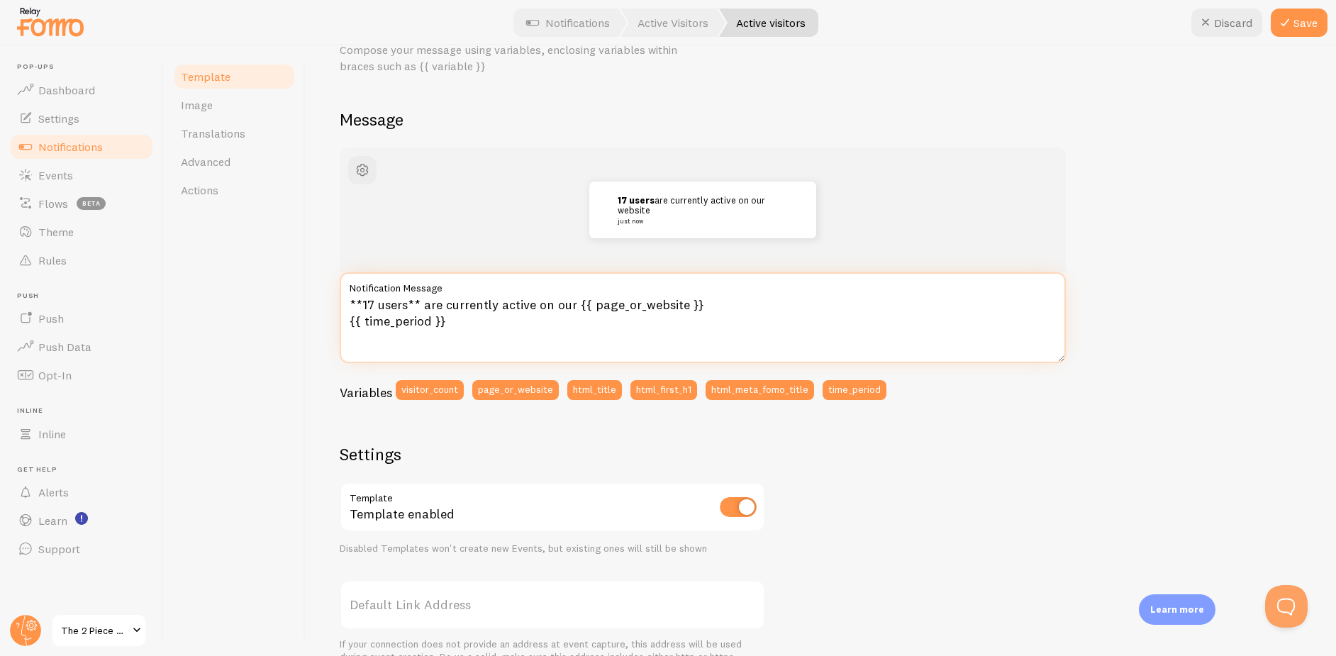
drag, startPoint x: 494, startPoint y: 305, endPoint x: 532, endPoint y: 305, distance: 38.3
click at [532, 305] on textarea "**17 users** are currently active on our {{ page_or_website }} {{ time_period }}" at bounding box center [703, 317] width 726 height 91
click at [531, 304] on textarea "**17 users** are currently active on our {{ page_or_website }} {{ time_period }}" at bounding box center [703, 317] width 726 height 91
drag, startPoint x: 531, startPoint y: 304, endPoint x: 500, endPoint y: 304, distance: 31.2
click at [500, 304] on textarea "**17 users** are currently active on our {{ page_or_website }} {{ time_period }}" at bounding box center [703, 317] width 726 height 91
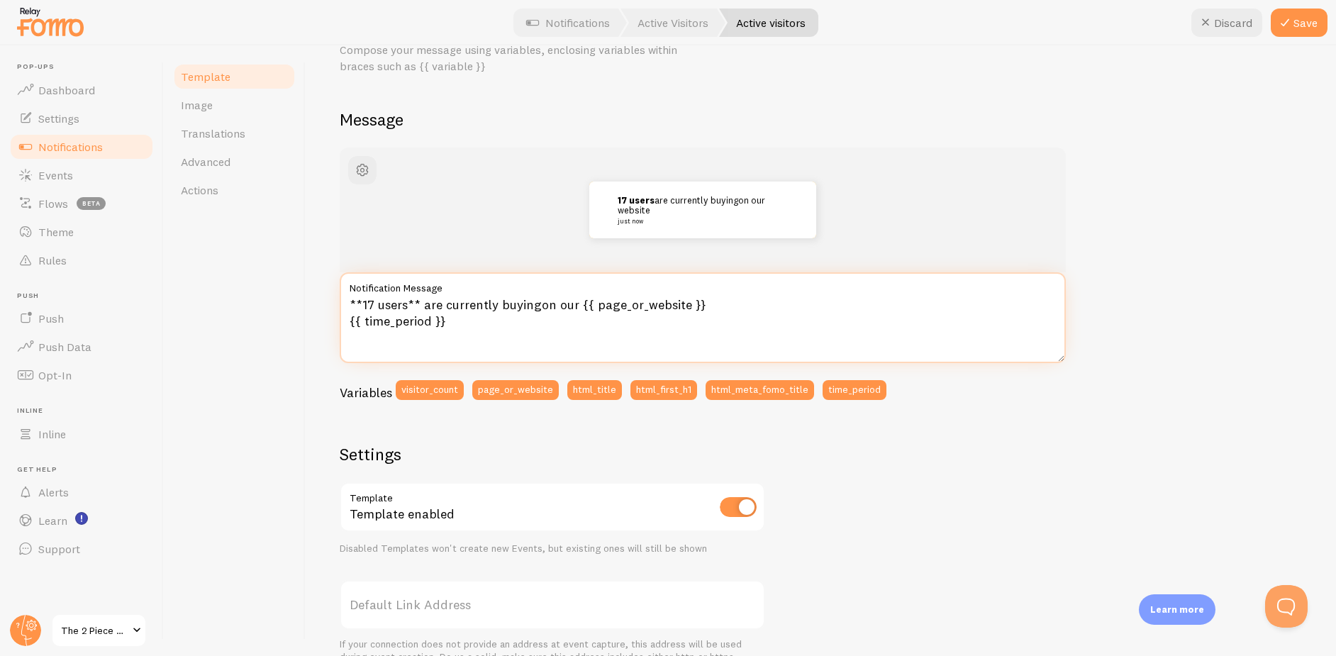
drag, startPoint x: 536, startPoint y: 305, endPoint x: 573, endPoint y: 303, distance: 37.6
click at [573, 303] on textarea "**17 users** are currently buyingon our {{ page_or_website }} {{ time_period }}" at bounding box center [703, 317] width 726 height 91
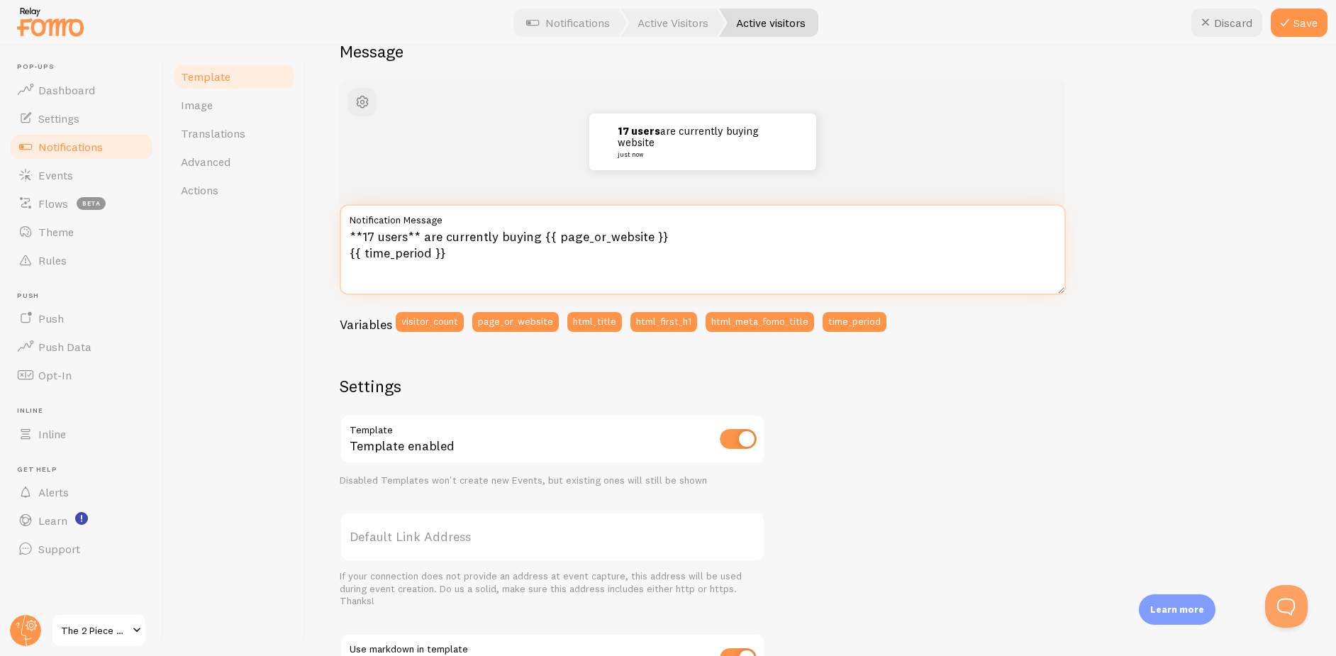
scroll to position [85, 0]
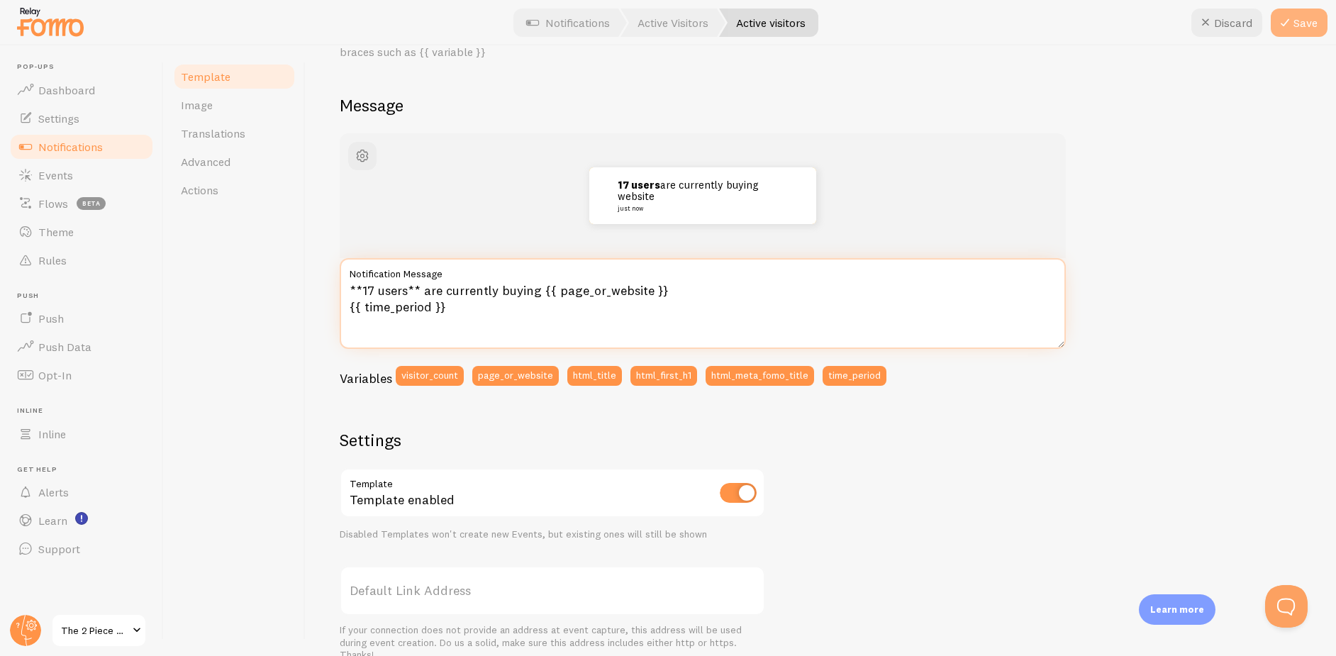
type textarea "**17 users** are currently buying {{ page_or_website }} {{ time_period }}"
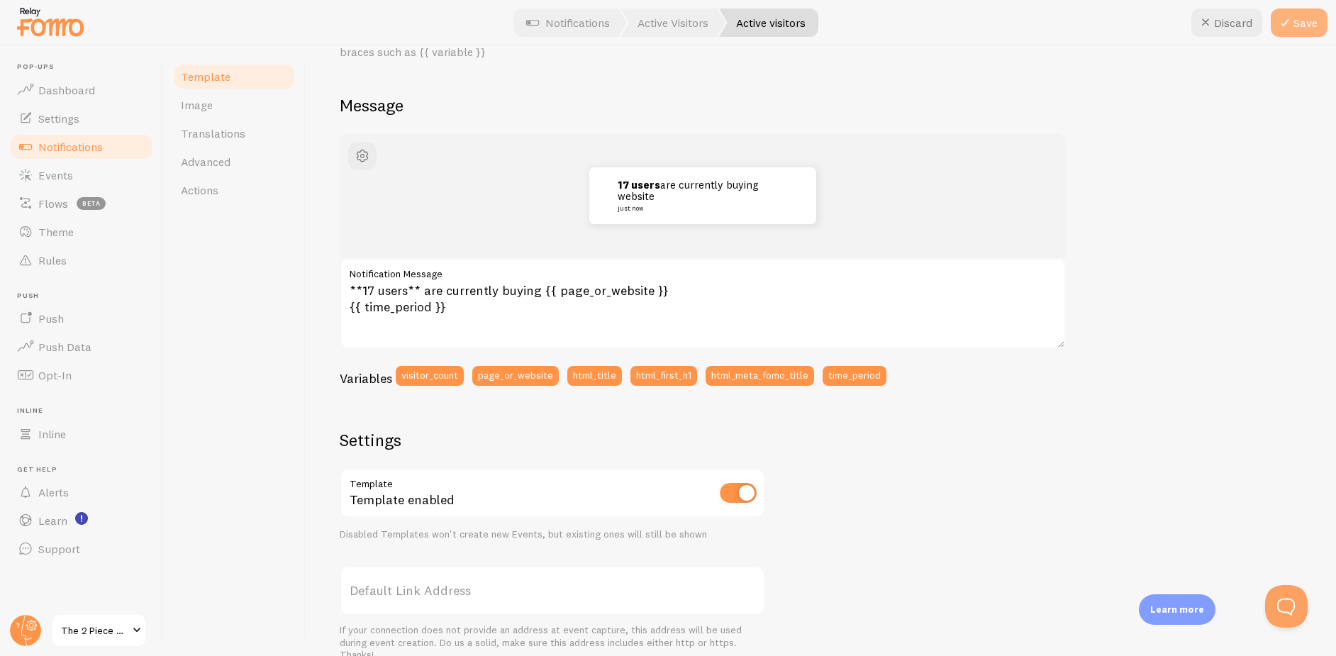
click at [1299, 25] on button "Save" at bounding box center [1298, 23] width 57 height 28
click at [72, 150] on span "Notifications" at bounding box center [70, 147] width 65 height 14
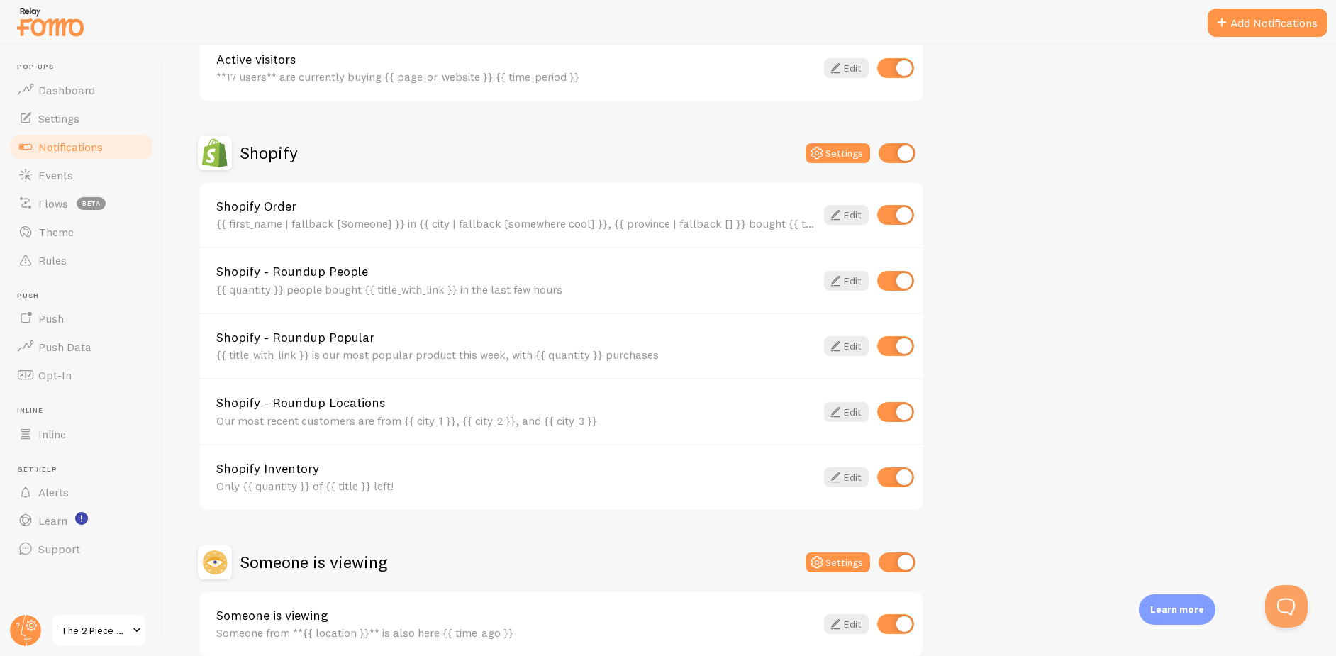
scroll to position [486, 0]
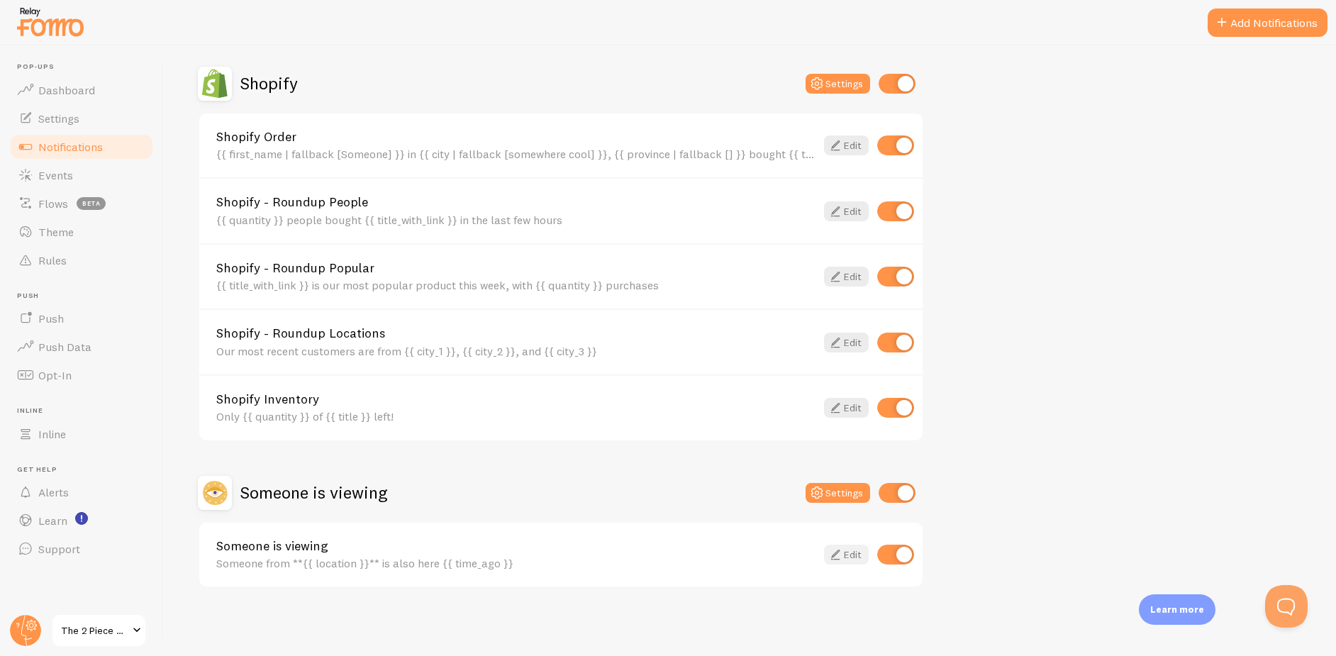
click at [834, 548] on icon at bounding box center [835, 554] width 17 height 17
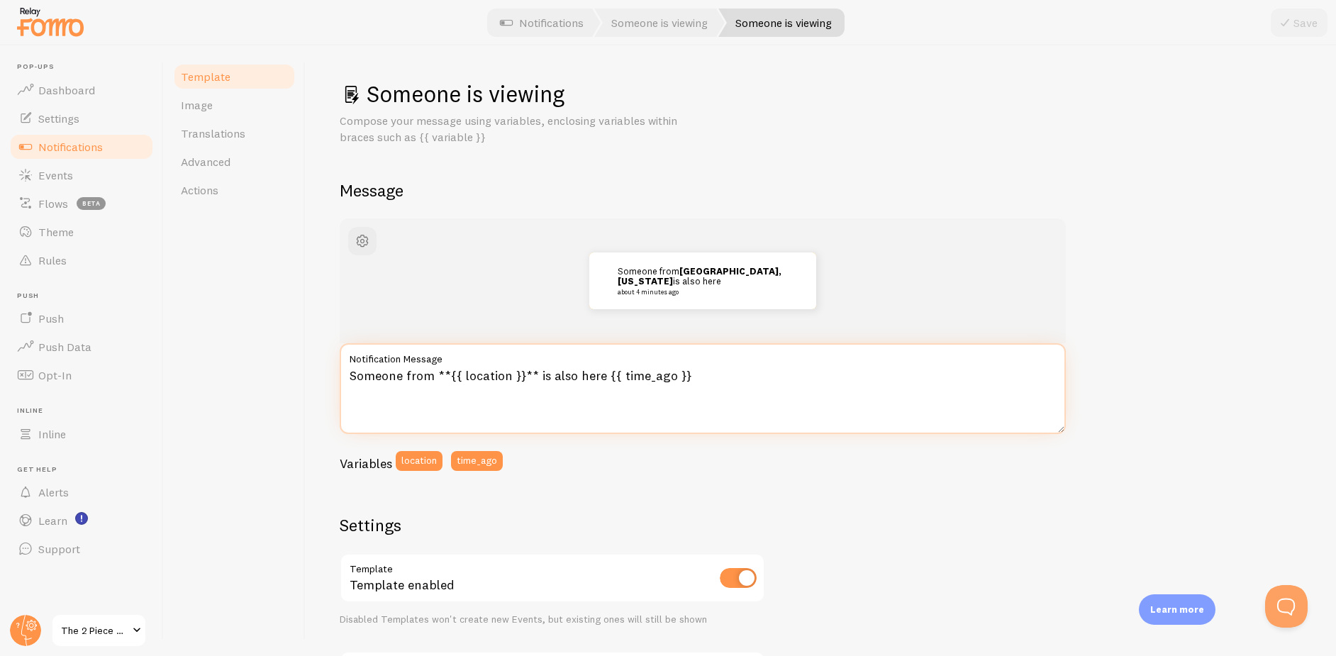
drag, startPoint x: 507, startPoint y: 379, endPoint x: 452, endPoint y: 378, distance: 55.3
click at [452, 378] on textarea "Someone from **{{ location }}** is also here {{ time_ago }}" at bounding box center [703, 388] width 726 height 91
click at [524, 374] on textarea "Someone from **{{ location }}** is also here {{ time_ago }}" at bounding box center [703, 388] width 726 height 91
drag, startPoint x: 518, startPoint y: 375, endPoint x: 446, endPoint y: 386, distance: 73.2
click at [446, 386] on textarea "Someone from **{{ location }}** is also here {{ time_ago }}" at bounding box center [703, 388] width 726 height 91
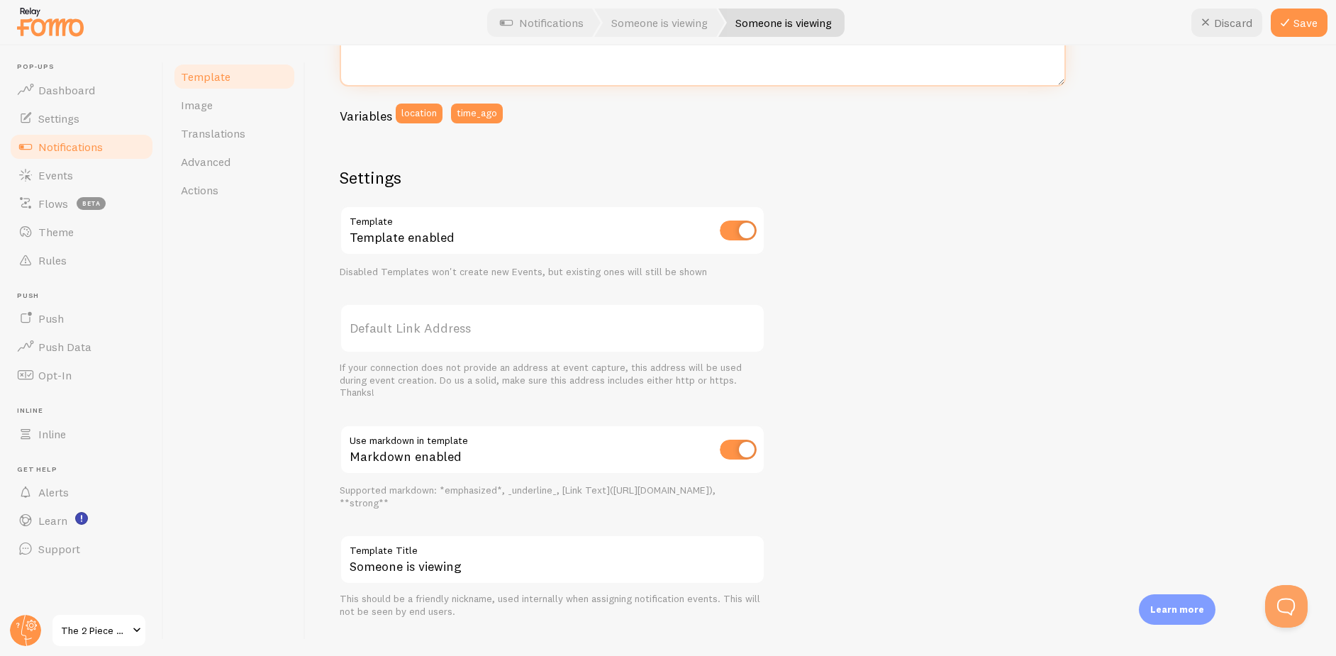
scroll to position [369, 0]
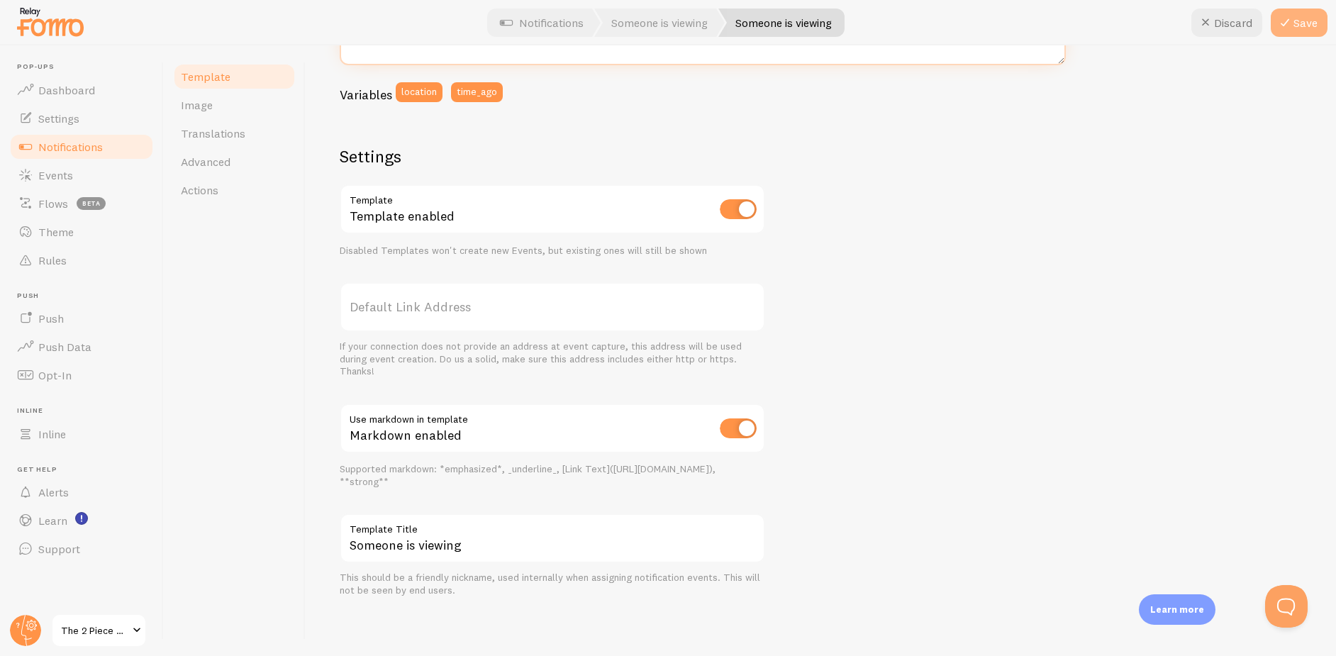
type textarea "Someone from **[GEOGRAPHIC_DATA]** is also here {{ time_ago }}"
click at [1292, 23] on icon at bounding box center [1284, 22] width 17 height 17
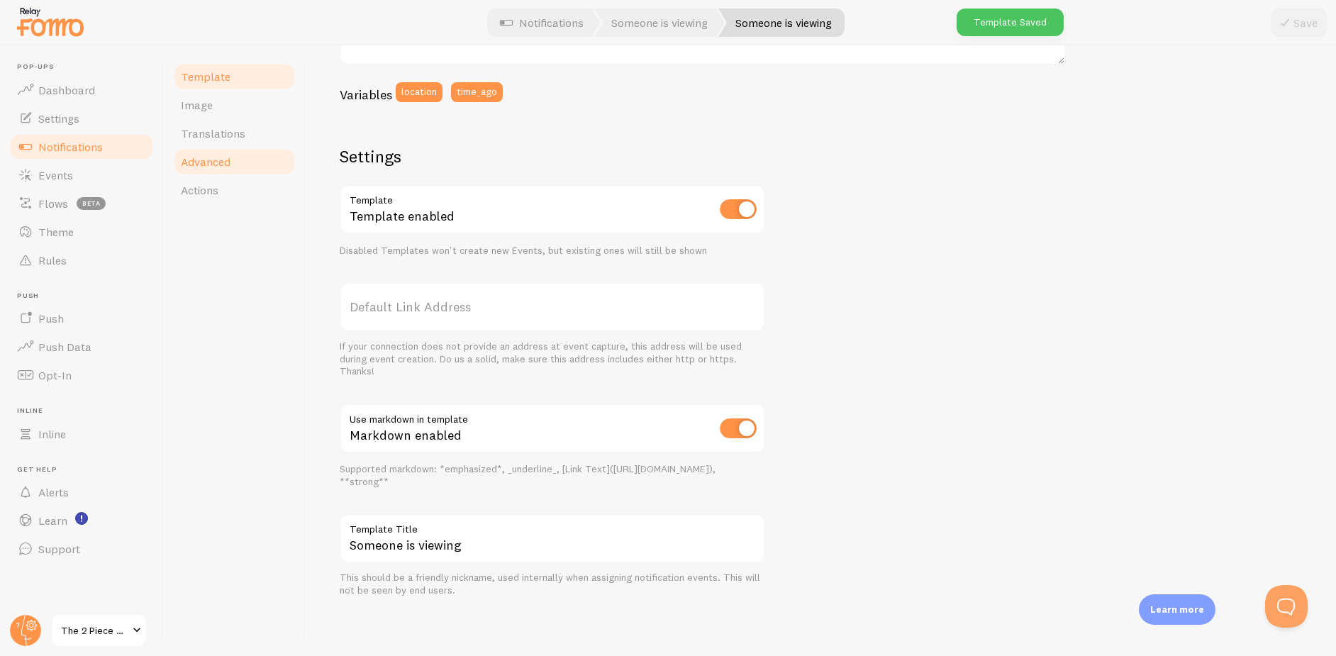
click at [263, 157] on link "Advanced" at bounding box center [234, 161] width 124 height 28
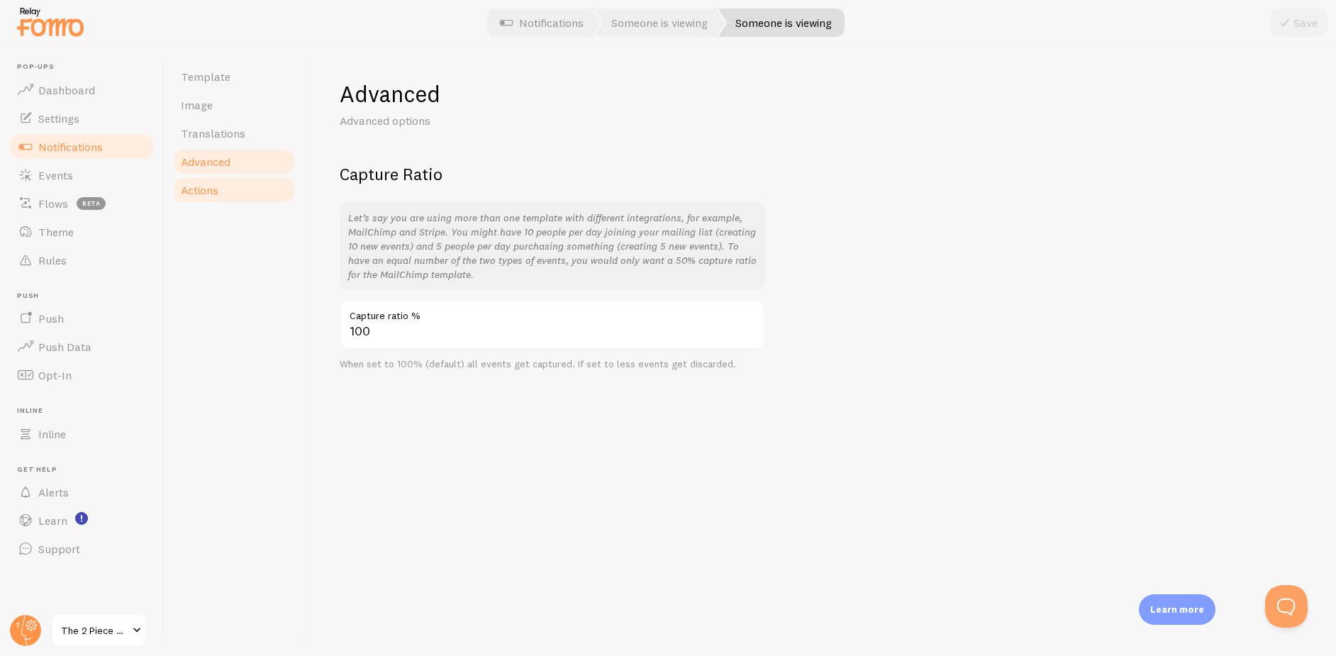
click at [230, 184] on link "Actions" at bounding box center [234, 190] width 124 height 28
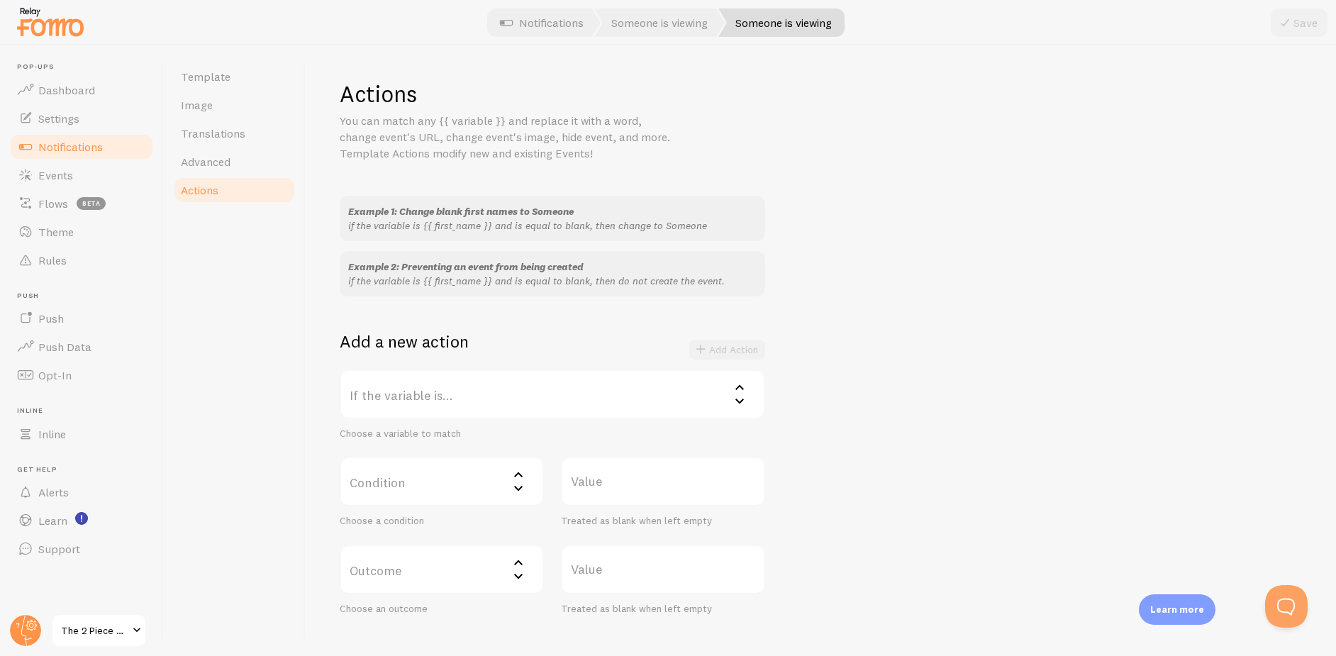
click at [85, 150] on span "Notifications" at bounding box center [70, 147] width 65 height 14
